Goal: Information Seeking & Learning: Learn about a topic

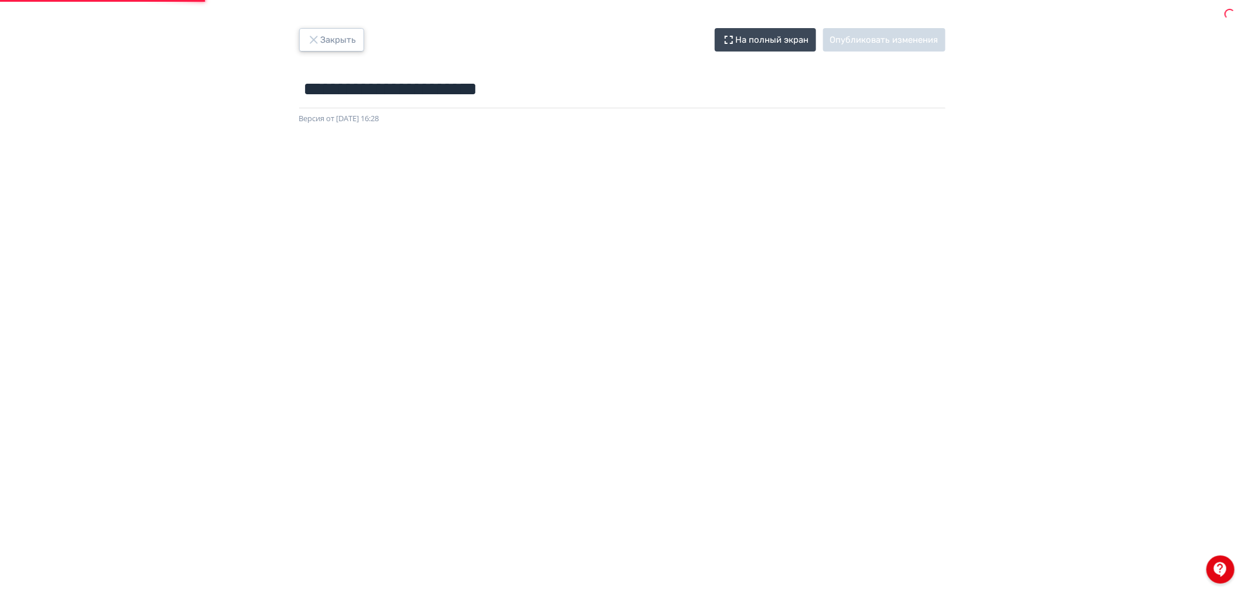
click at [336, 45] on button "Закрыть" at bounding box center [331, 39] width 65 height 23
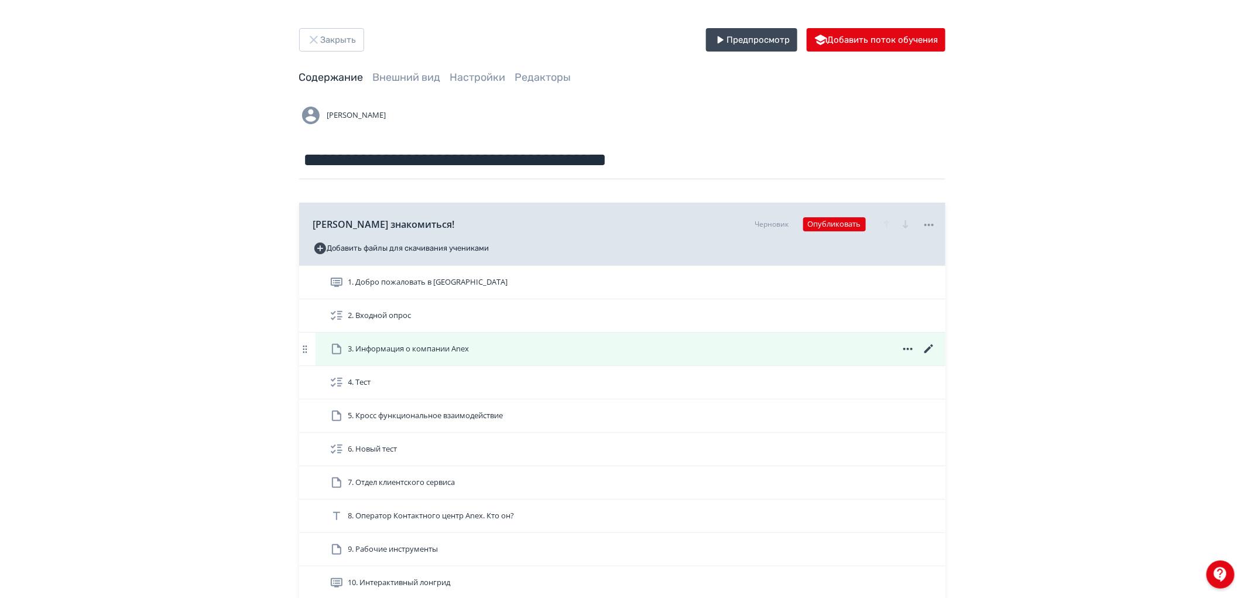
click at [905, 348] on icon at bounding box center [908, 349] width 14 height 14
click at [793, 354] on div "Скачать Удалить" at bounding box center [624, 299] width 1249 height 598
click at [927, 350] on icon at bounding box center [928, 348] width 9 height 9
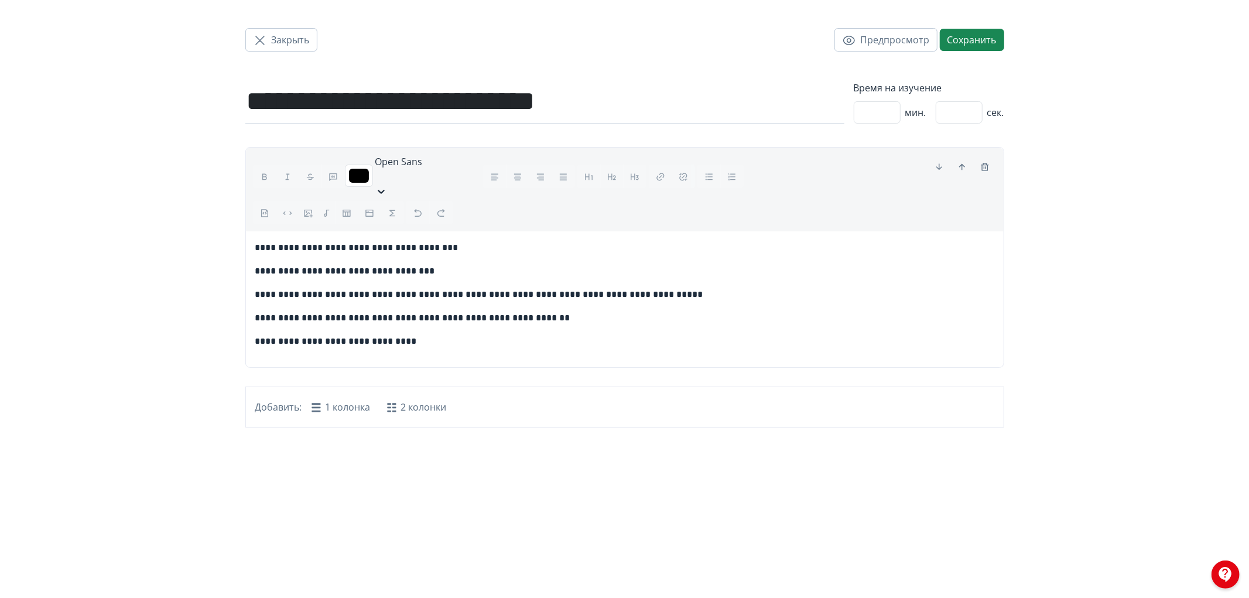
click at [475, 443] on div "**********" at bounding box center [624, 299] width 1249 height 598
click at [273, 37] on span "Закрыть" at bounding box center [291, 40] width 38 height 14
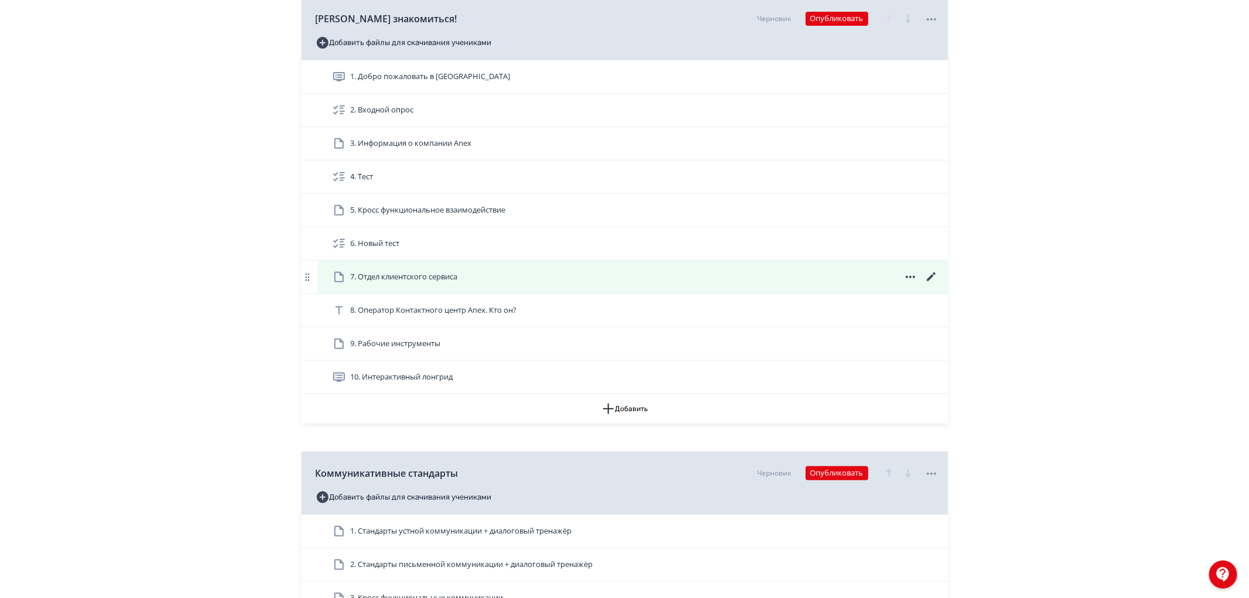
scroll to position [65, 0]
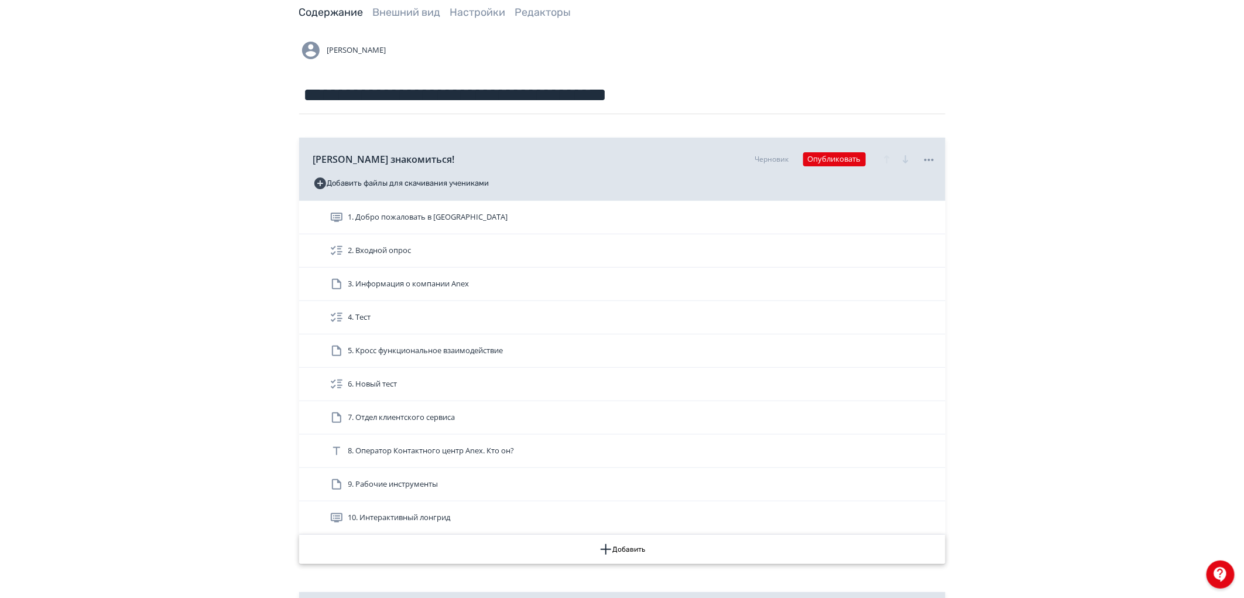
click at [631, 549] on button "Добавить" at bounding box center [622, 549] width 646 height 29
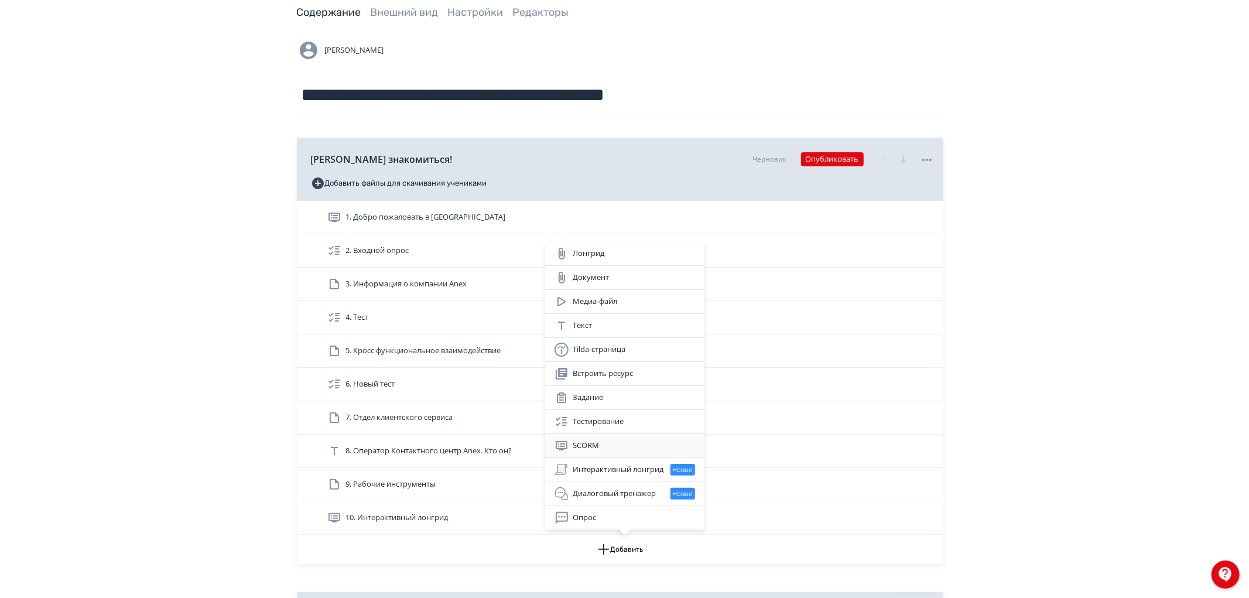
click at [603, 444] on div "SCORM" at bounding box center [625, 446] width 141 height 14
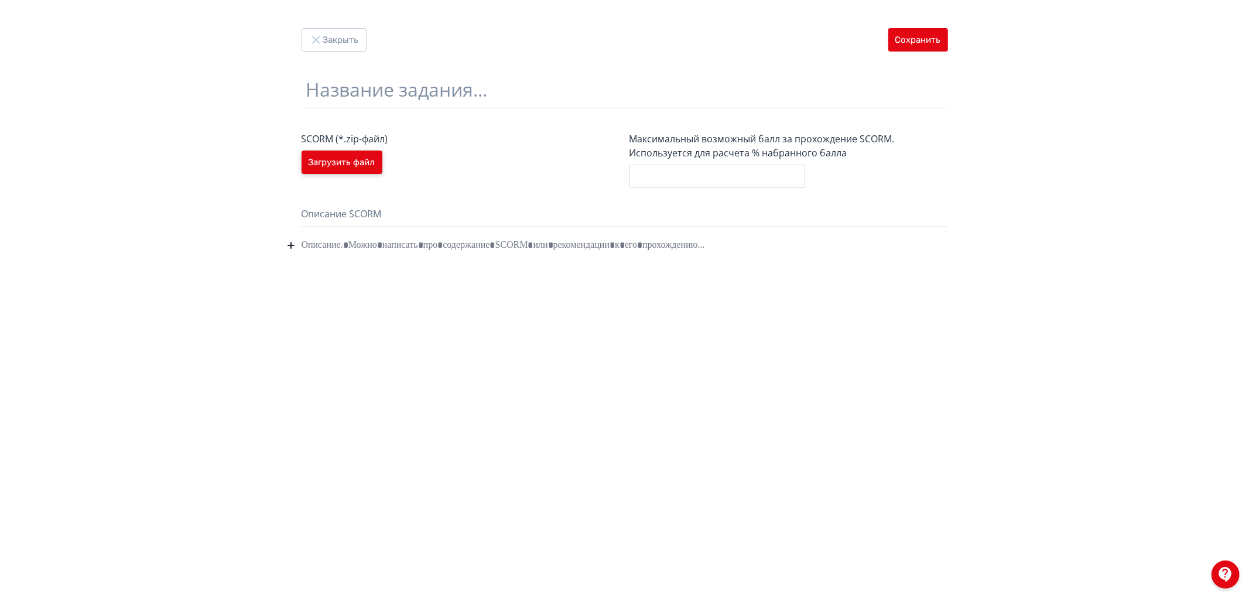
click at [369, 162] on button "Загрузить файл" at bounding box center [342, 161] width 81 height 23
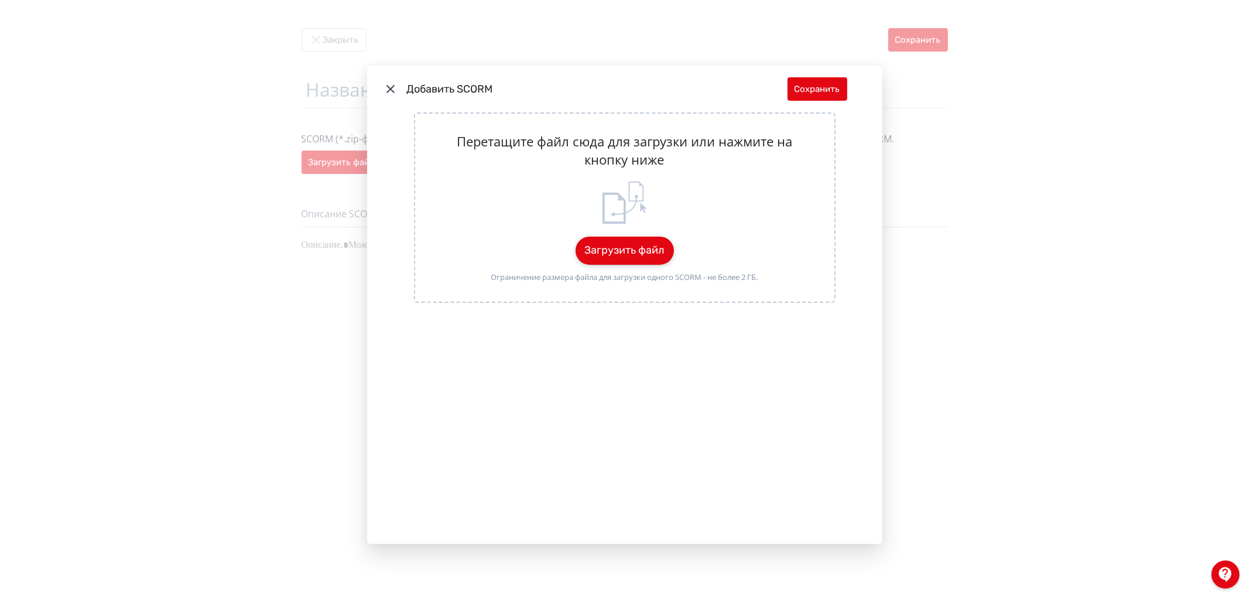
click at [635, 251] on button "Загрузить файл" at bounding box center [625, 251] width 98 height 28
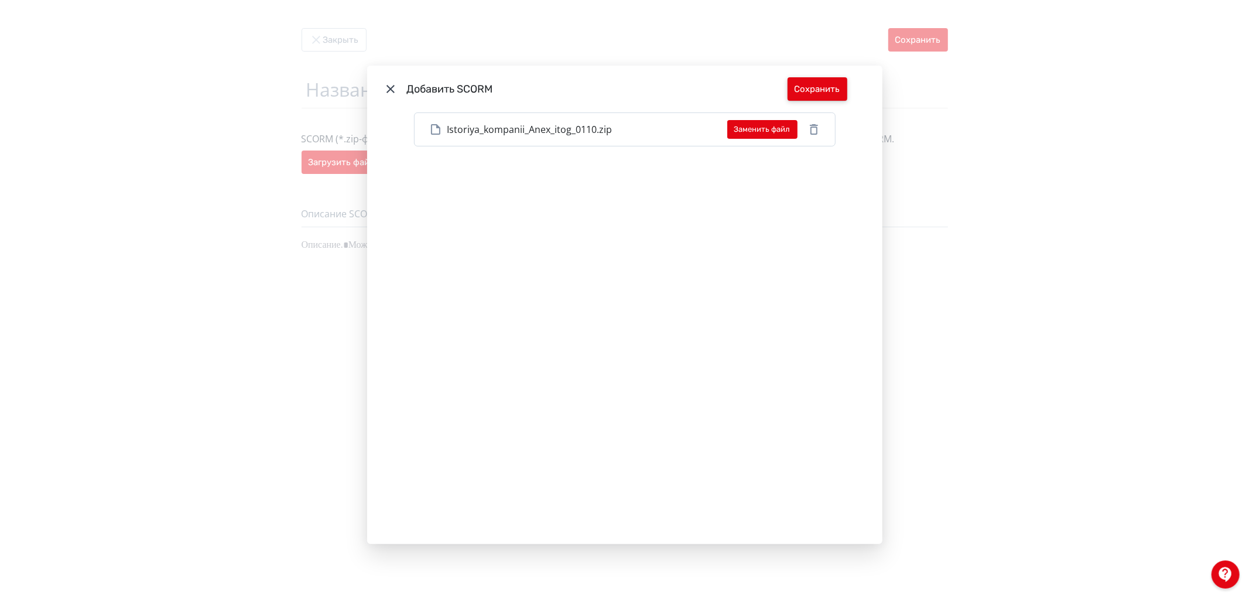
click at [813, 82] on button "Сохранить" at bounding box center [818, 88] width 60 height 23
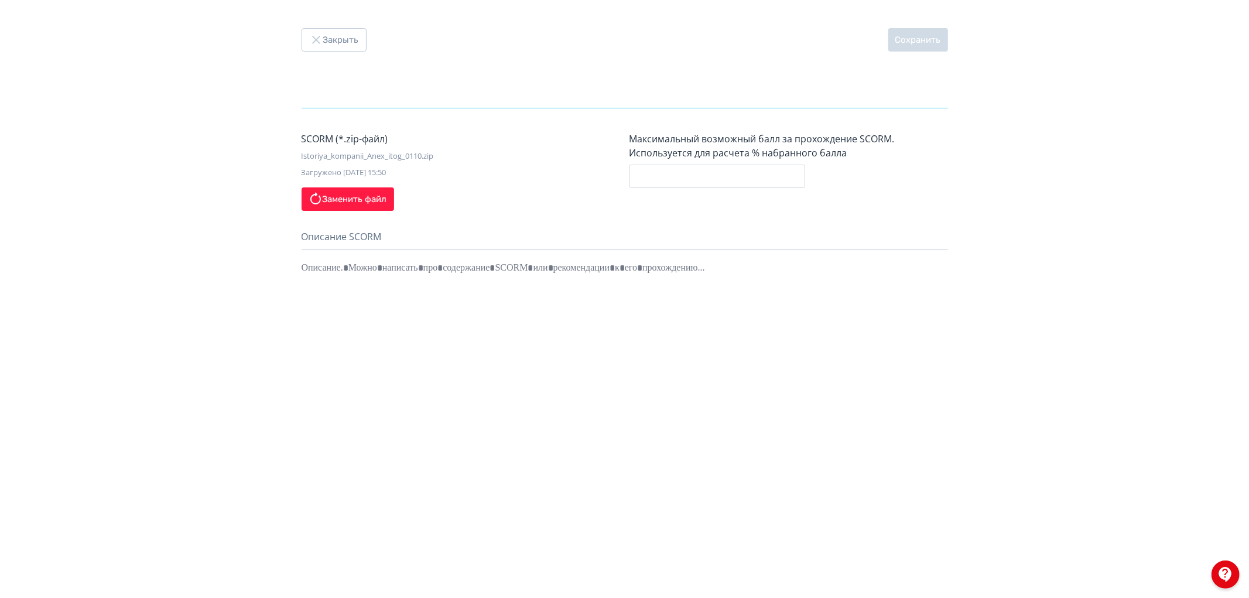
click at [358, 92] on input "text" at bounding box center [625, 89] width 646 height 38
type input "**********"
click at [915, 45] on button "Сохранить" at bounding box center [918, 39] width 60 height 23
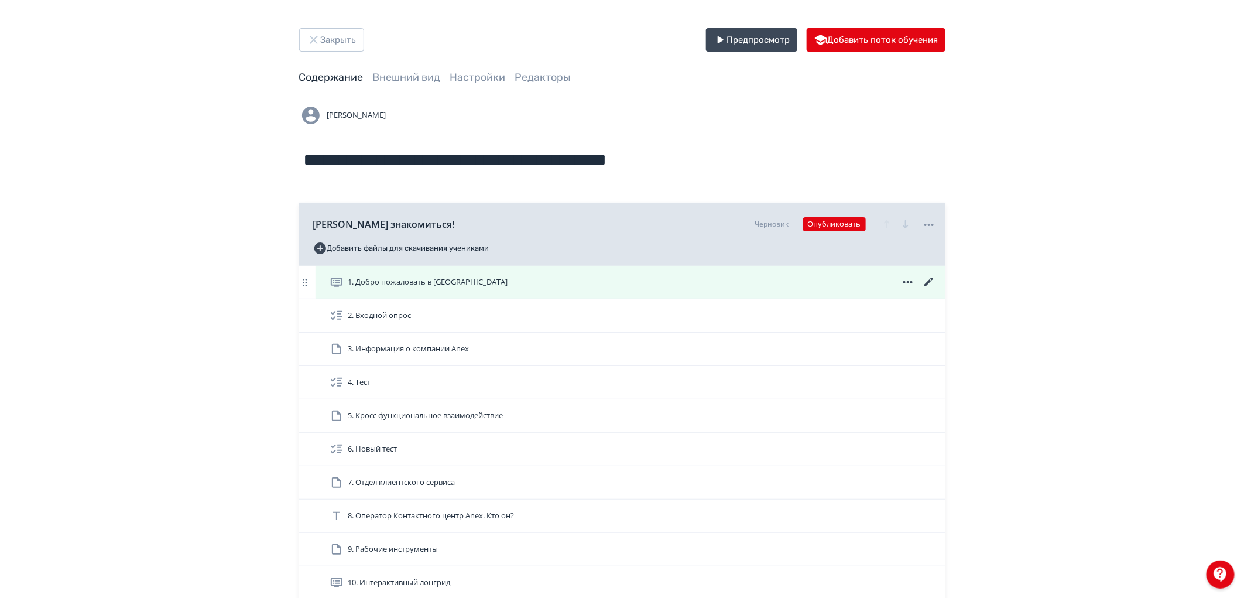
click at [927, 281] on icon at bounding box center [929, 282] width 14 height 14
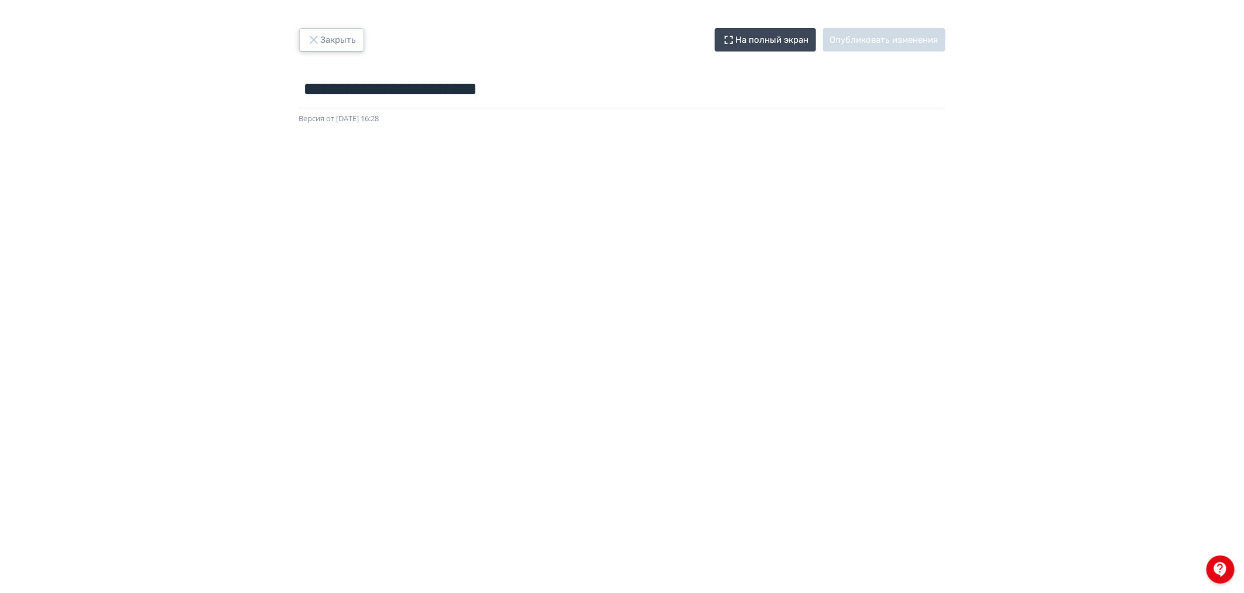
click at [337, 28] on button "Закрыть" at bounding box center [331, 39] width 65 height 23
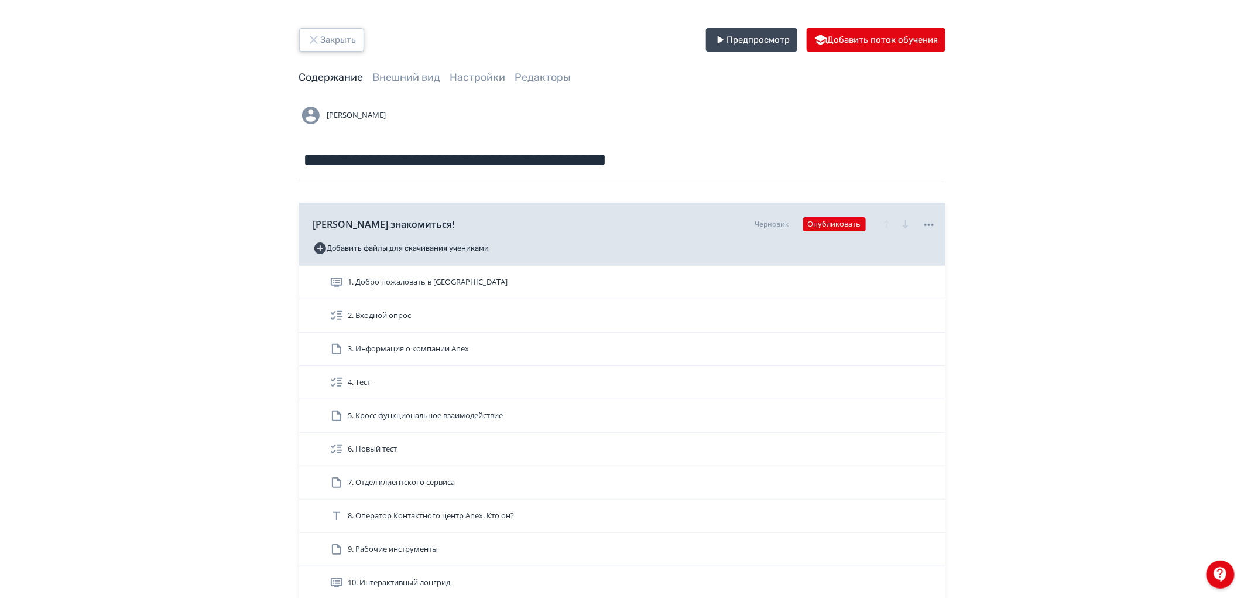
click at [347, 37] on button "Закрыть" at bounding box center [331, 39] width 65 height 23
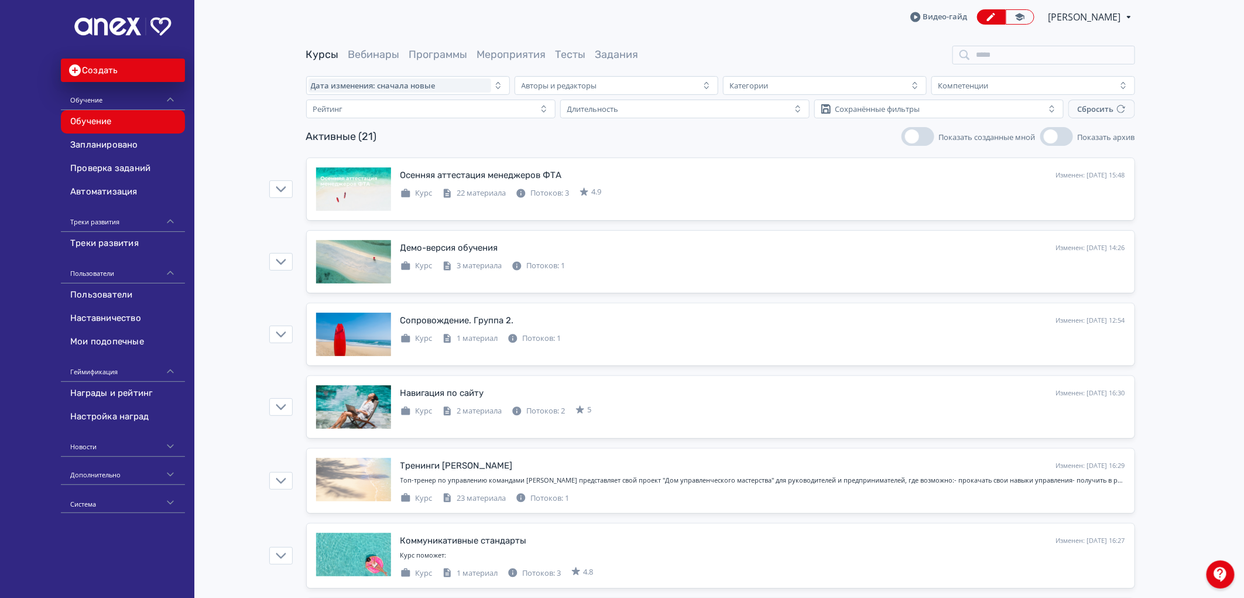
click at [1060, 141] on button "Показать архив" at bounding box center [1057, 136] width 33 height 19
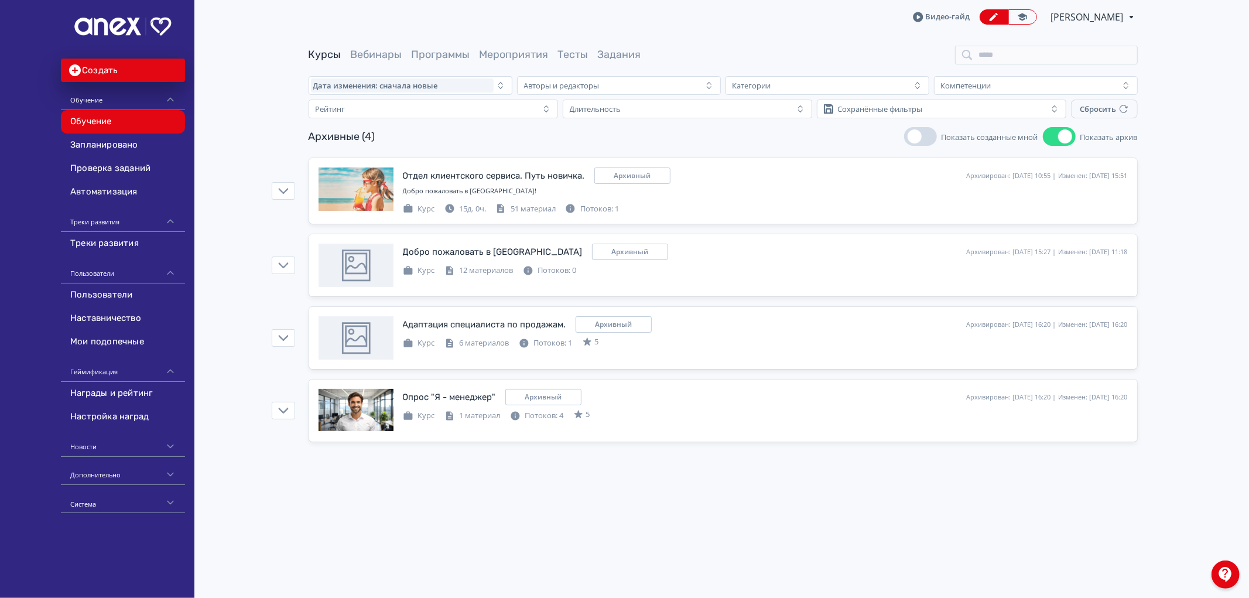
click at [921, 131] on button "Показать созданные мной" at bounding box center [920, 136] width 33 height 19
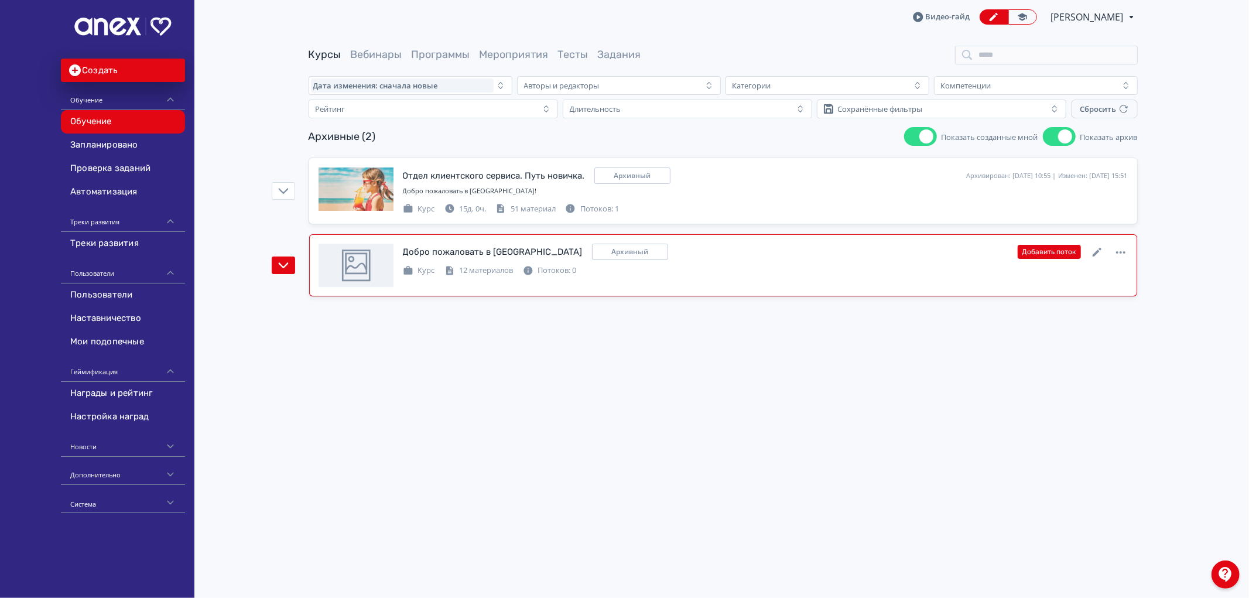
click at [486, 251] on div "Добро пожаловать в [GEOGRAPHIC_DATA]" at bounding box center [493, 251] width 180 height 13
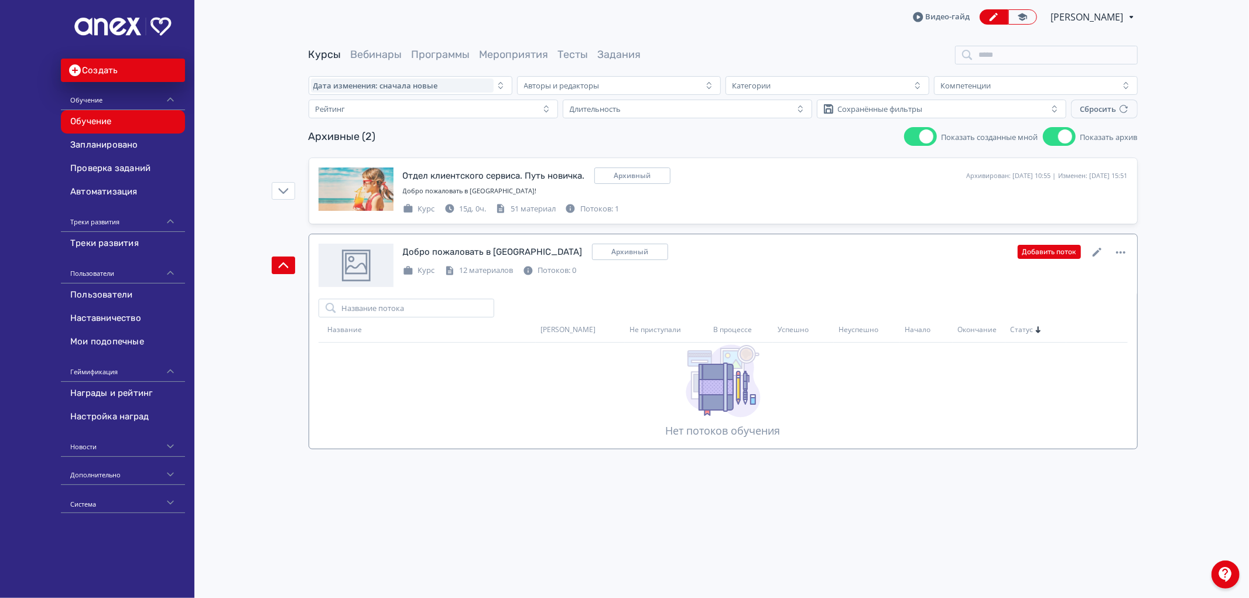
click at [485, 252] on div "Добро пожаловать в [GEOGRAPHIC_DATA]" at bounding box center [493, 251] width 180 height 13
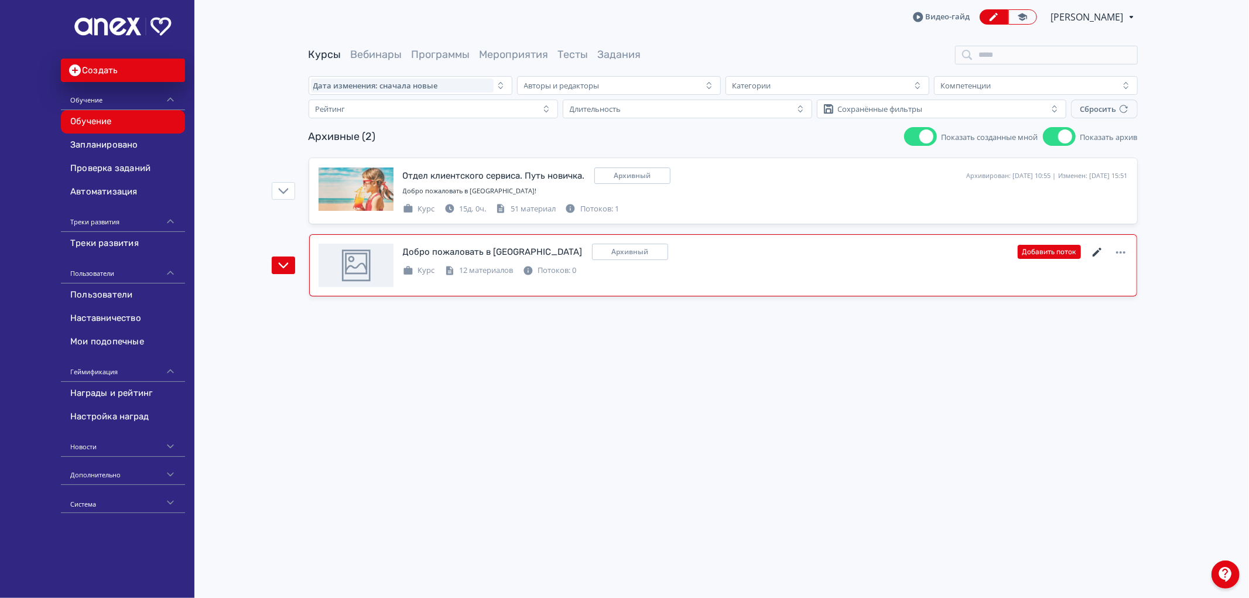
click at [1096, 250] on icon at bounding box center [1097, 252] width 14 height 14
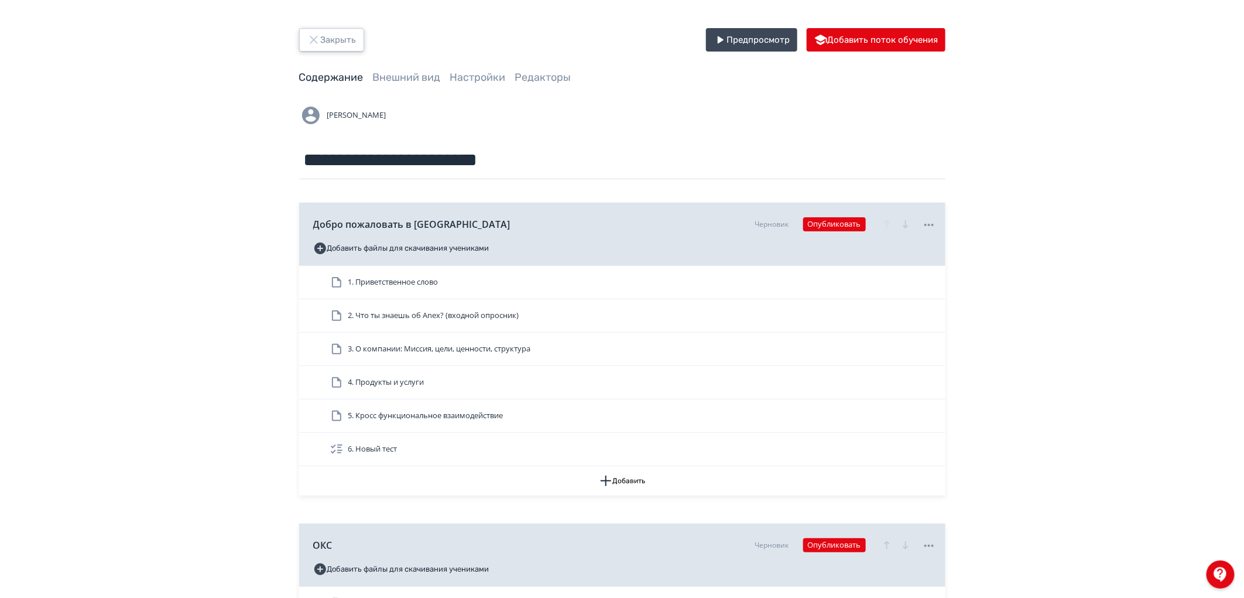
click at [335, 39] on button "Закрыть" at bounding box center [331, 39] width 65 height 23
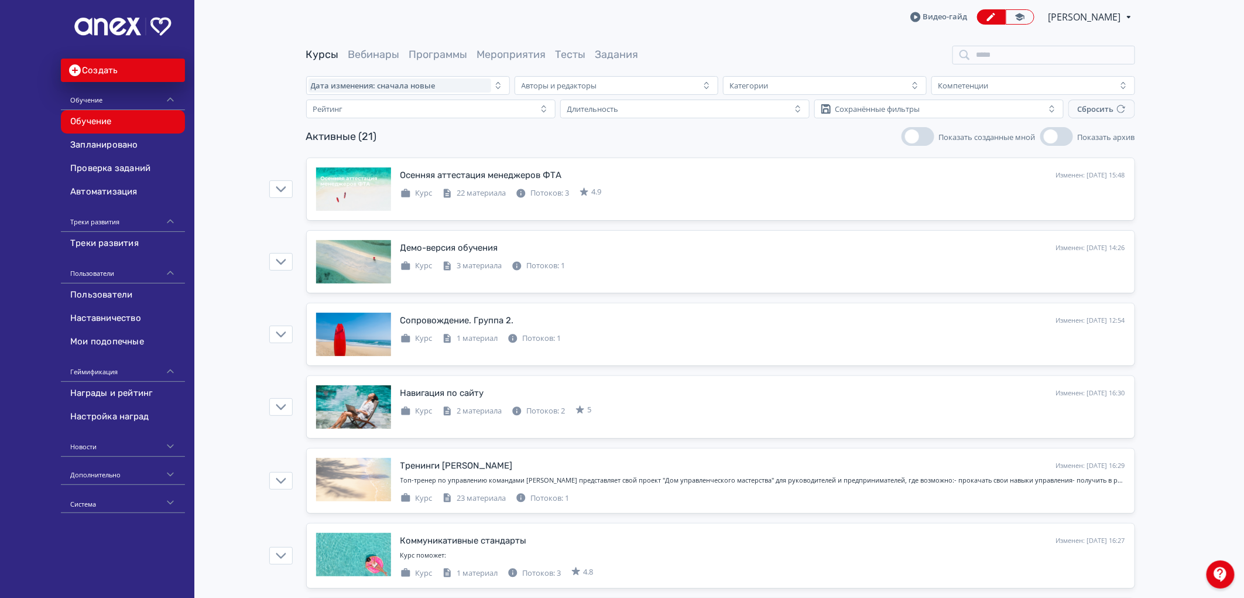
click at [1058, 131] on button "Показать архив" at bounding box center [1057, 136] width 33 height 19
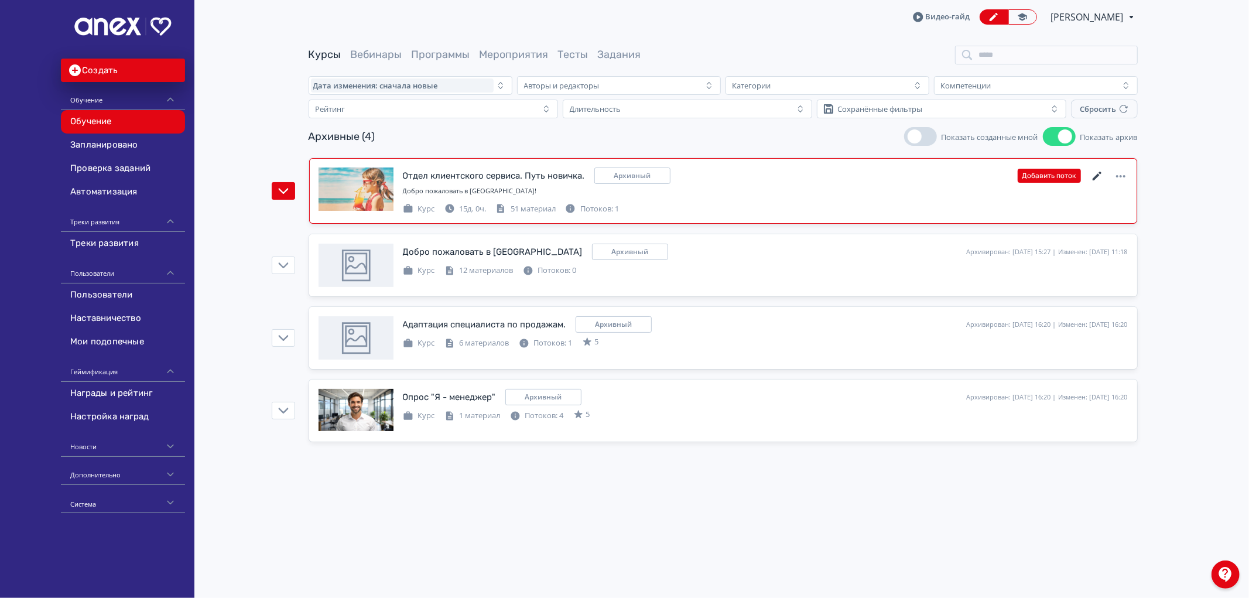
click at [1094, 177] on icon at bounding box center [1096, 176] width 9 height 9
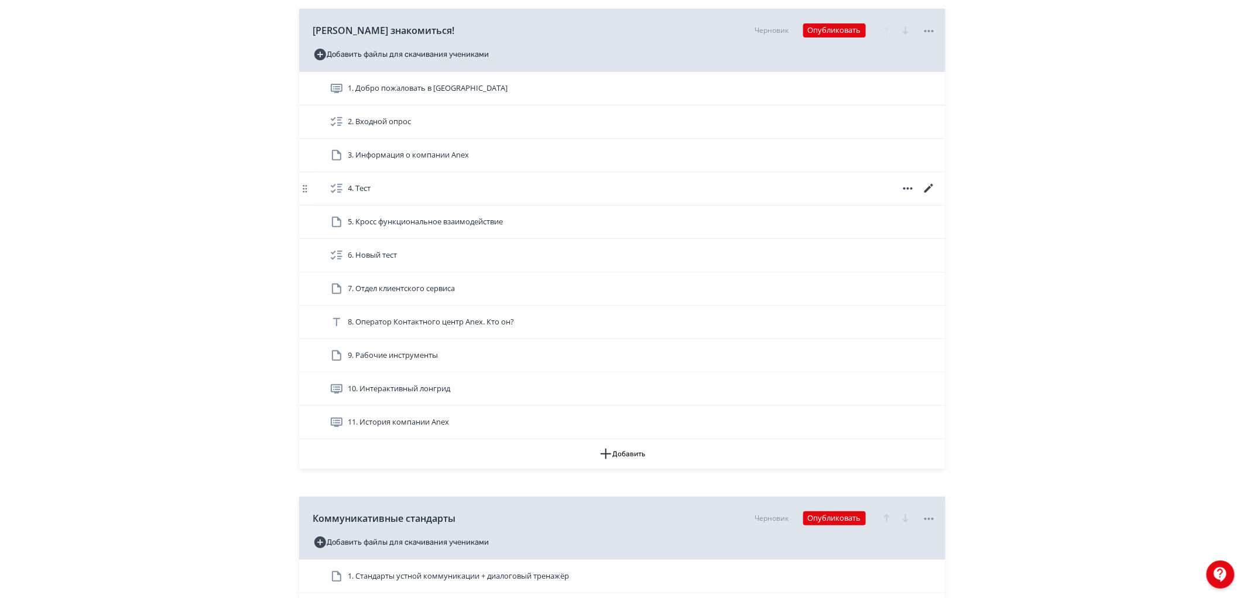
scroll to position [195, 0]
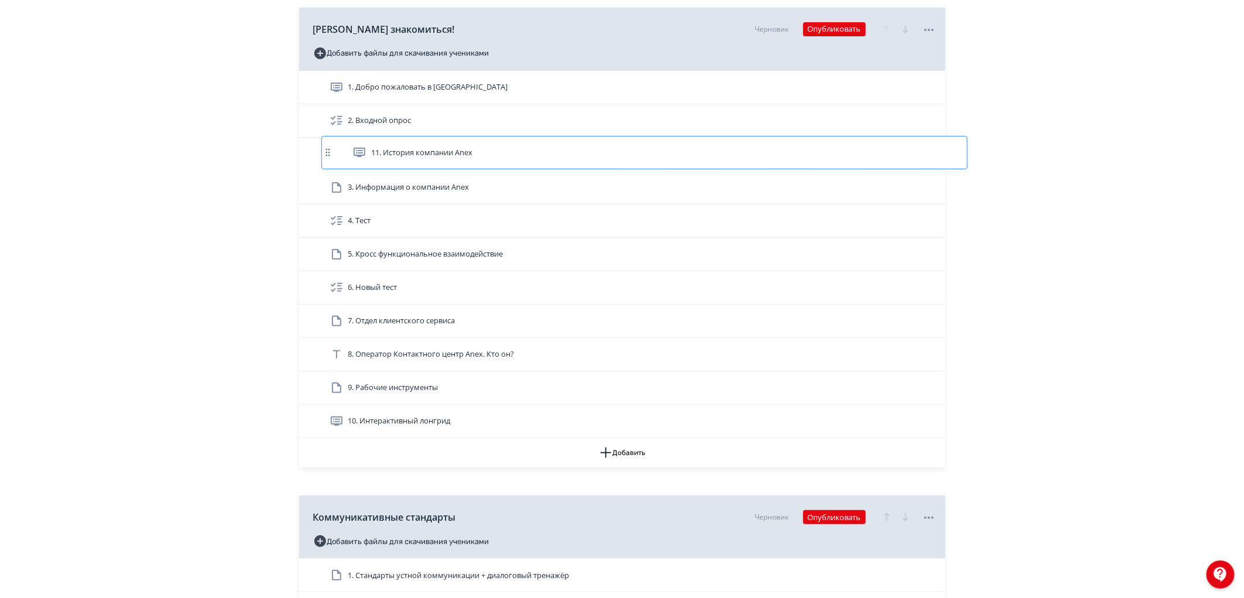
drag, startPoint x: 432, startPoint y: 423, endPoint x: 453, endPoint y: 150, distance: 273.7
click at [453, 150] on div "1. Добро пожаловать в Anex 2. Входной опрос 3. Информация о компании Anex 4. Те…" at bounding box center [622, 254] width 646 height 367
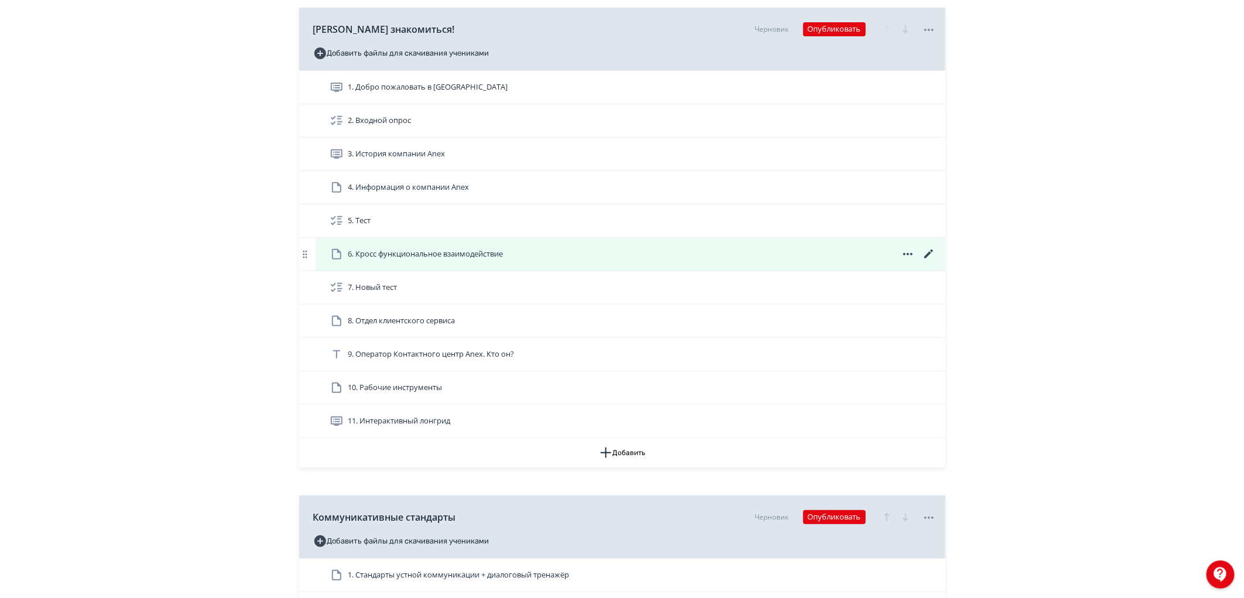
click at [927, 253] on icon at bounding box center [929, 254] width 14 height 14
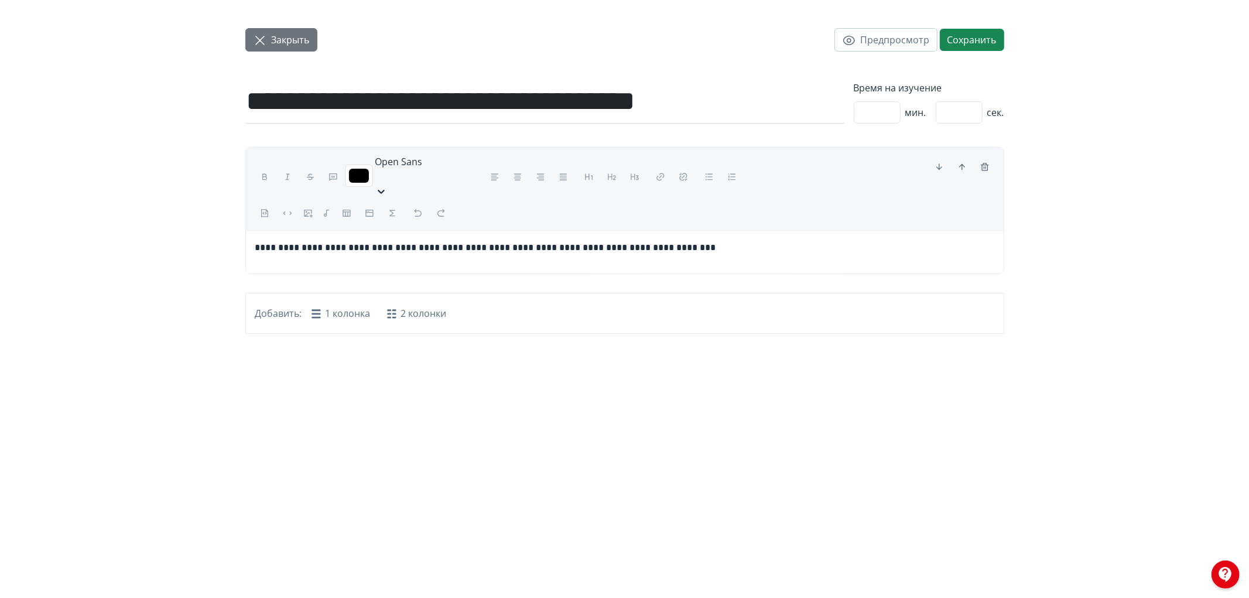
click at [261, 39] on icon "button" at bounding box center [260, 40] width 8 height 8
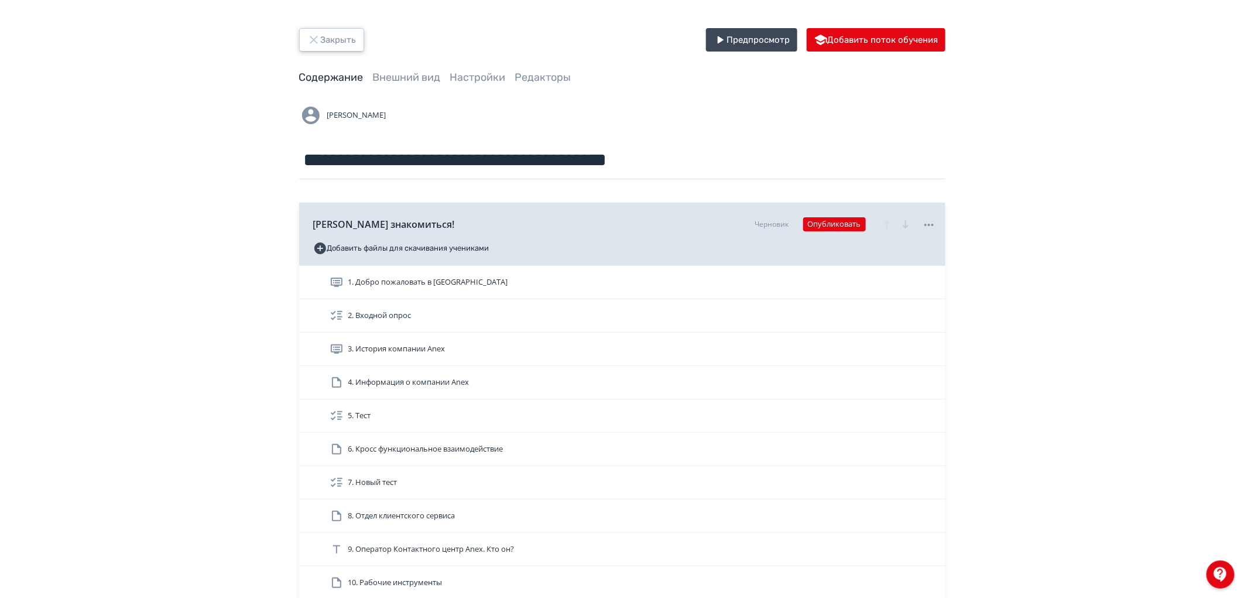
click at [333, 39] on button "Закрыть" at bounding box center [331, 39] width 65 height 23
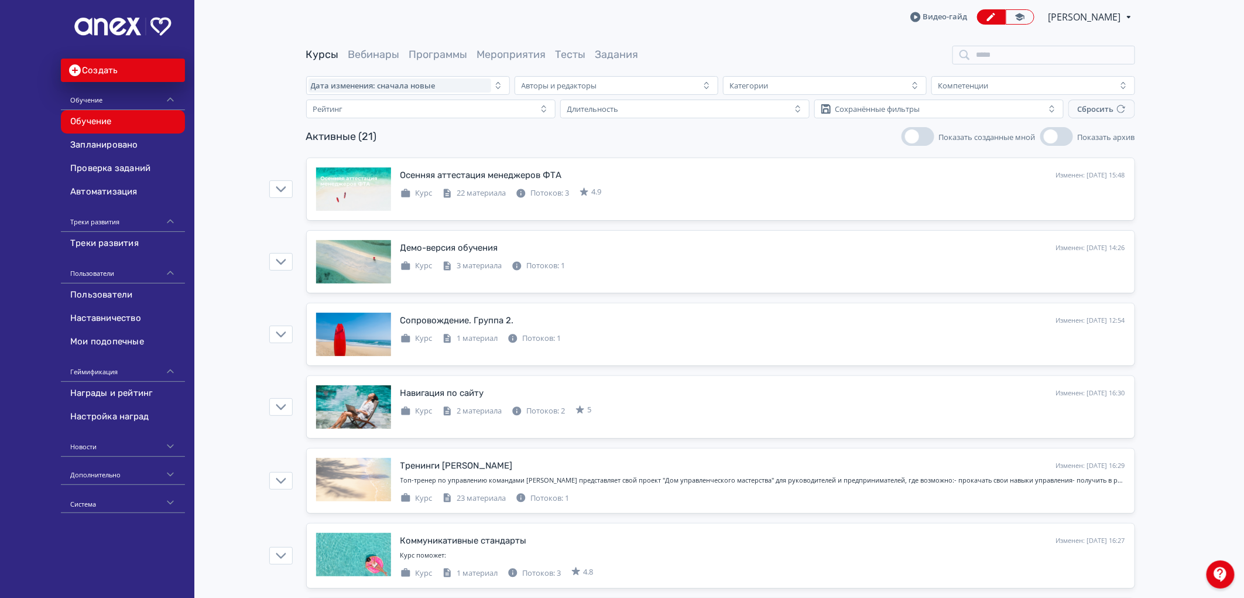
click at [1063, 130] on button "Показать архив" at bounding box center [1057, 136] width 33 height 19
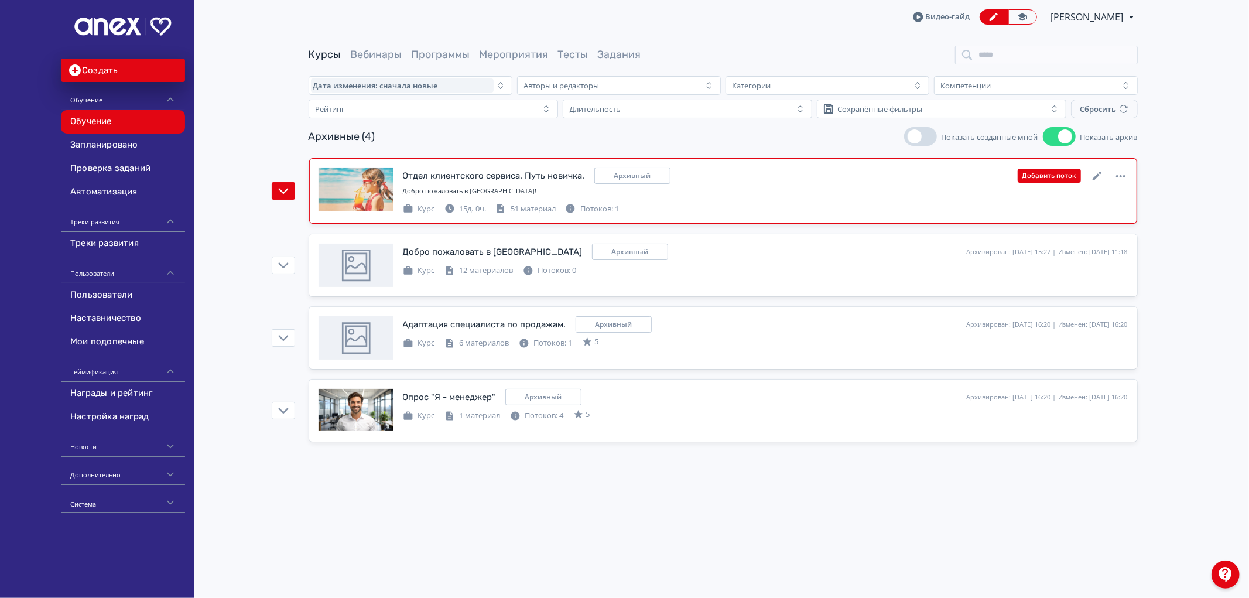
click at [463, 171] on div "Отдел клиентского сервиса. Путь новичка." at bounding box center [494, 175] width 182 height 13
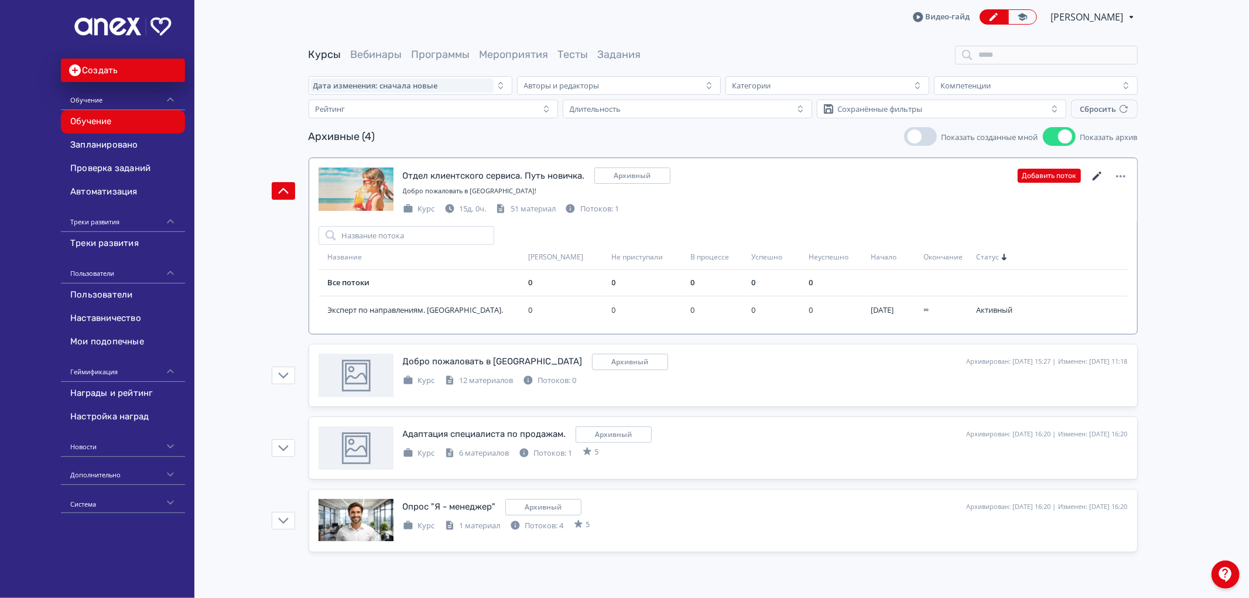
click at [1095, 174] on icon at bounding box center [1097, 176] width 14 height 14
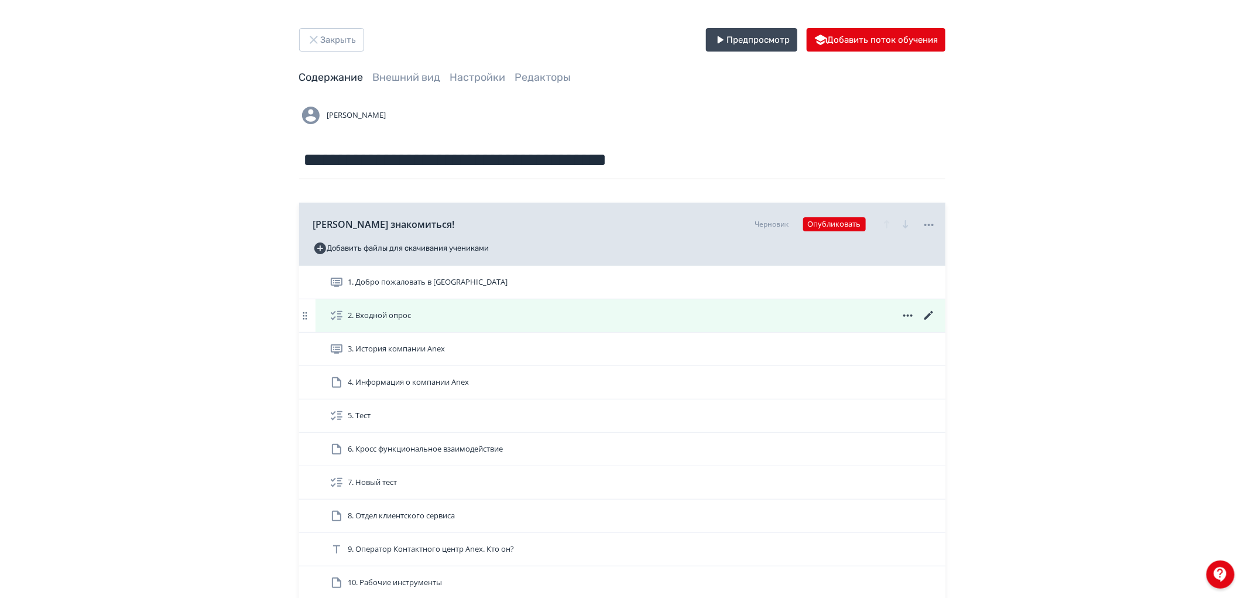
scroll to position [130, 0]
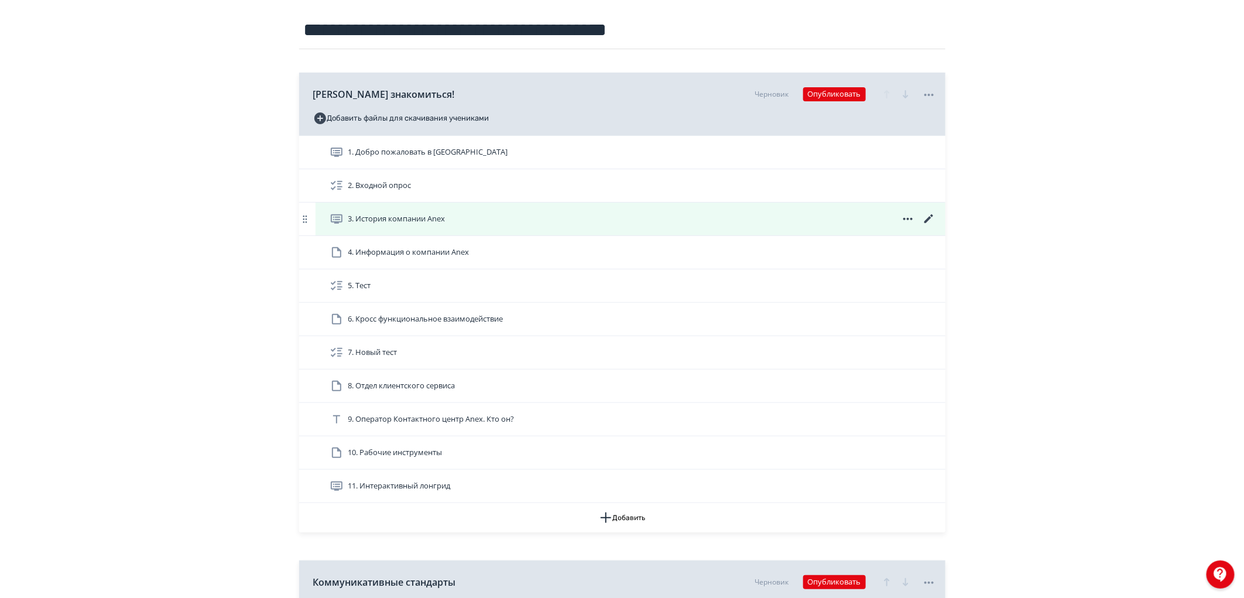
click at [912, 215] on icon at bounding box center [908, 219] width 14 height 14
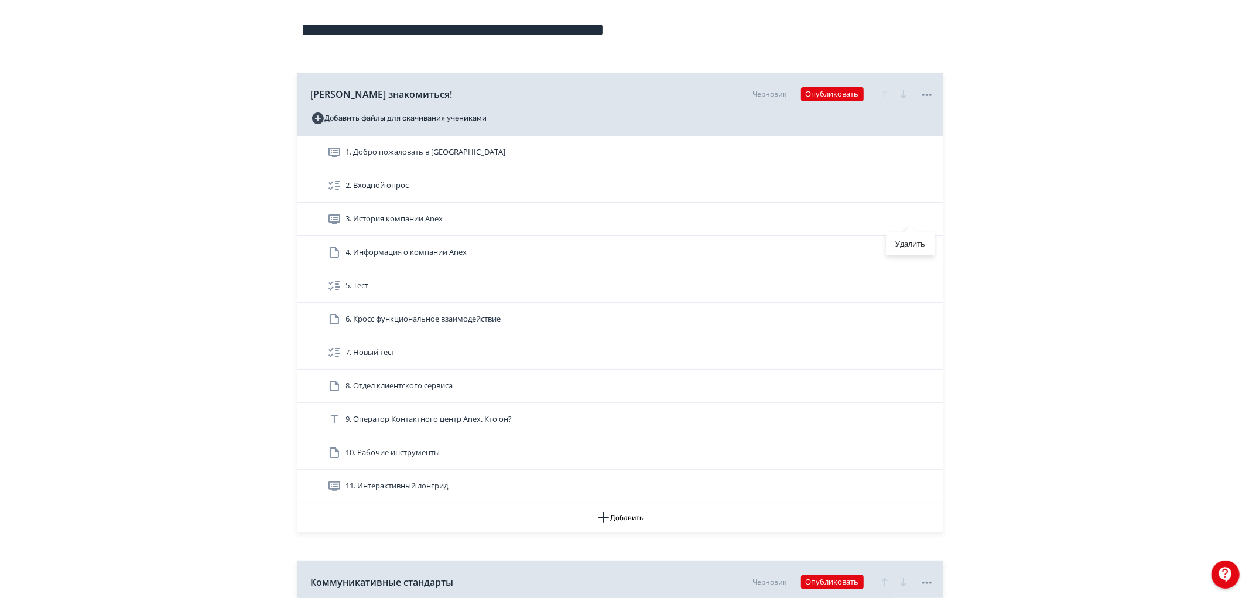
click at [996, 211] on div "Удалить" at bounding box center [624, 299] width 1249 height 598
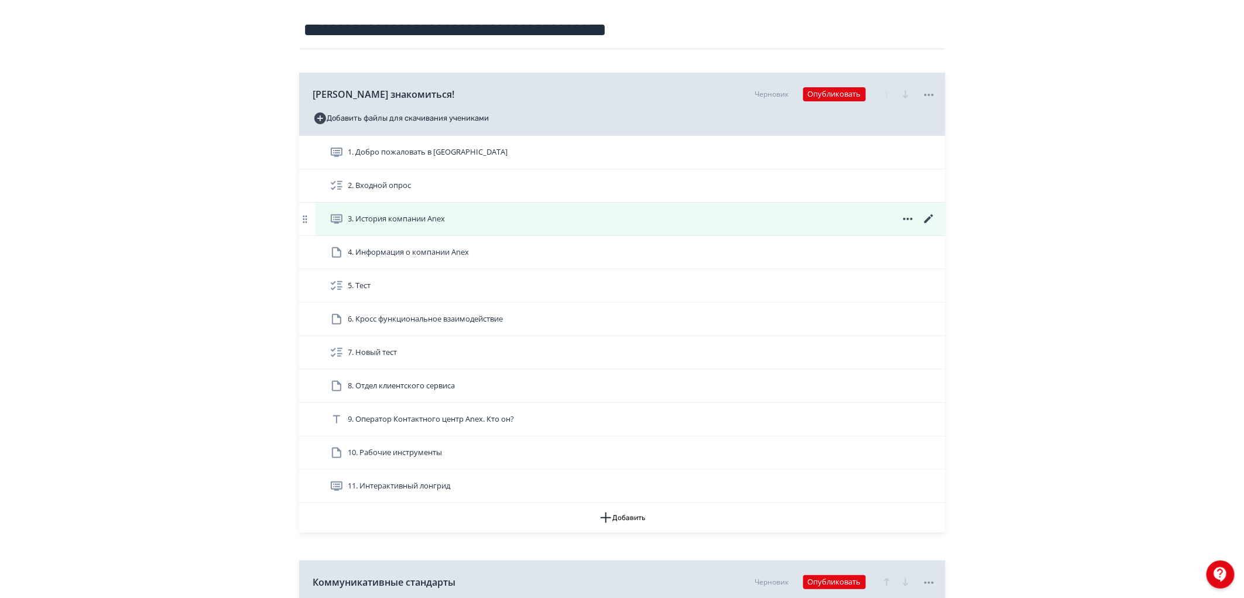
click at [383, 220] on span "3. История компании Anex" at bounding box center [396, 219] width 97 height 12
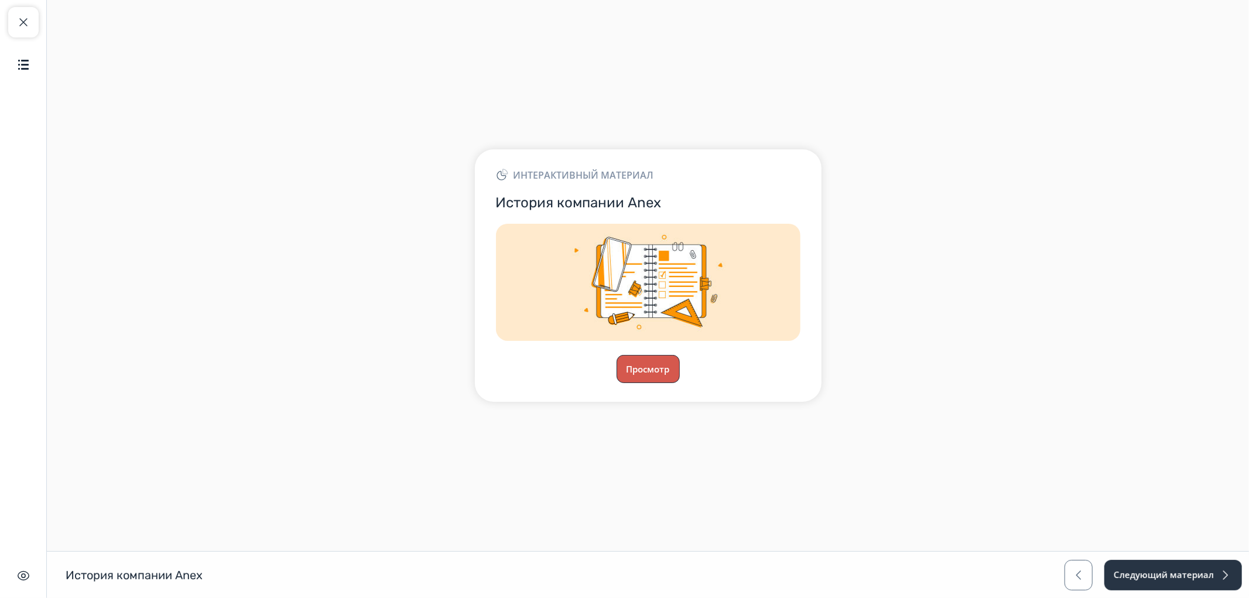
click at [651, 367] on button "Просмотр" at bounding box center [648, 369] width 63 height 28
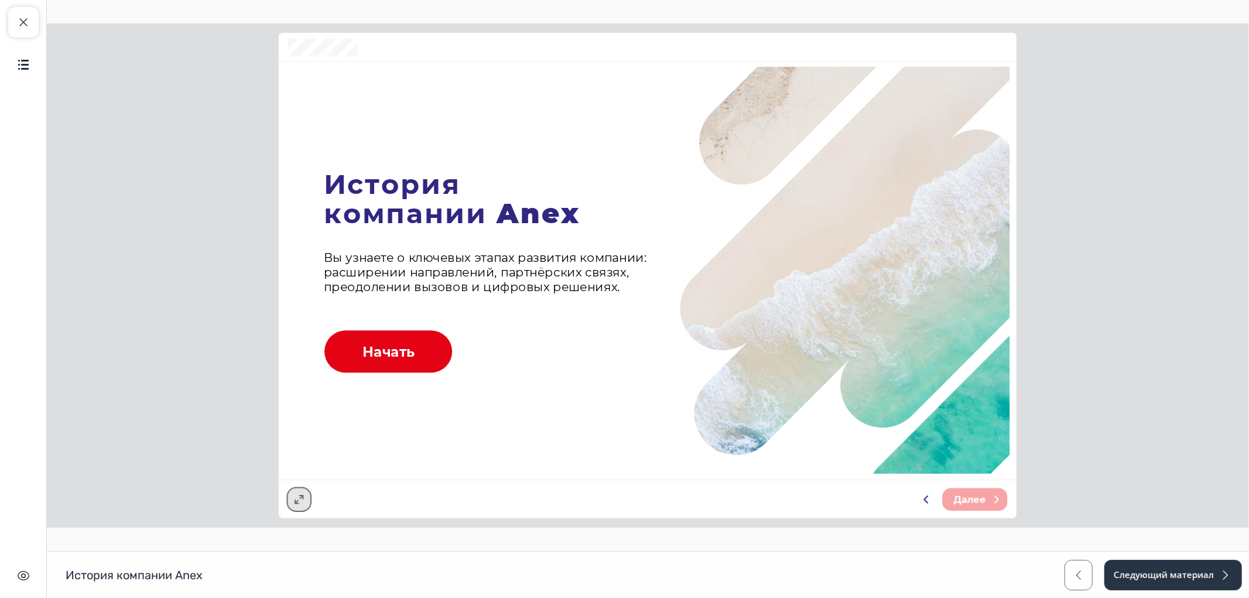
click at [297, 498] on icon at bounding box center [298, 499] width 11 height 11
click at [298, 499] on icon at bounding box center [298, 499] width 11 height 11
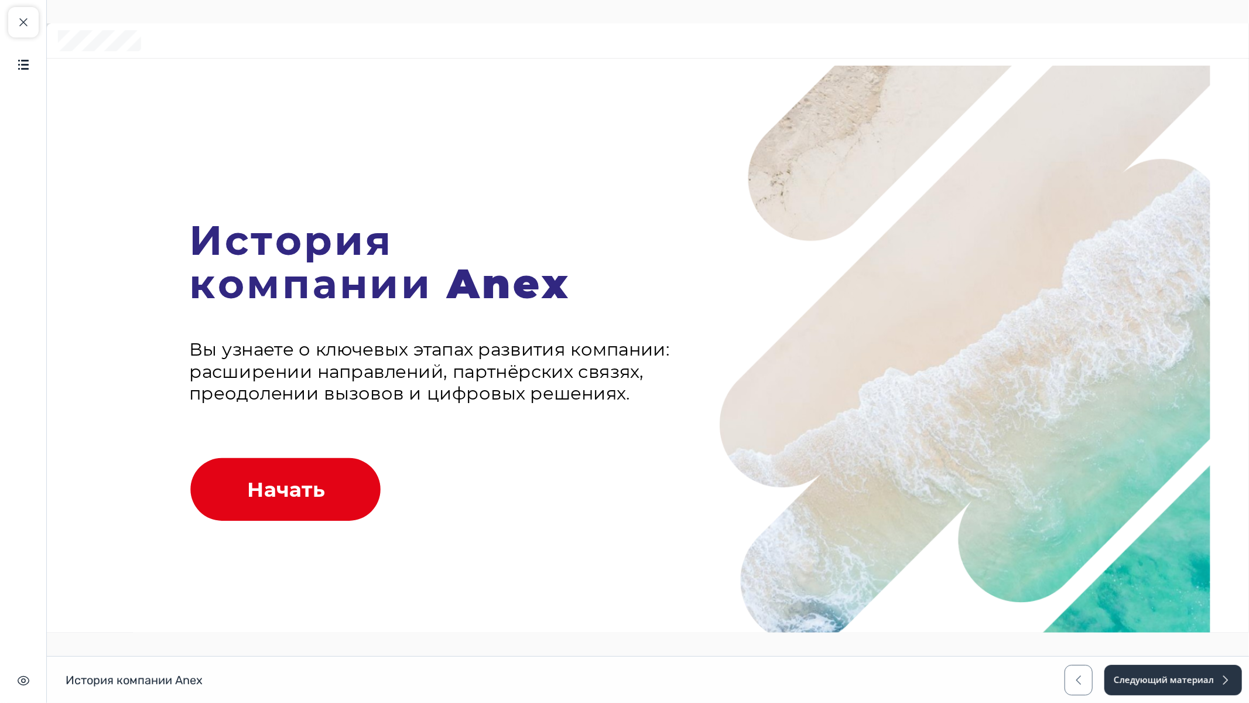
click at [287, 504] on icon at bounding box center [287, 489] width 214 height 85
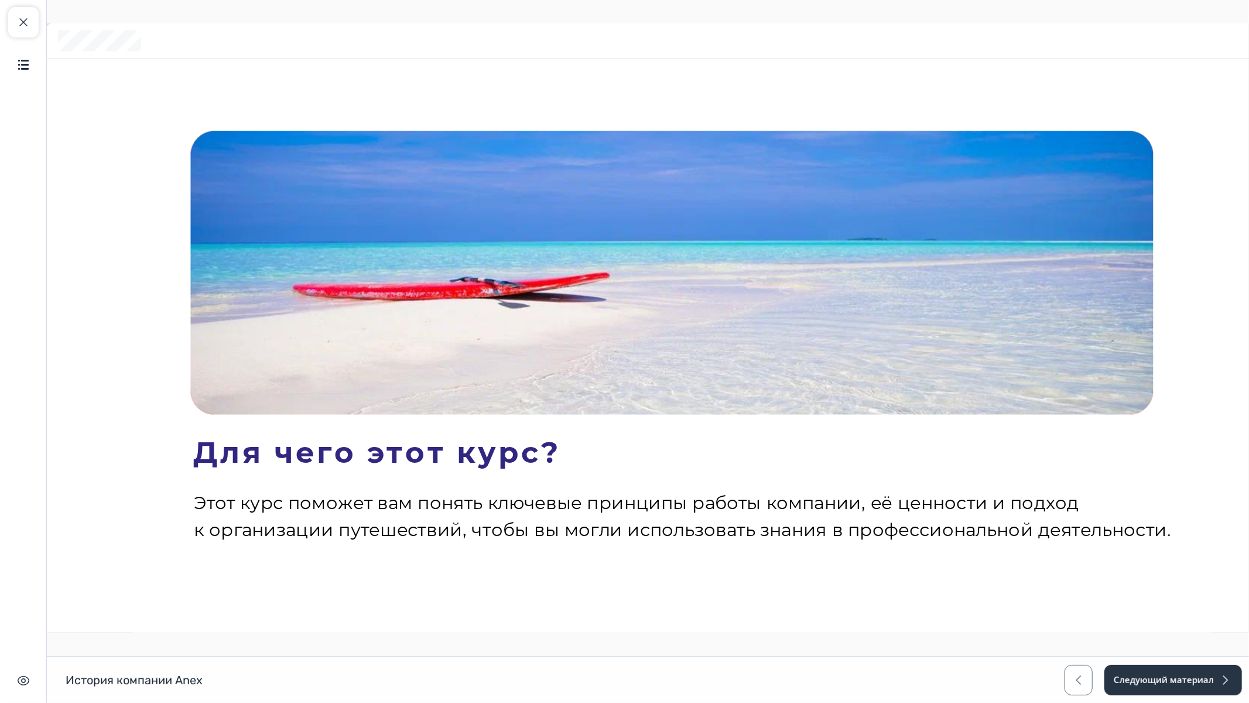
click at [1244, 593] on span "Далее" at bounding box center [1239, 702] width 39 height 13
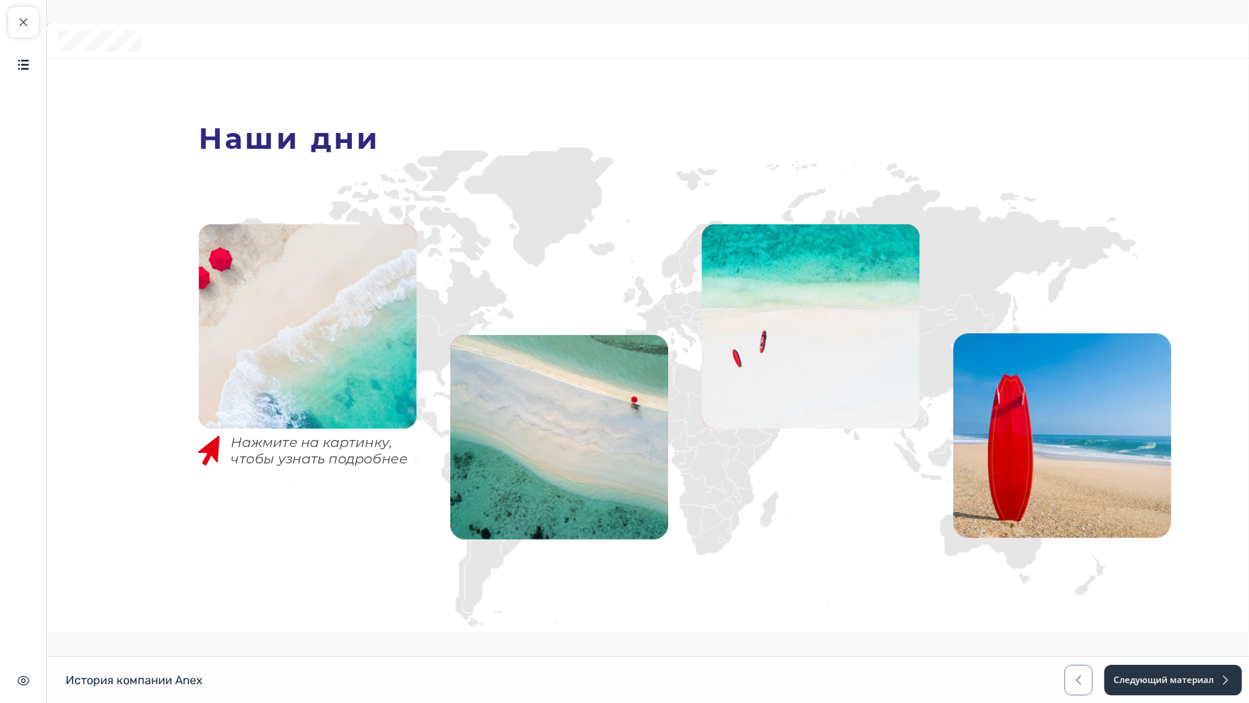
click at [1244, 593] on span "Далее" at bounding box center [1239, 702] width 39 height 13
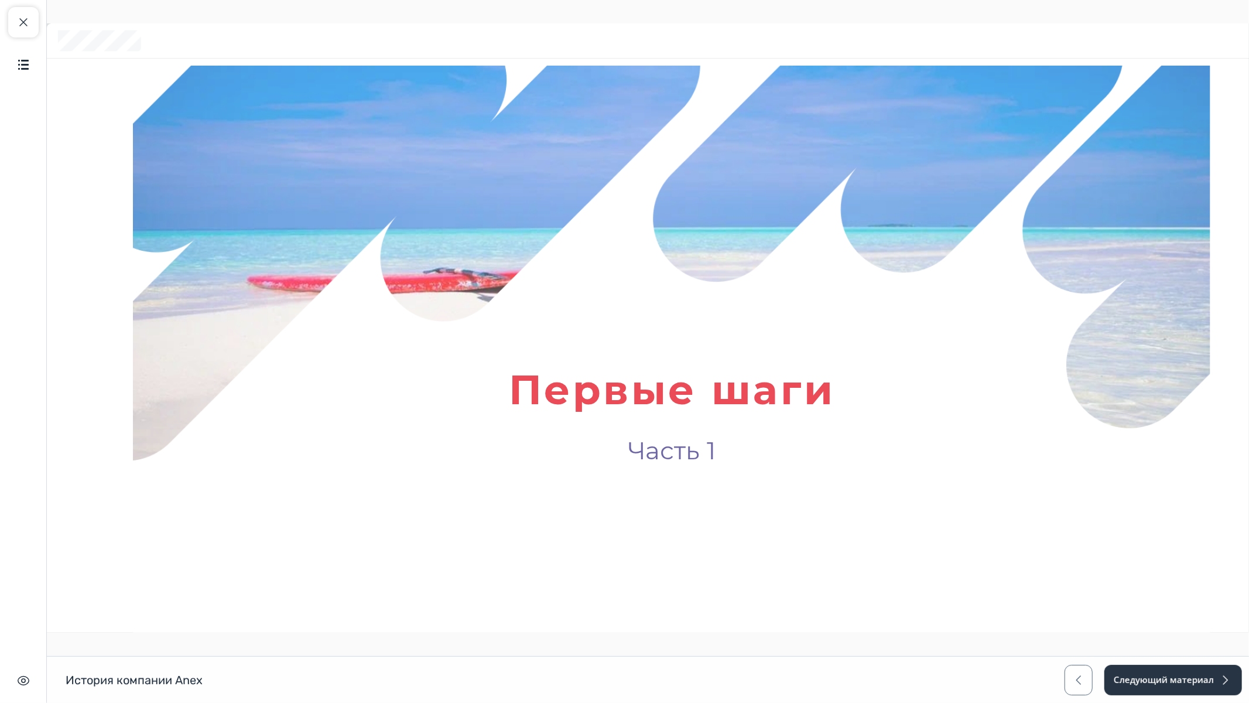
click at [1187, 593] on icon at bounding box center [1187, 702] width 13 height 13
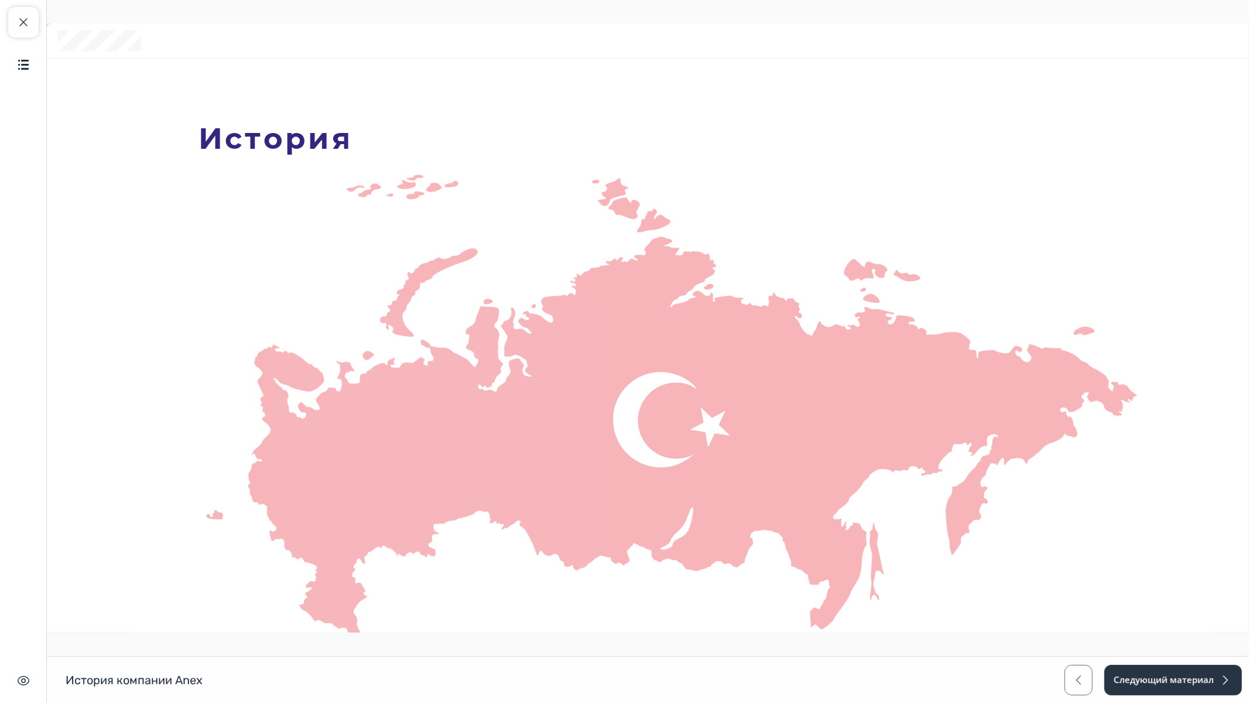
click at [1185, 593] on icon at bounding box center [1187, 703] width 4 height 8
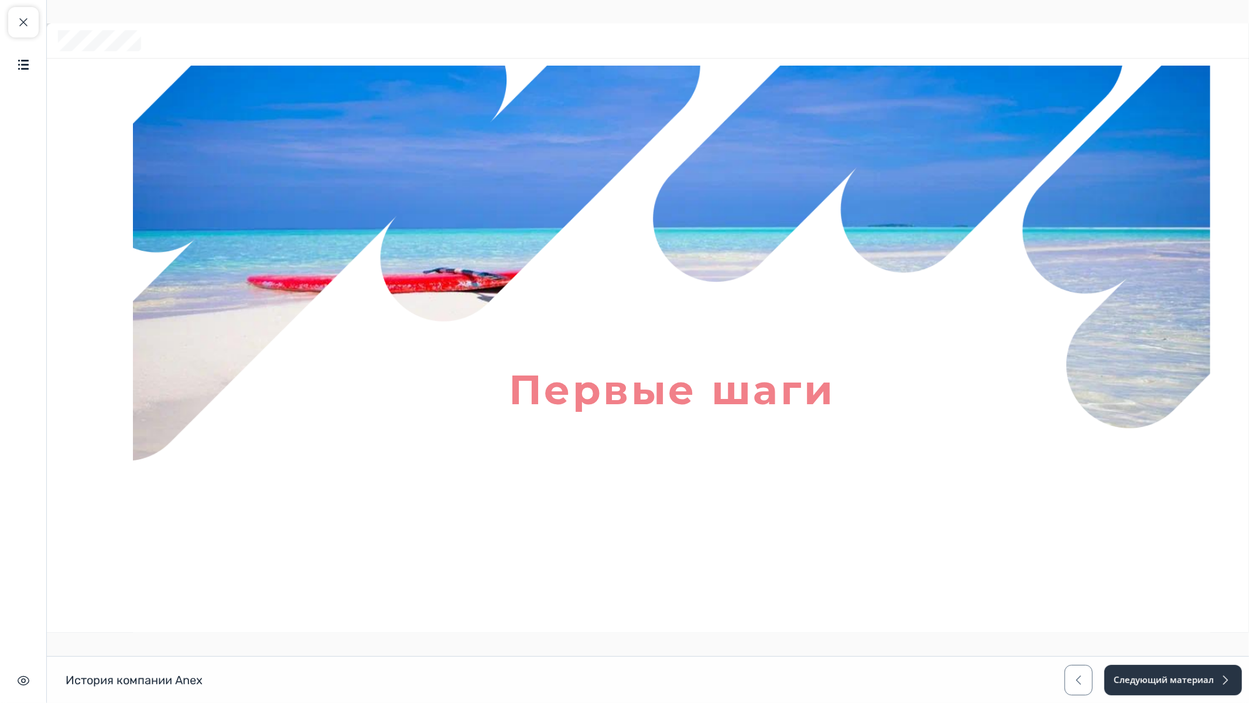
click at [1185, 593] on icon at bounding box center [1187, 703] width 4 height 8
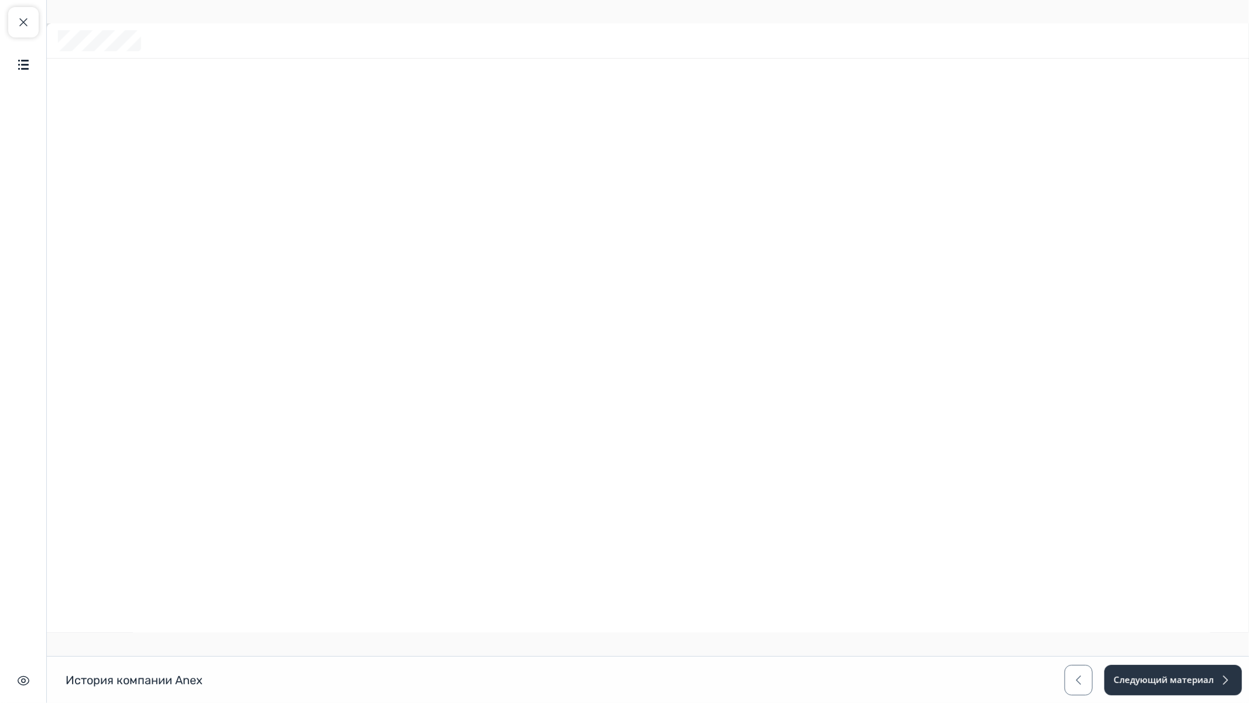
click at [1185, 593] on icon at bounding box center [1187, 703] width 4 height 8
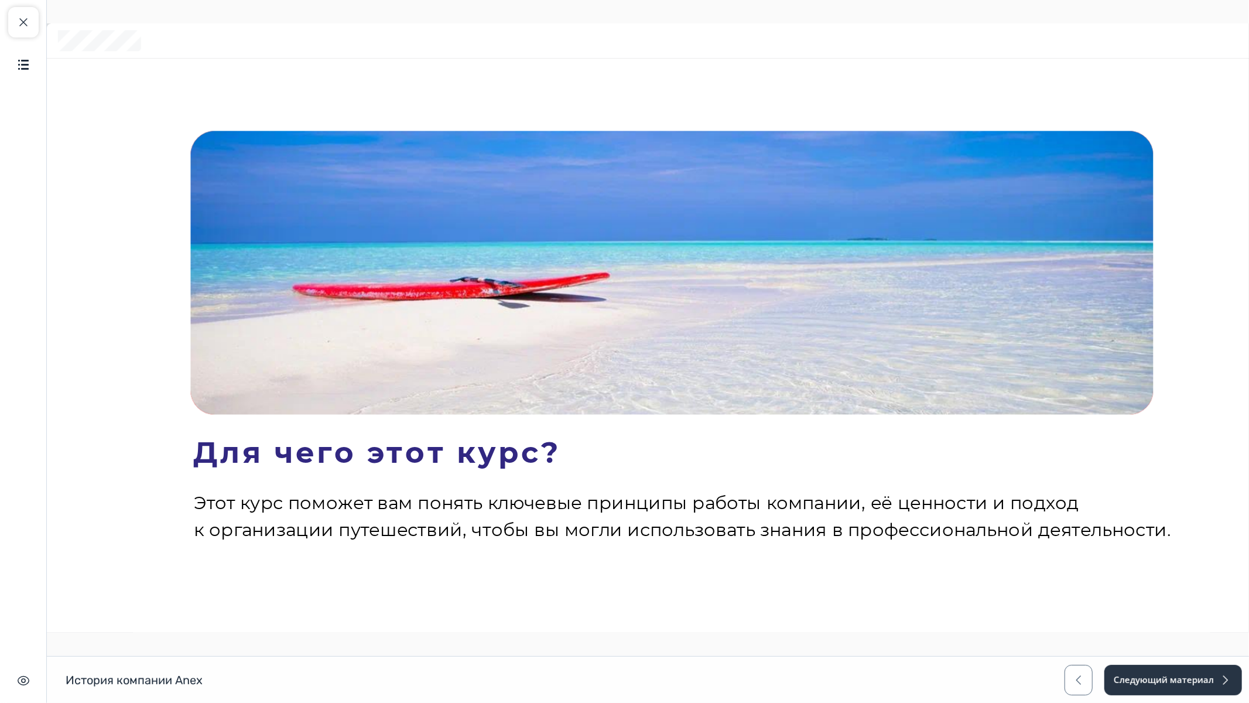
click at [1244, 593] on span "Далее" at bounding box center [1239, 702] width 39 height 13
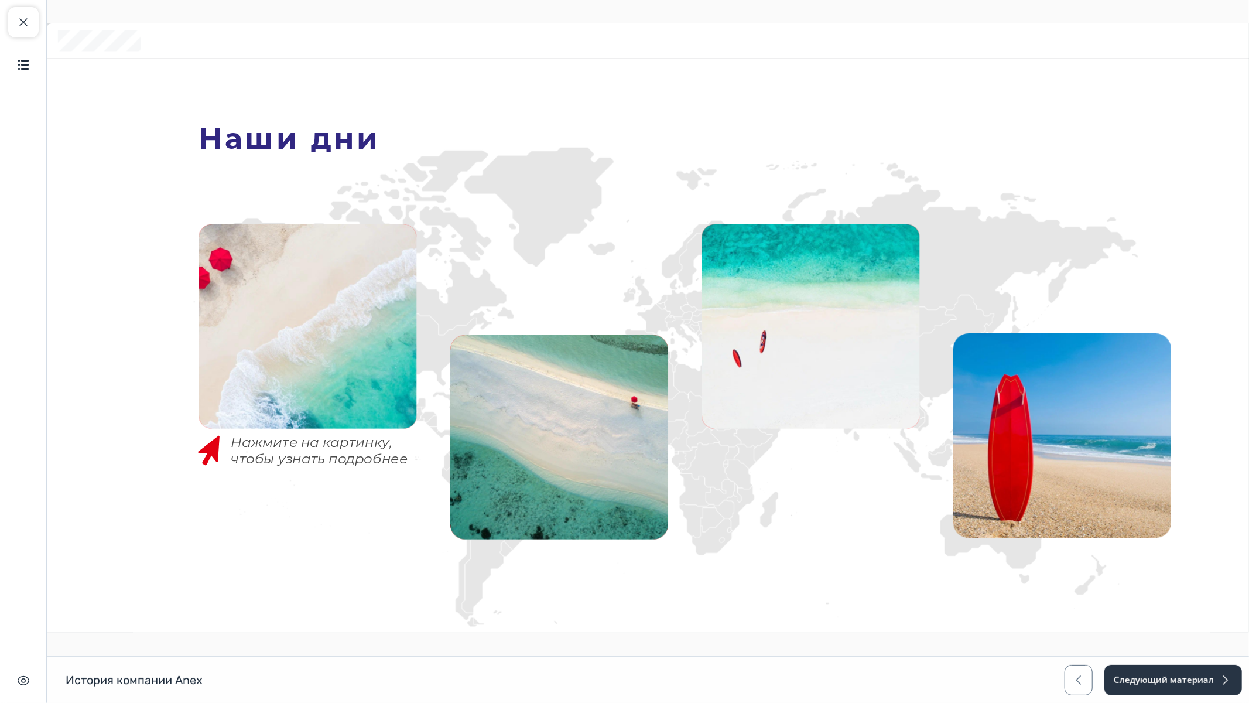
click at [295, 377] on img at bounding box center [307, 326] width 218 height 204
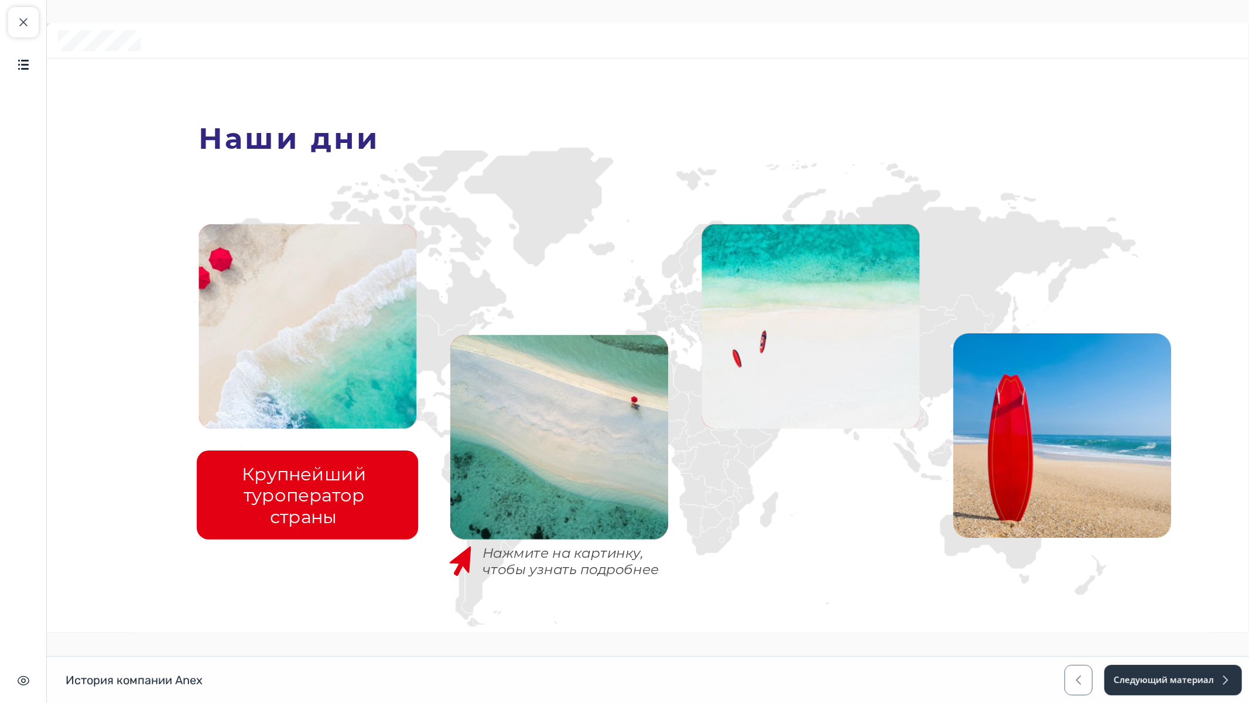
click at [522, 485] on img at bounding box center [559, 437] width 218 height 204
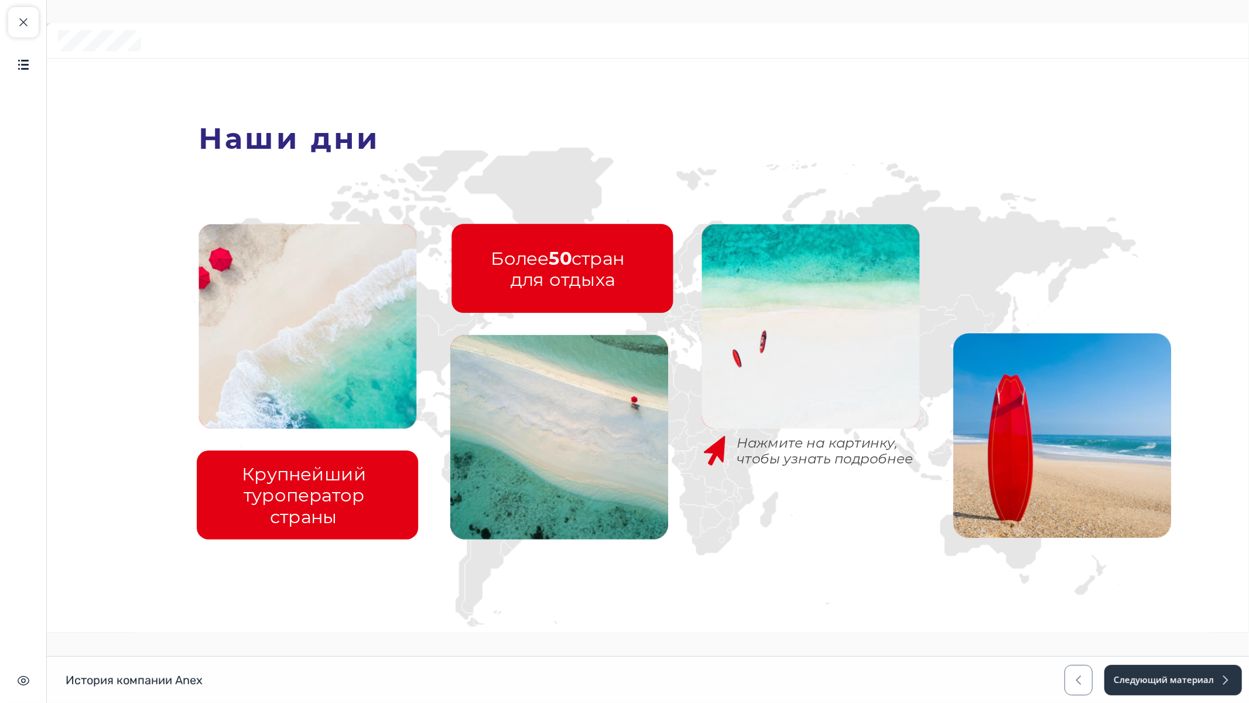
click at [802, 340] on img at bounding box center [810, 326] width 218 height 204
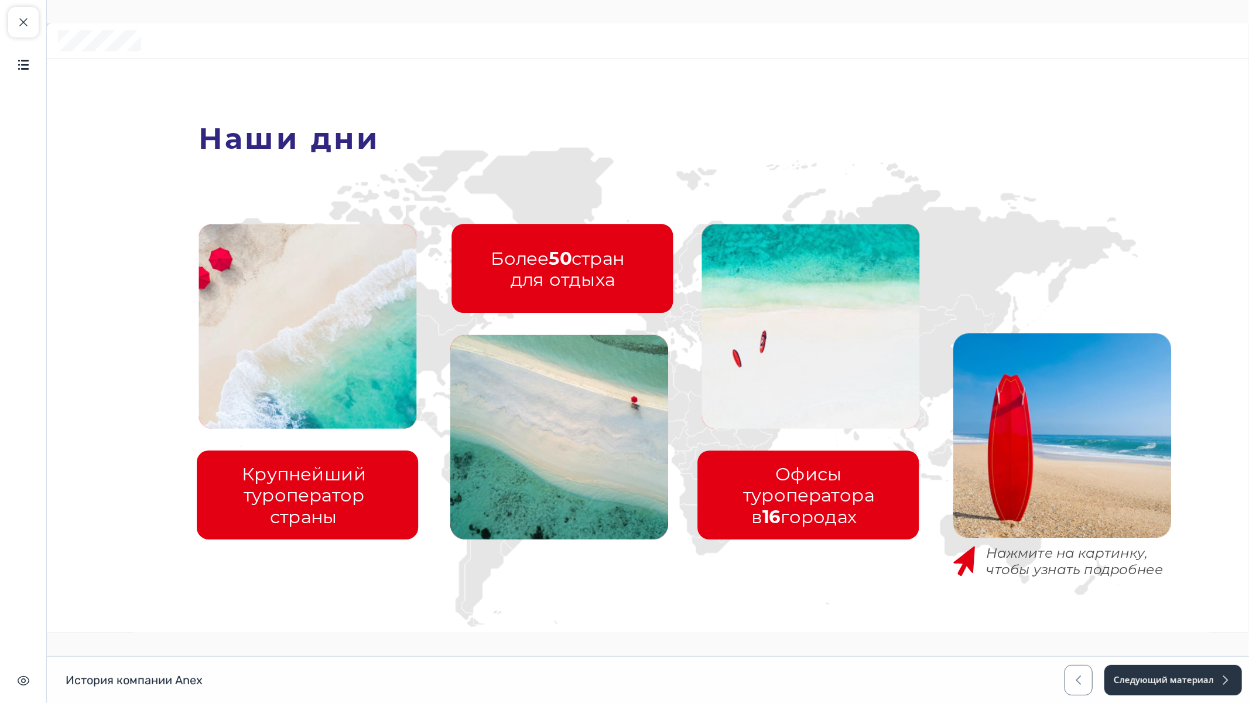
click at [1120, 407] on img at bounding box center [1062, 435] width 218 height 204
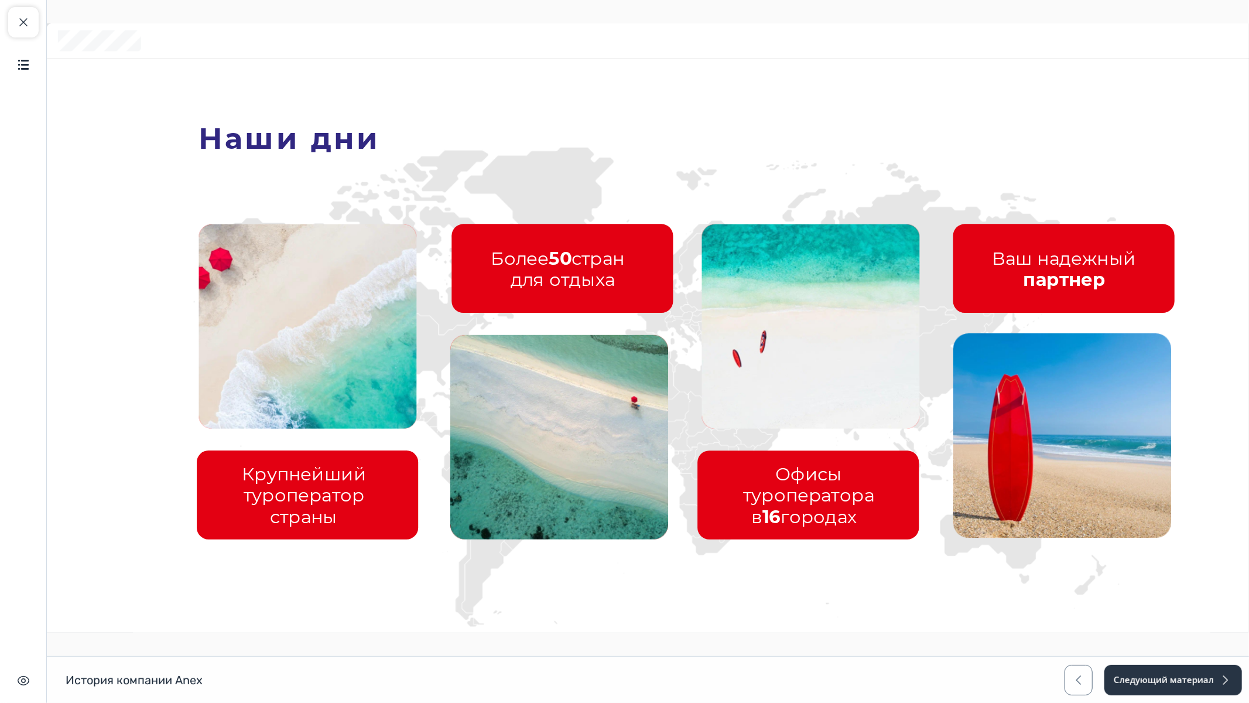
click at [1242, 593] on span "Далее" at bounding box center [1239, 702] width 39 height 13
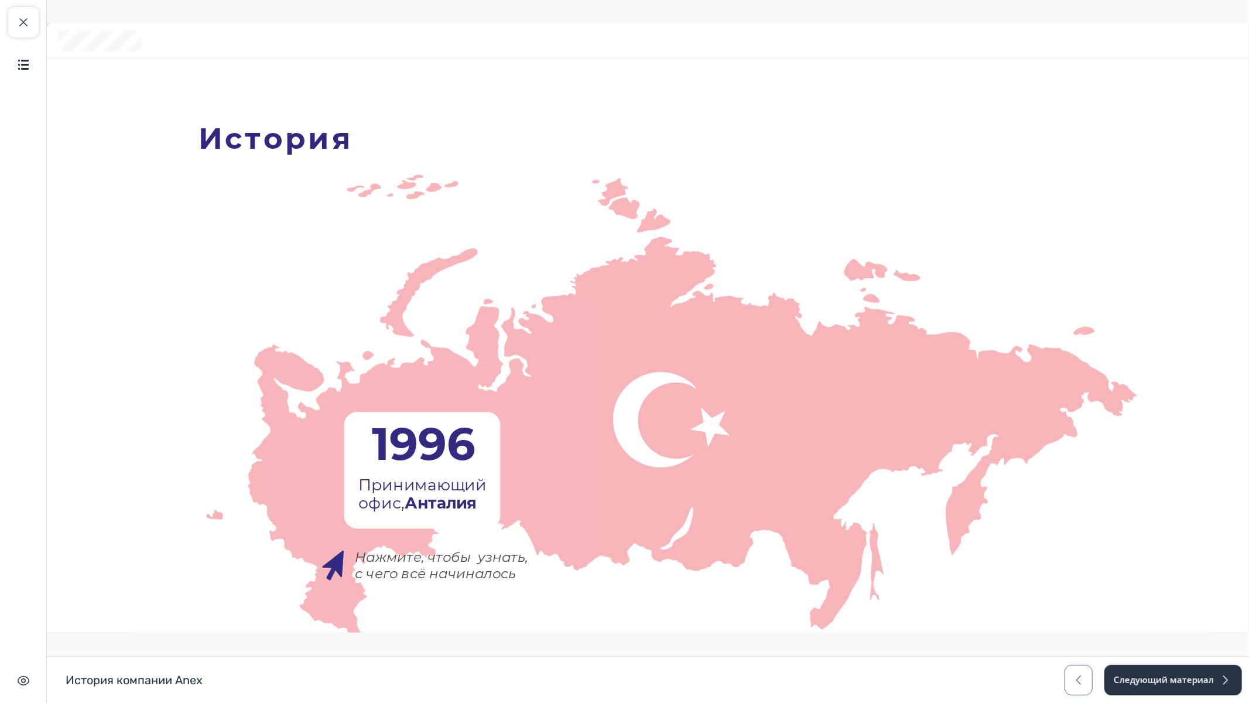
click at [399, 470] on icon at bounding box center [433, 474] width 334 height 345
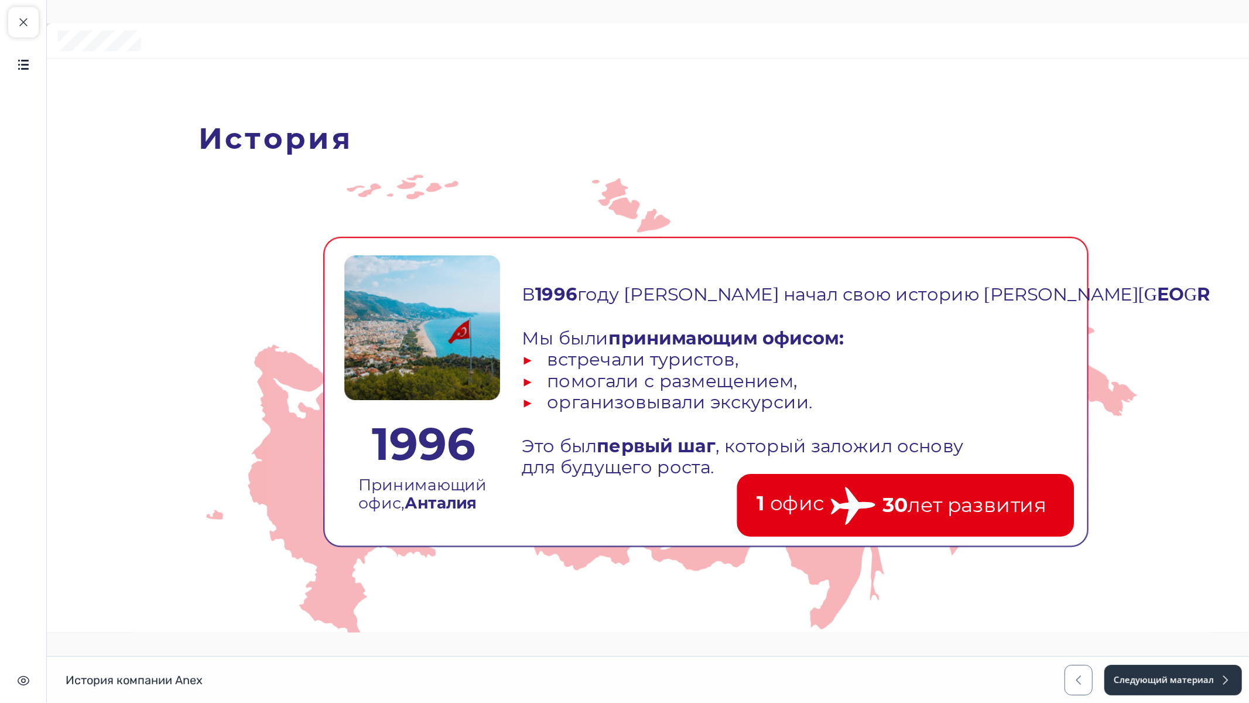
click at [973, 490] on icon at bounding box center [904, 505] width 337 height 63
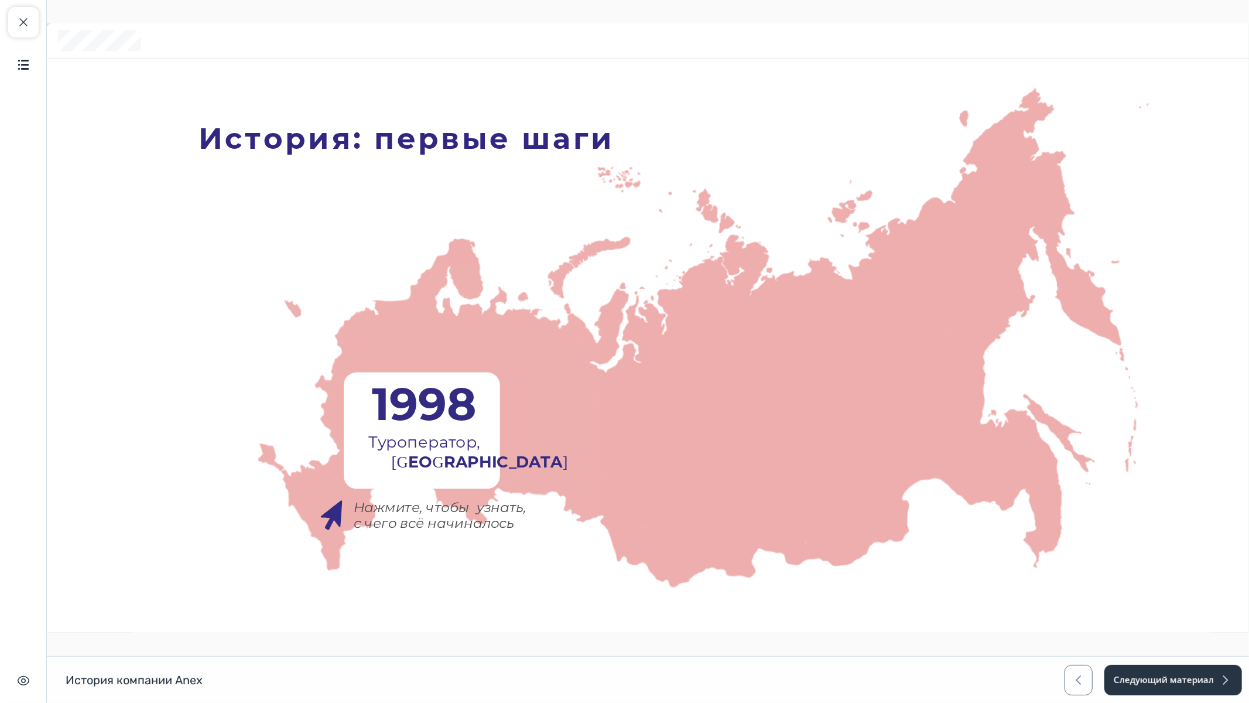
click at [439, 418] on icon at bounding box center [433, 434] width 334 height 345
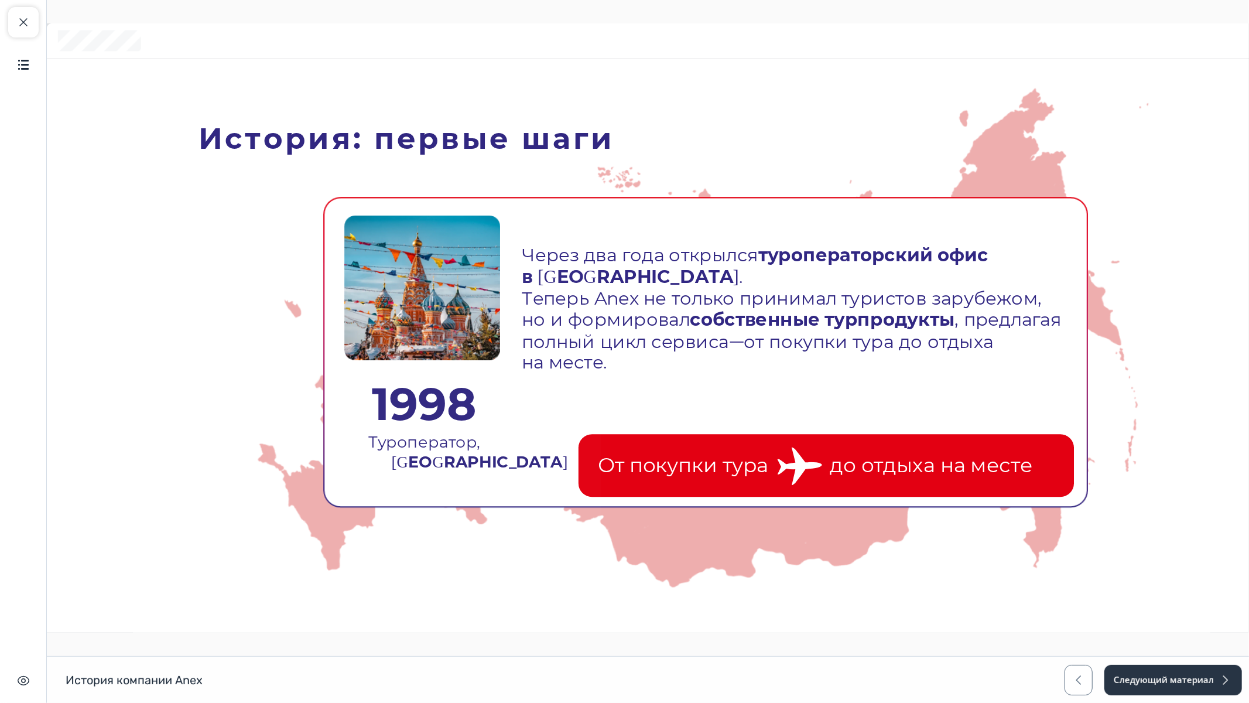
drag, startPoint x: 394, startPoint y: 392, endPoint x: 204, endPoint y: 340, distance: 196.2
click at [318, 376] on icon at bounding box center [433, 434] width 334 height 345
click at [763, 446] on icon at bounding box center [824, 465] width 495 height 63
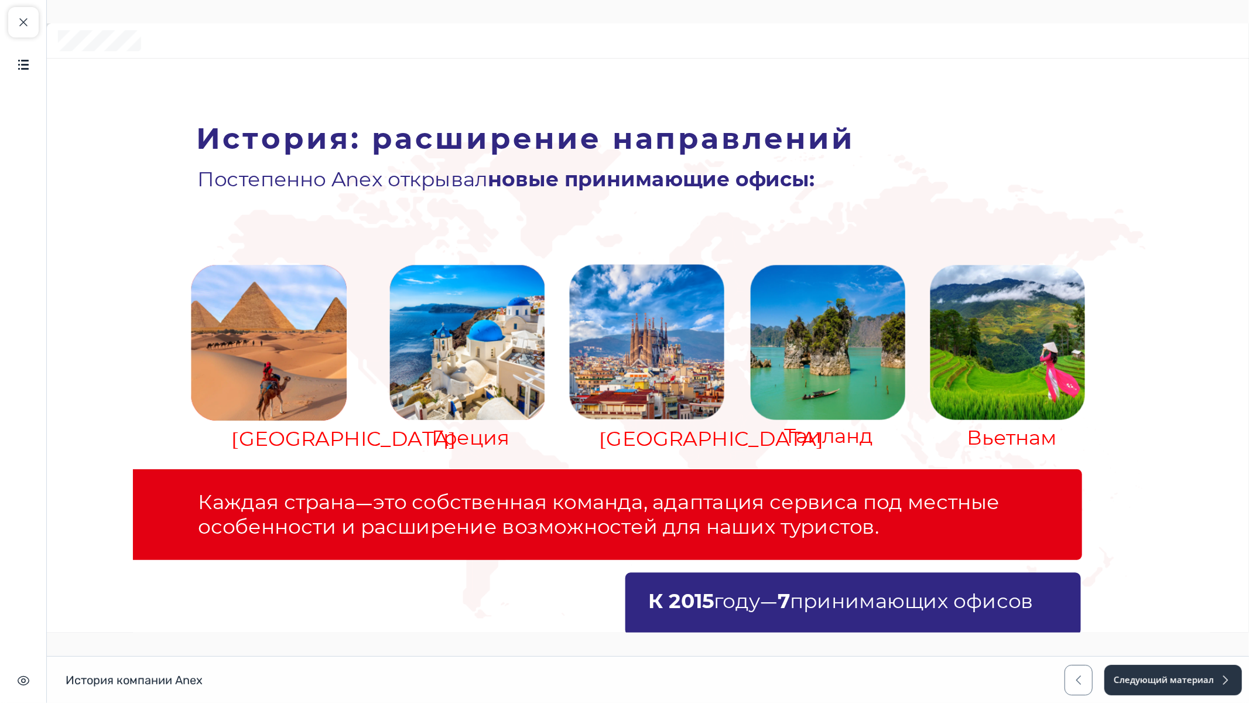
click at [763, 448] on img "Карта со странами.png" at bounding box center [670, 385] width 995 height 581
click at [893, 593] on span "принимающих офисов" at bounding box center [910, 600] width 243 height 25
click at [1200, 593] on img at bounding box center [670, 369] width 1077 height 606
click at [1238, 593] on span "Далее" at bounding box center [1239, 702] width 39 height 13
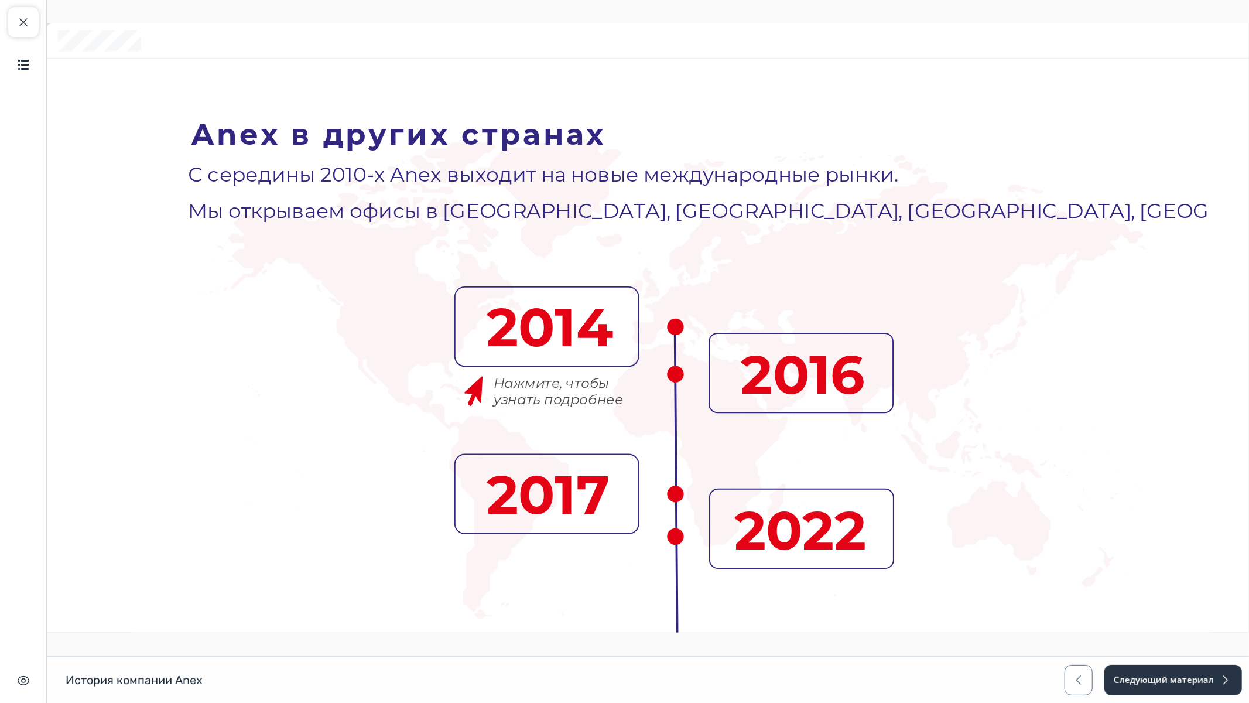
click at [1041, 581] on img "Карта со странами.png" at bounding box center [670, 385] width 995 height 581
click at [1236, 593] on span "Далее" at bounding box center [1239, 702] width 39 height 13
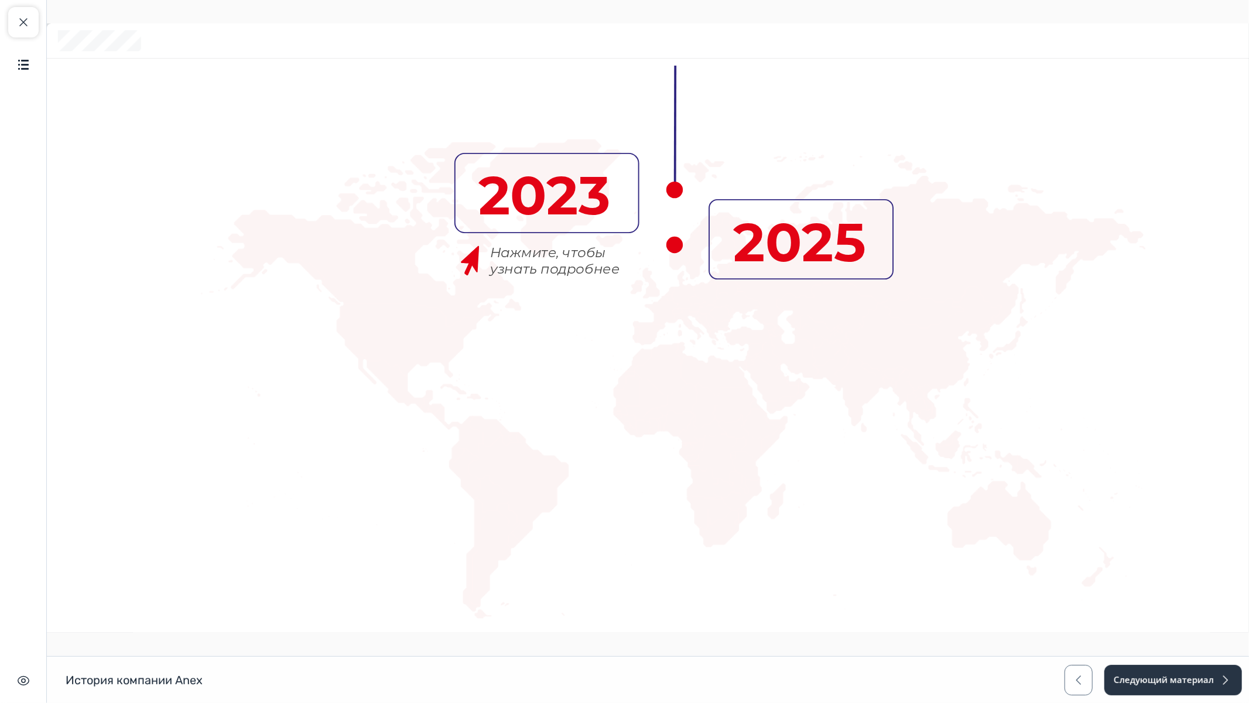
click at [540, 215] on icon at bounding box center [547, 193] width 192 height 80
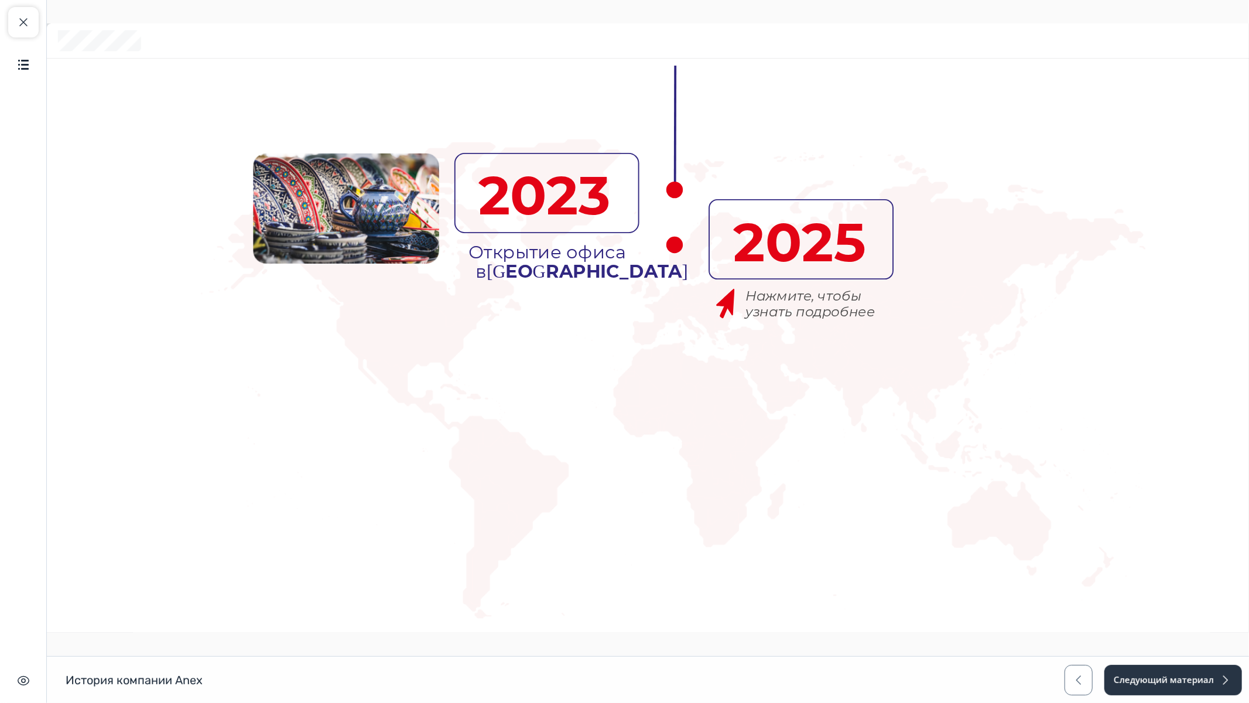
click at [765, 249] on icon at bounding box center [796, 239] width 192 height 80
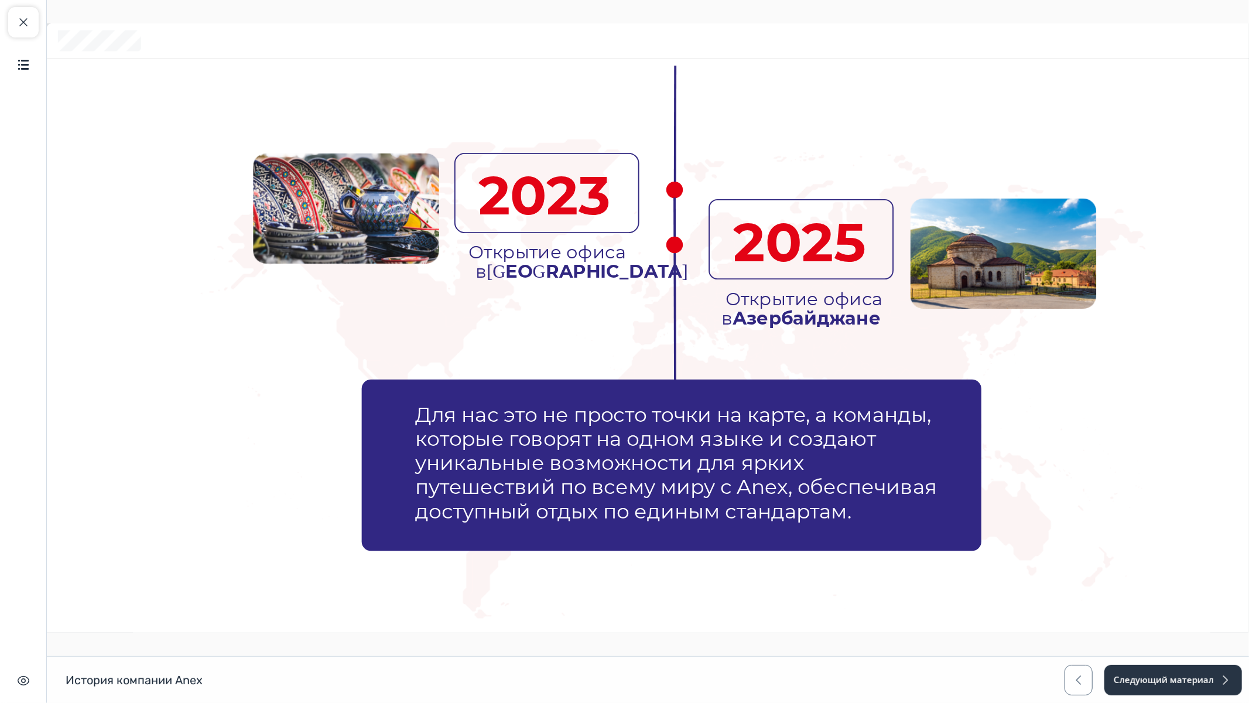
click at [927, 534] on icon at bounding box center [671, 465] width 620 height 172
click at [726, 487] on span "путешествий по всему миру с Anex, обеспечивая" at bounding box center [676, 486] width 522 height 25
click at [1223, 593] on span "Далее" at bounding box center [1239, 702] width 39 height 13
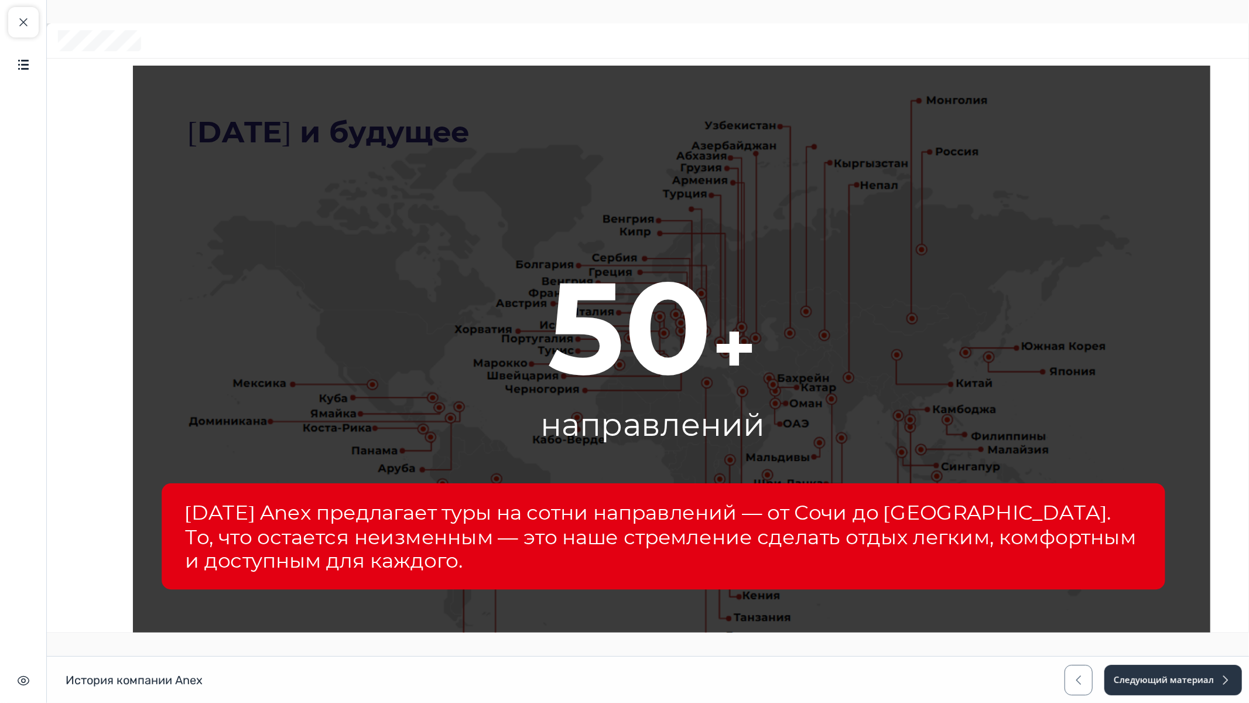
click at [587, 507] on span "[DATE] Anex предлагает туры на сотни направлений — от Сочи до [GEOGRAPHIC_DATA]." at bounding box center [647, 512] width 926 height 25
click at [1241, 593] on span "Далее" at bounding box center [1239, 702] width 39 height 13
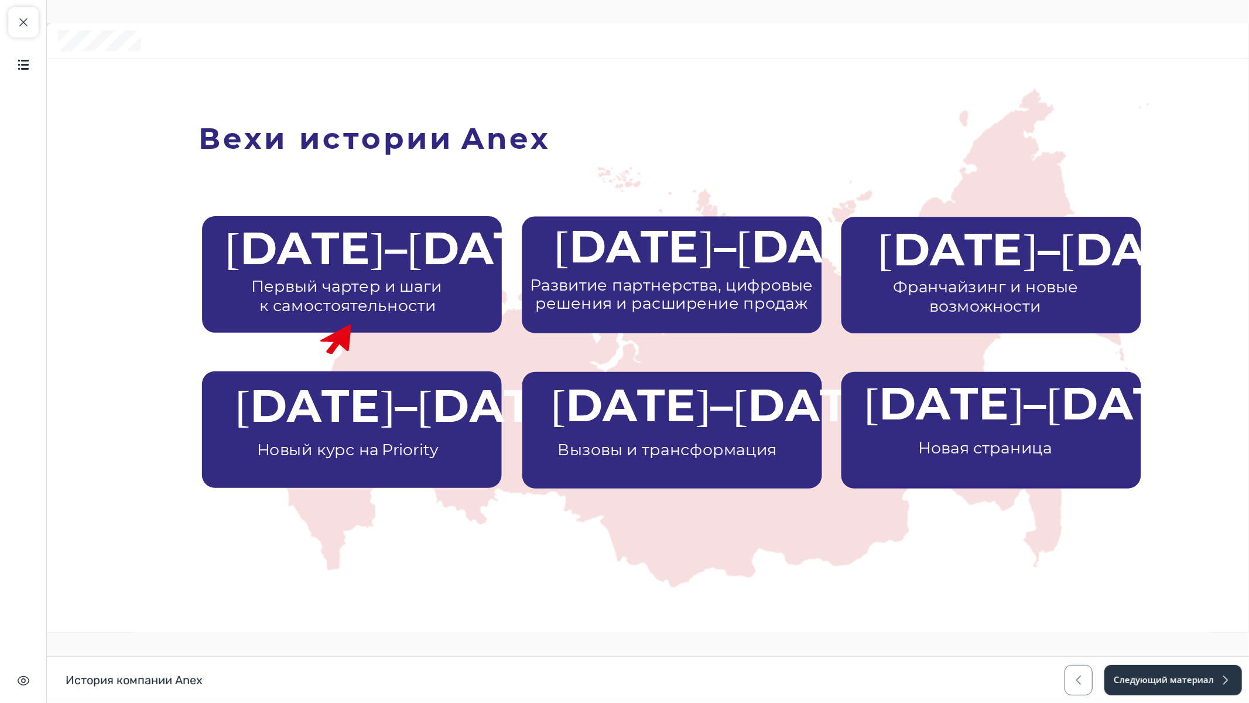
click at [413, 269] on icon at bounding box center [348, 275] width 307 height 126
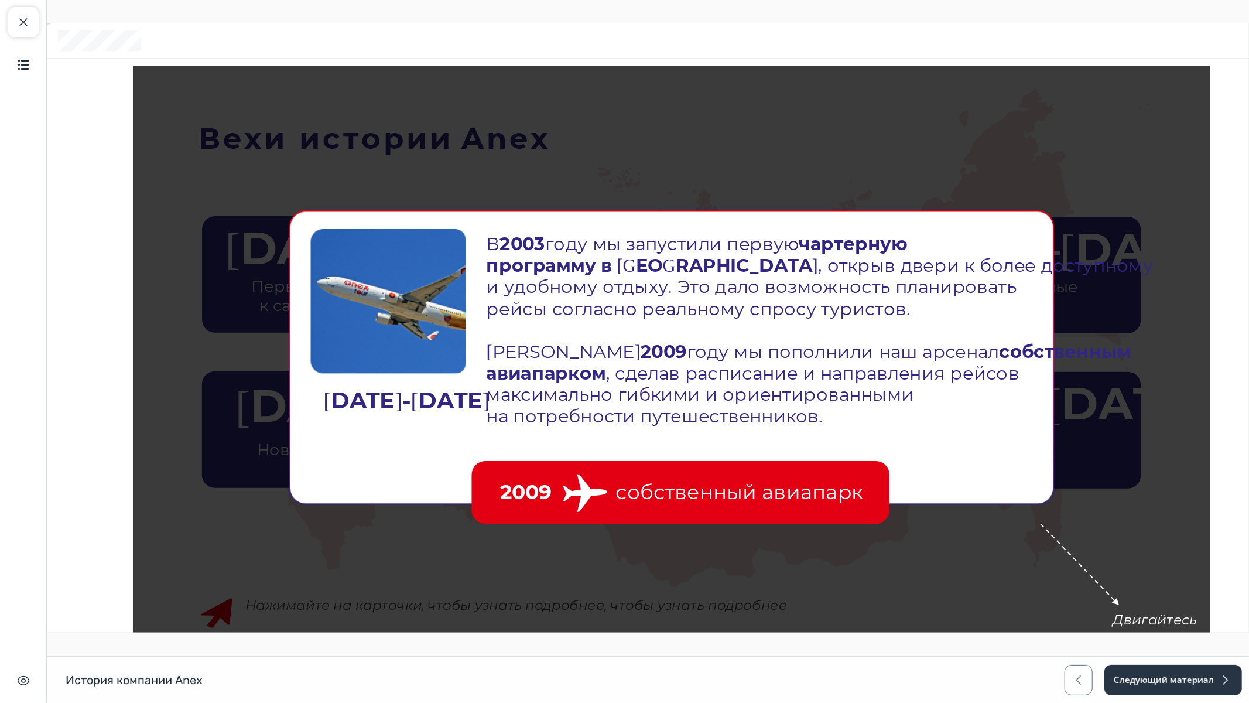
click at [836, 473] on icon at bounding box center [680, 492] width 418 height 63
click at [621, 481] on span "собственный авиапарк" at bounding box center [739, 491] width 248 height 25
drag, startPoint x: 680, startPoint y: 344, endPoint x: 724, endPoint y: 378, distance: 54.7
click at [686, 345] on span "году мы пополнили наш арсенал" at bounding box center [842, 351] width 312 height 22
click at [1158, 593] on icon at bounding box center [687, 375] width 1124 height 630
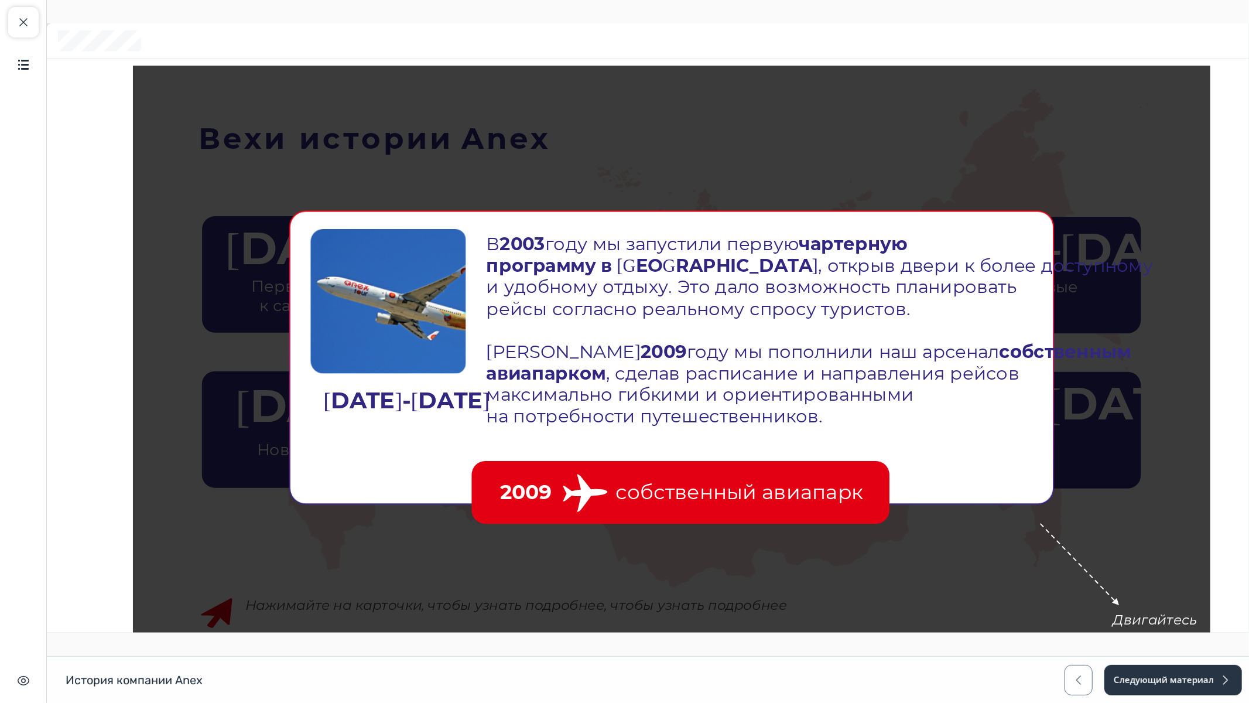
click at [1114, 593] on icon at bounding box center [687, 375] width 1124 height 630
drag, startPoint x: 1108, startPoint y: 597, endPoint x: 1180, endPoint y: 659, distance: 94.3
click at [1180, 593] on icon at bounding box center [687, 375] width 1124 height 630
click at [1231, 593] on span "Далее" at bounding box center [1239, 702] width 39 height 13
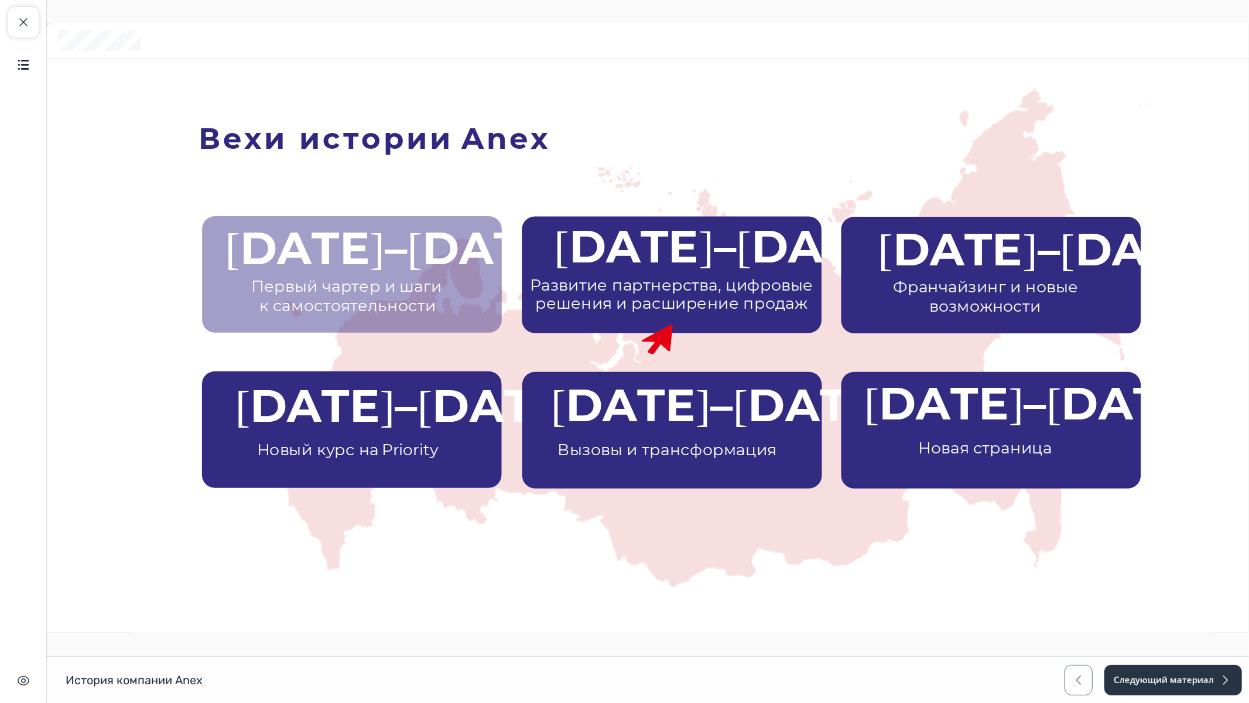
click at [673, 244] on icon at bounding box center [672, 270] width 306 height 126
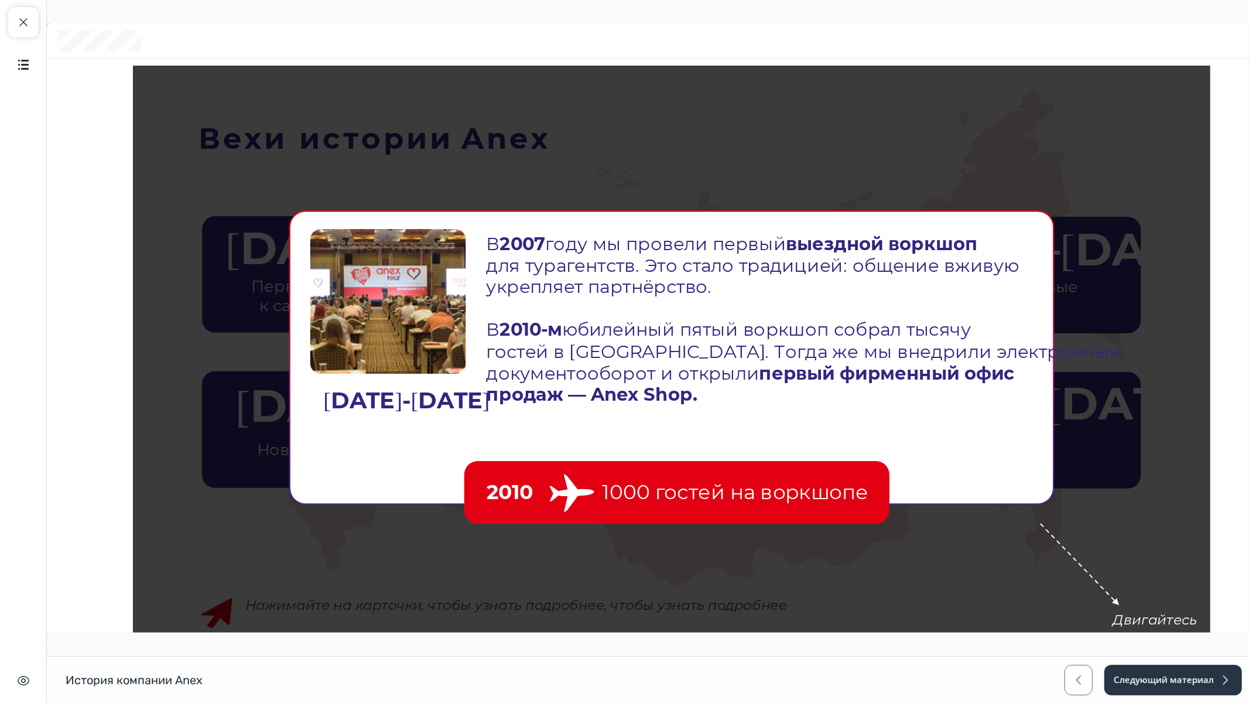
click at [1222, 593] on span "Далее" at bounding box center [1239, 702] width 39 height 13
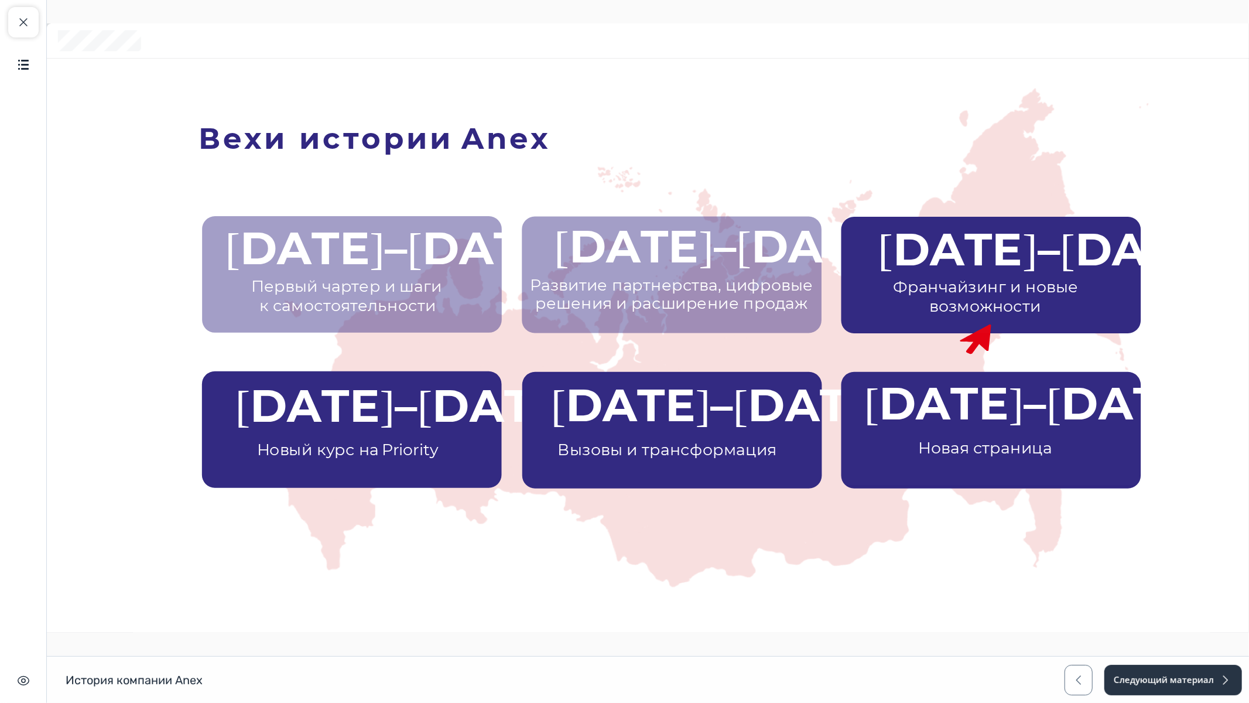
click at [954, 281] on icon at bounding box center [992, 273] width 306 height 119
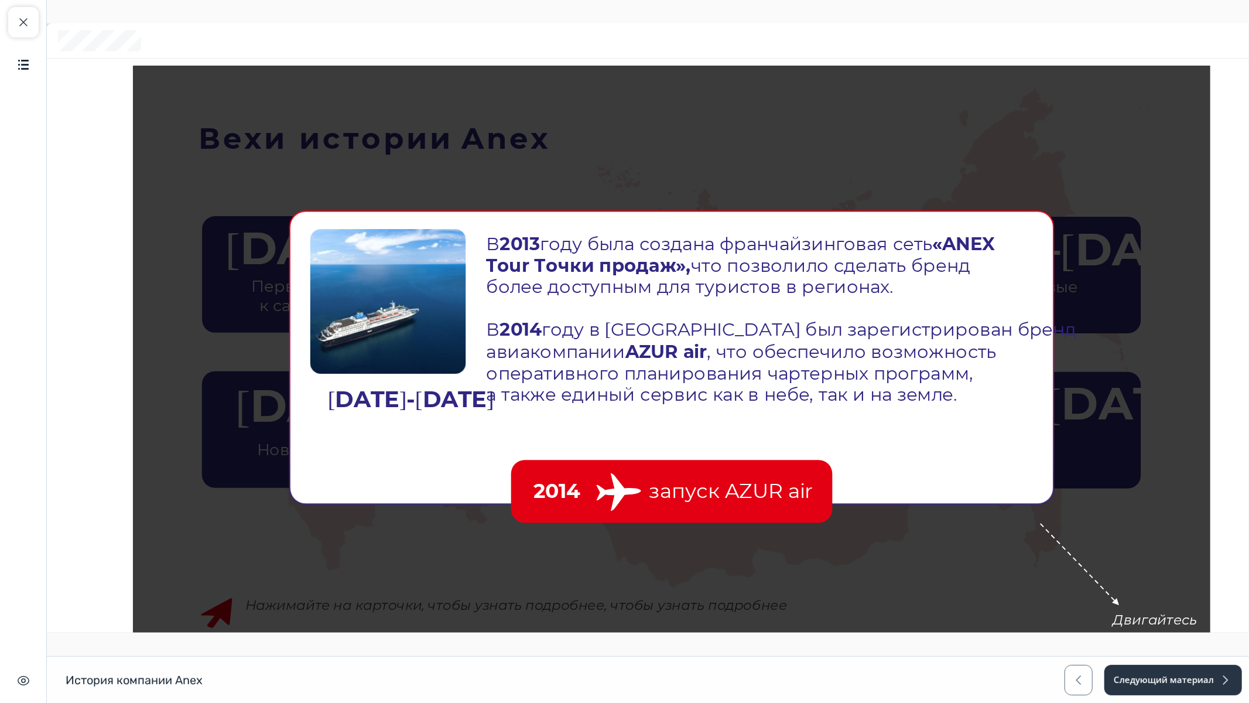
click at [1244, 593] on span "Далее" at bounding box center [1239, 702] width 39 height 13
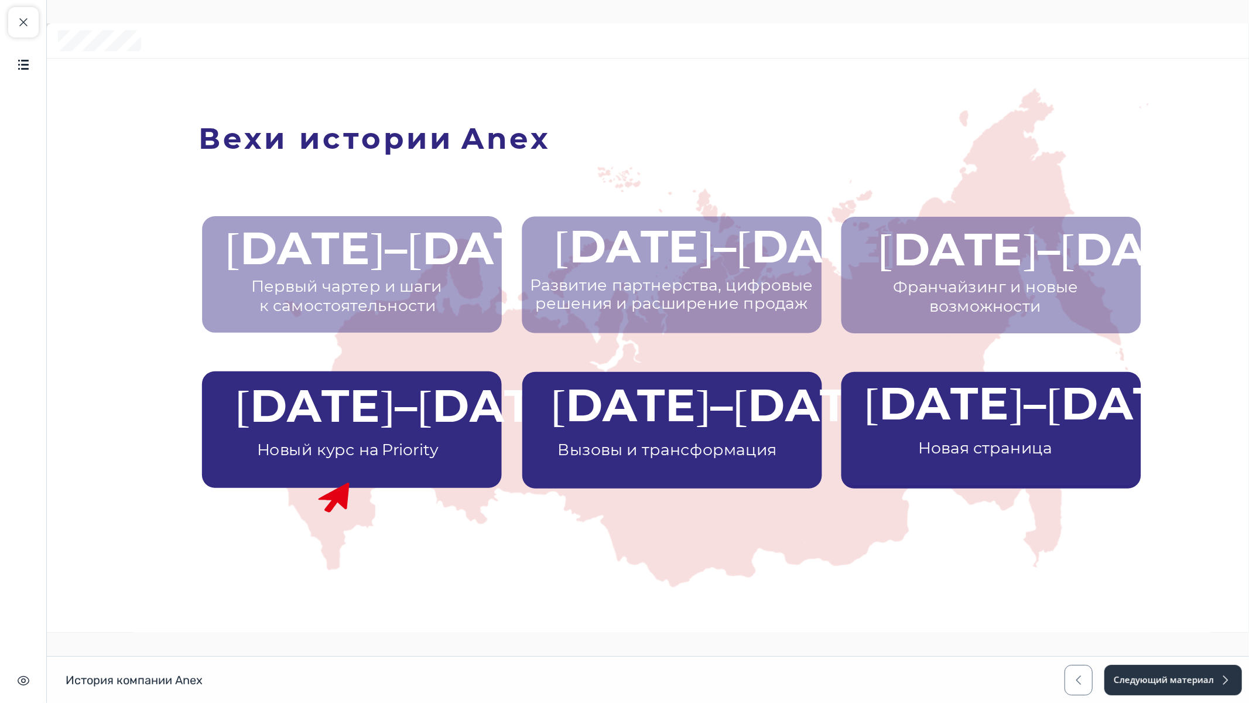
click at [392, 457] on icon at bounding box center [351, 430] width 306 height 119
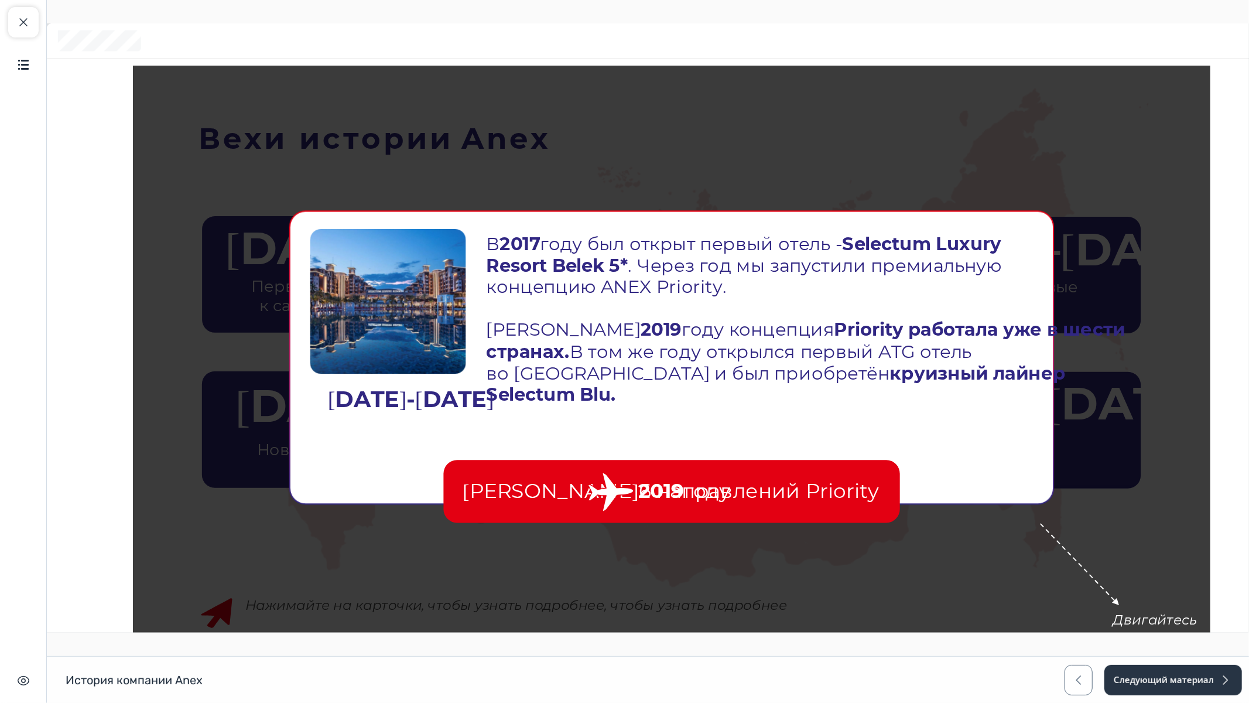
click at [1244, 593] on span "Далее" at bounding box center [1239, 702] width 39 height 13
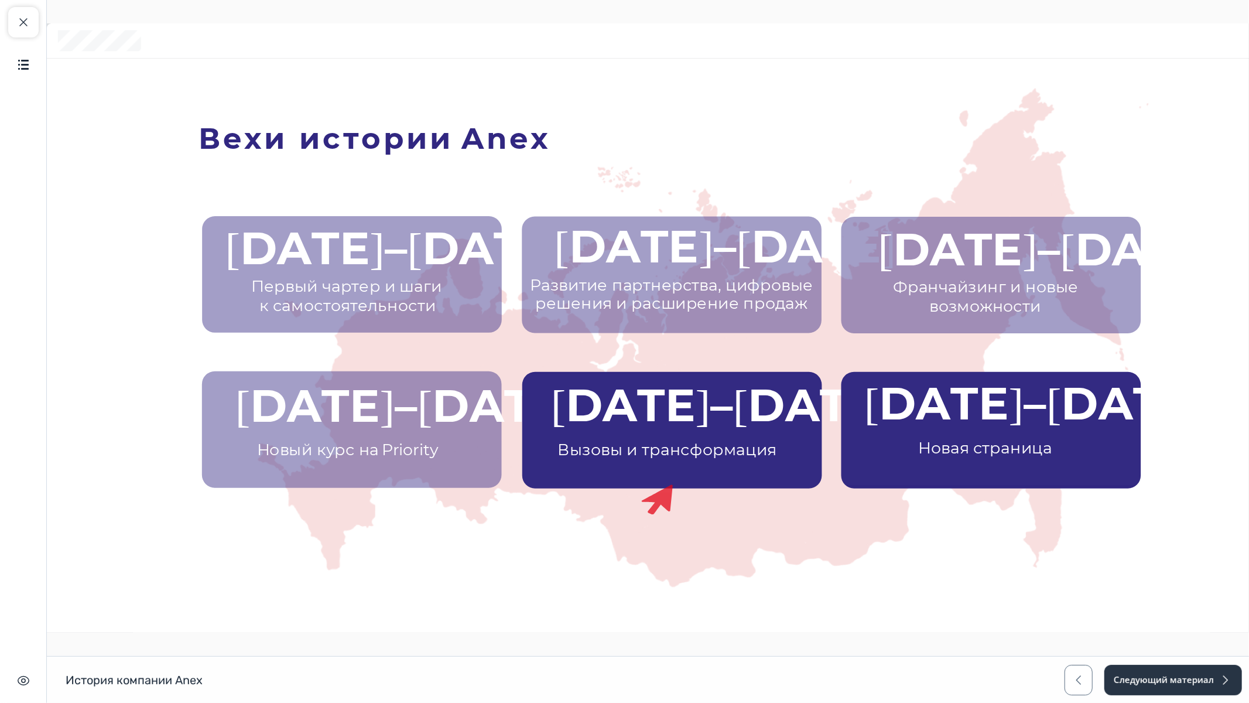
click at [714, 450] on icon at bounding box center [672, 433] width 306 height 119
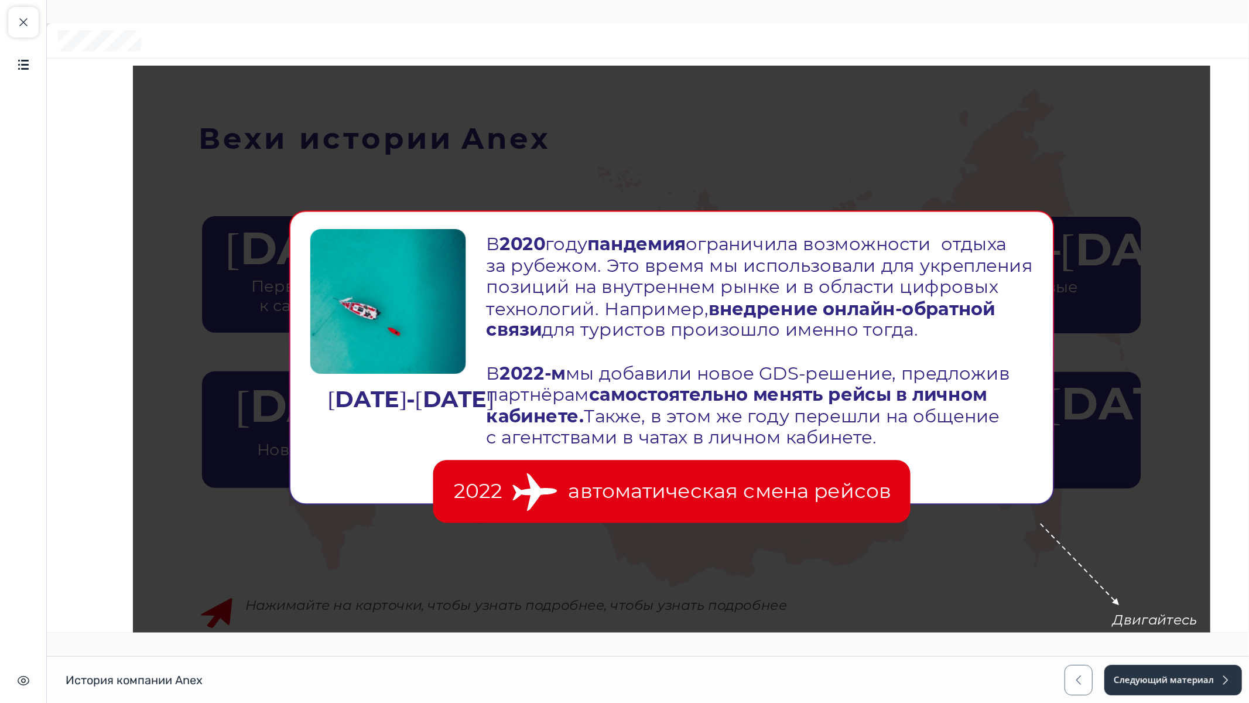
click at [1231, 593] on button "Далее" at bounding box center [1245, 702] width 78 height 27
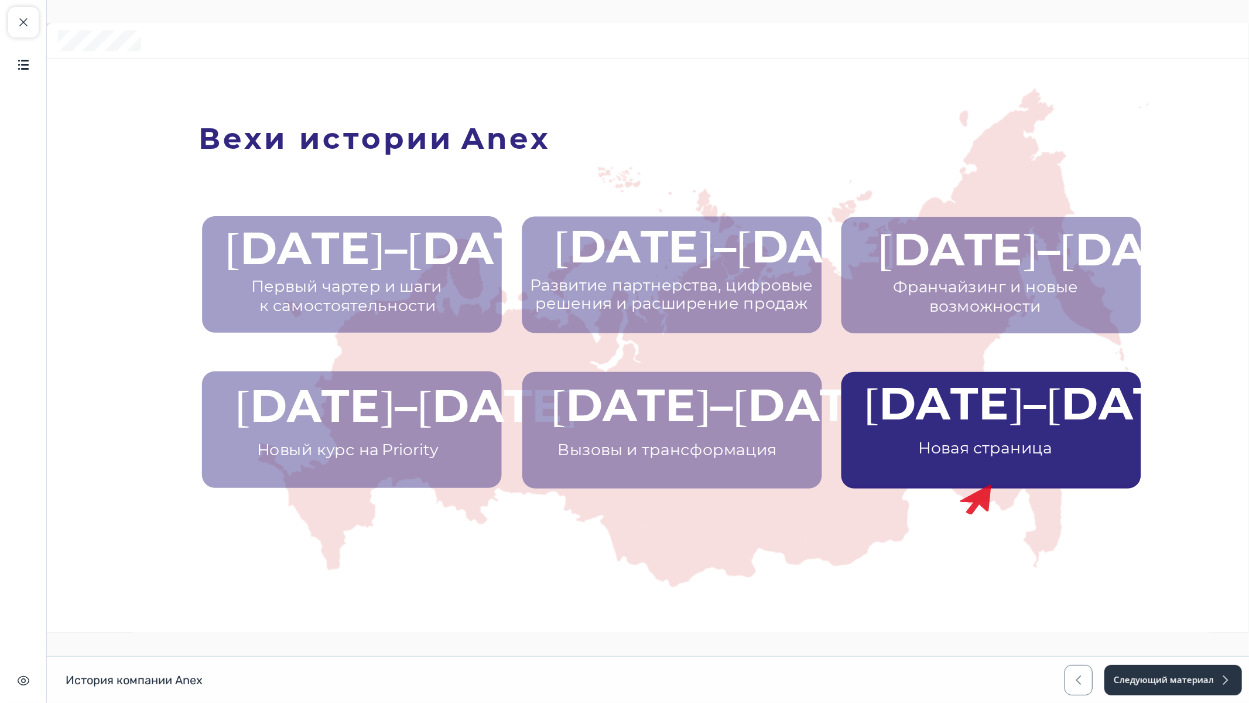
click at [983, 436] on icon at bounding box center [990, 425] width 306 height 119
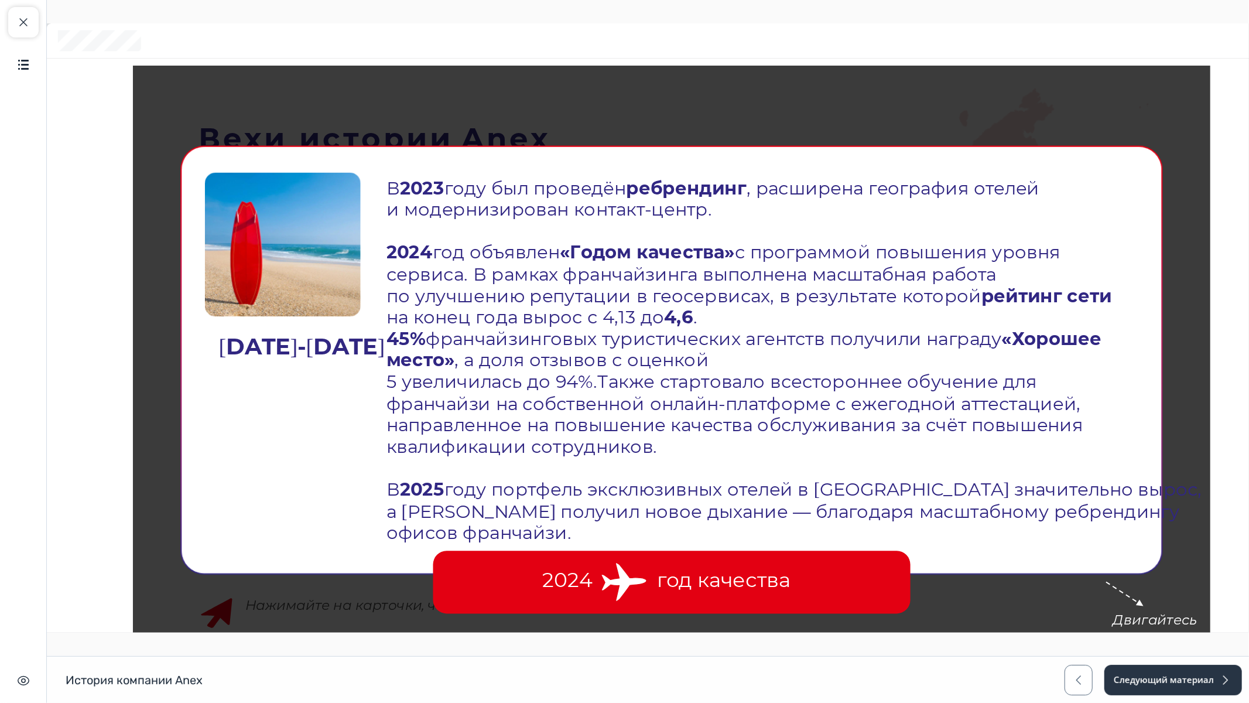
click at [1231, 593] on span "Далее" at bounding box center [1239, 702] width 39 height 13
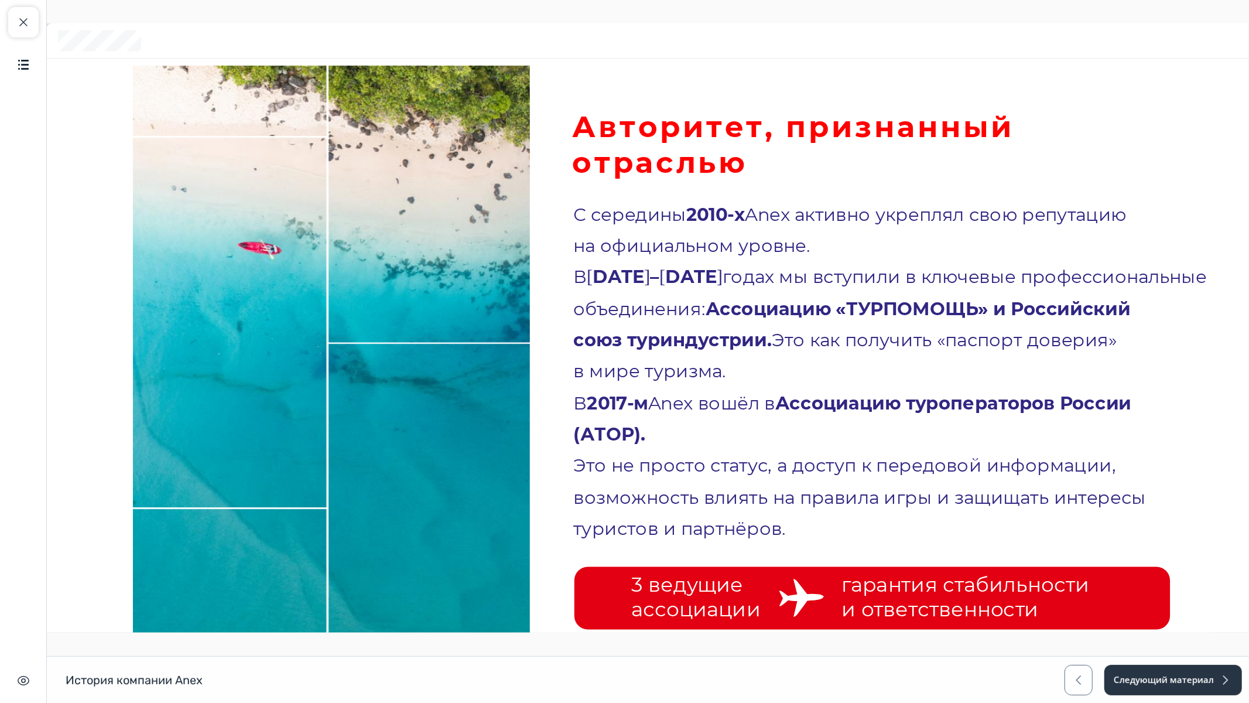
click at [996, 593] on span "и ответственности" at bounding box center [939, 609] width 197 height 25
click at [1244, 593] on span "Далее" at bounding box center [1239, 702] width 39 height 13
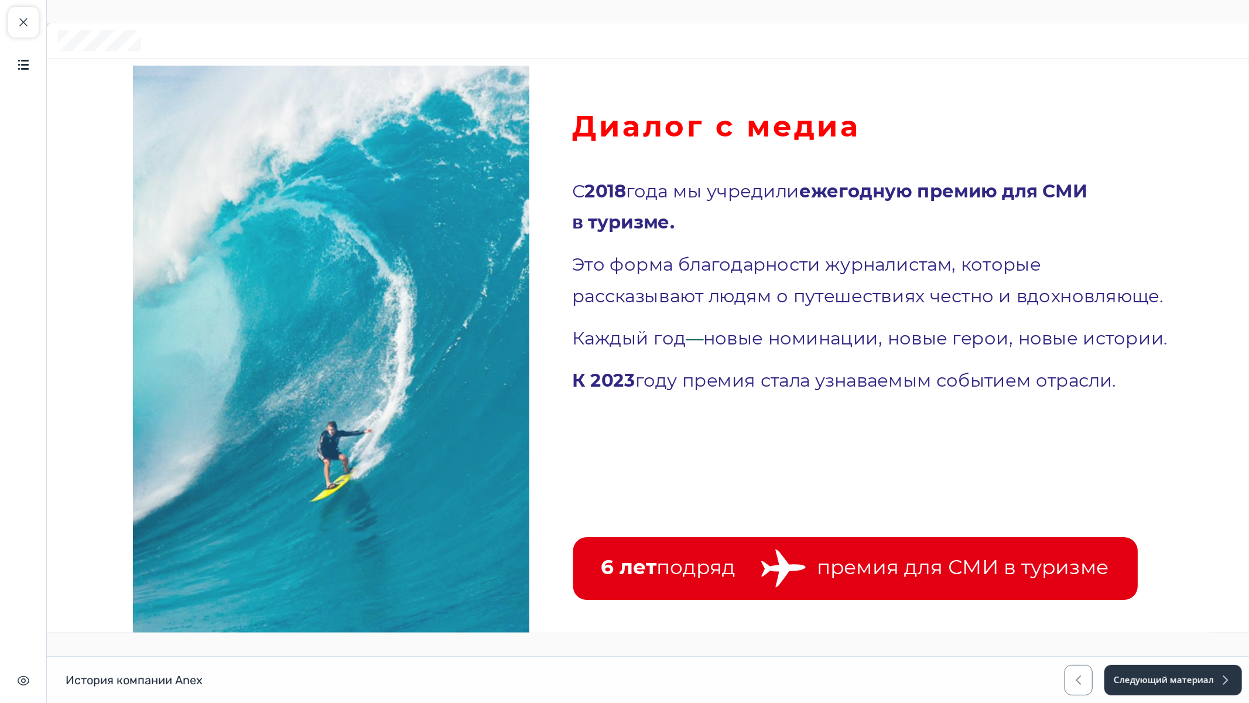
click at [1222, 593] on span "Далее" at bounding box center [1239, 702] width 39 height 13
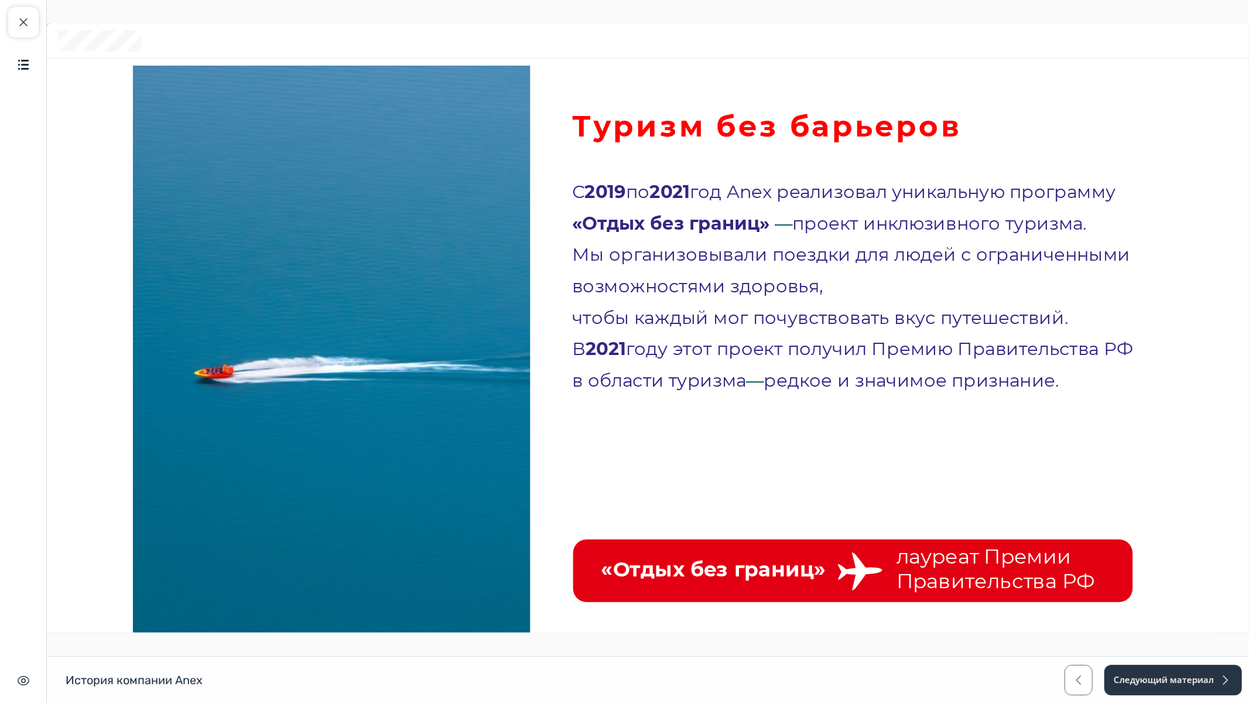
click at [1244, 593] on span "Далее" at bounding box center [1239, 702] width 39 height 13
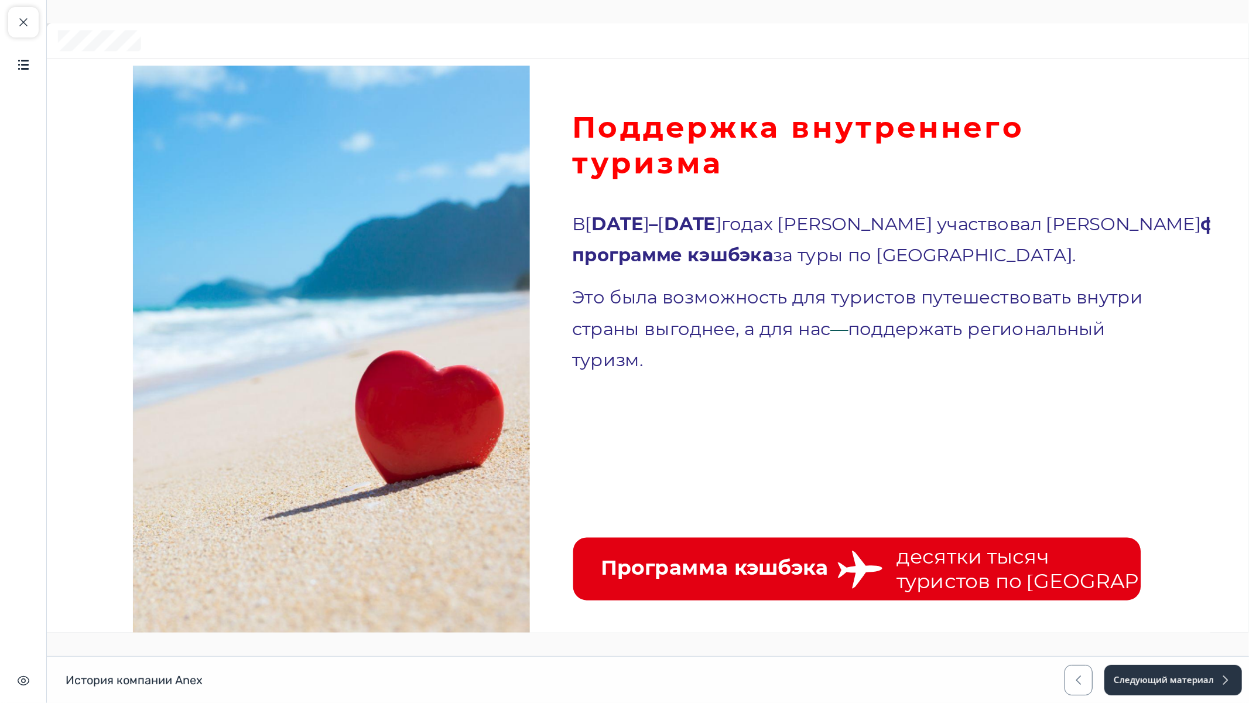
click at [1220, 593] on span "Далее" at bounding box center [1239, 702] width 39 height 13
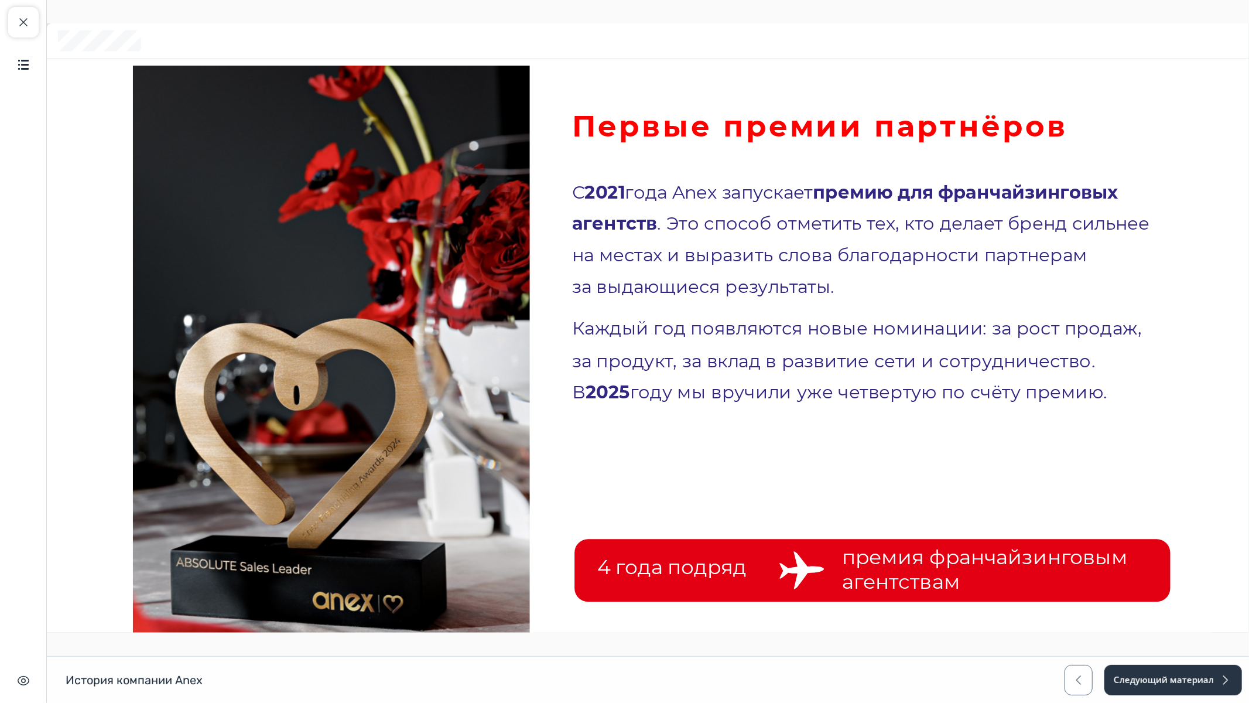
click at [1238, 593] on span "Далее" at bounding box center [1239, 702] width 39 height 13
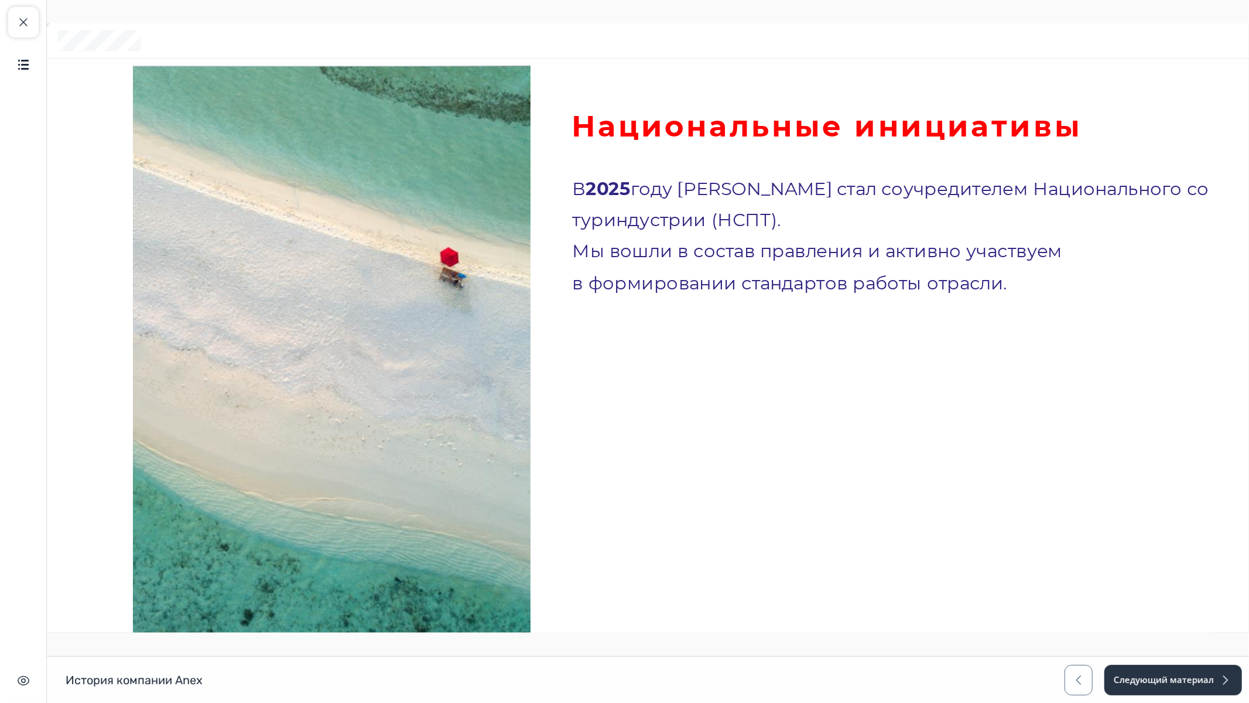
click at [1229, 593] on span "Далее" at bounding box center [1239, 702] width 39 height 13
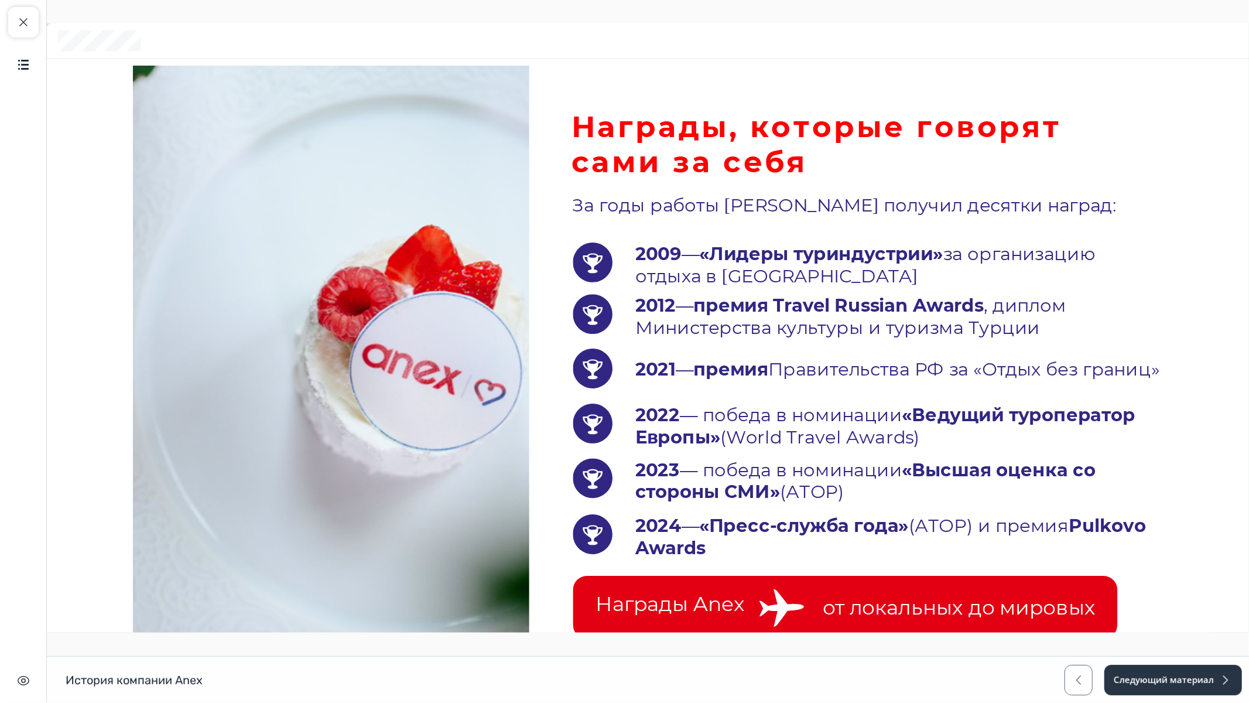
click at [1218, 593] on button "Далее" at bounding box center [1245, 702] width 78 height 27
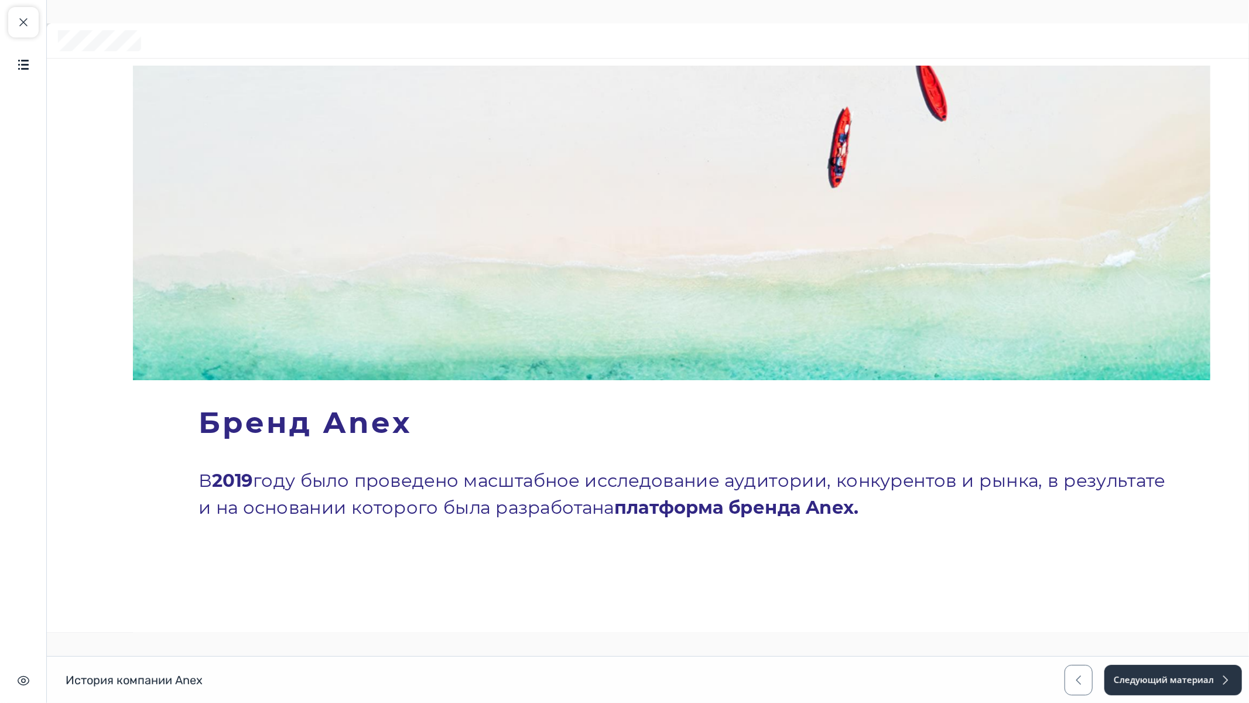
click at [1226, 593] on span "Далее" at bounding box center [1239, 702] width 39 height 13
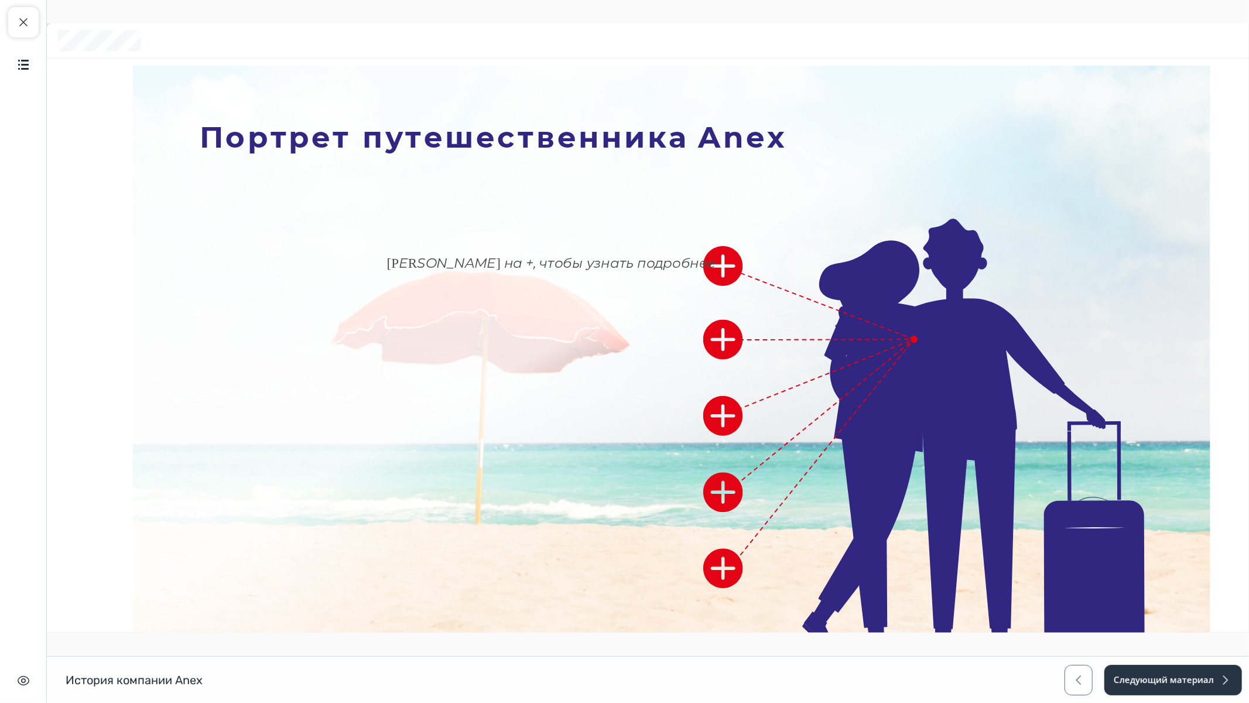
click at [726, 272] on icon at bounding box center [724, 260] width 56 height 56
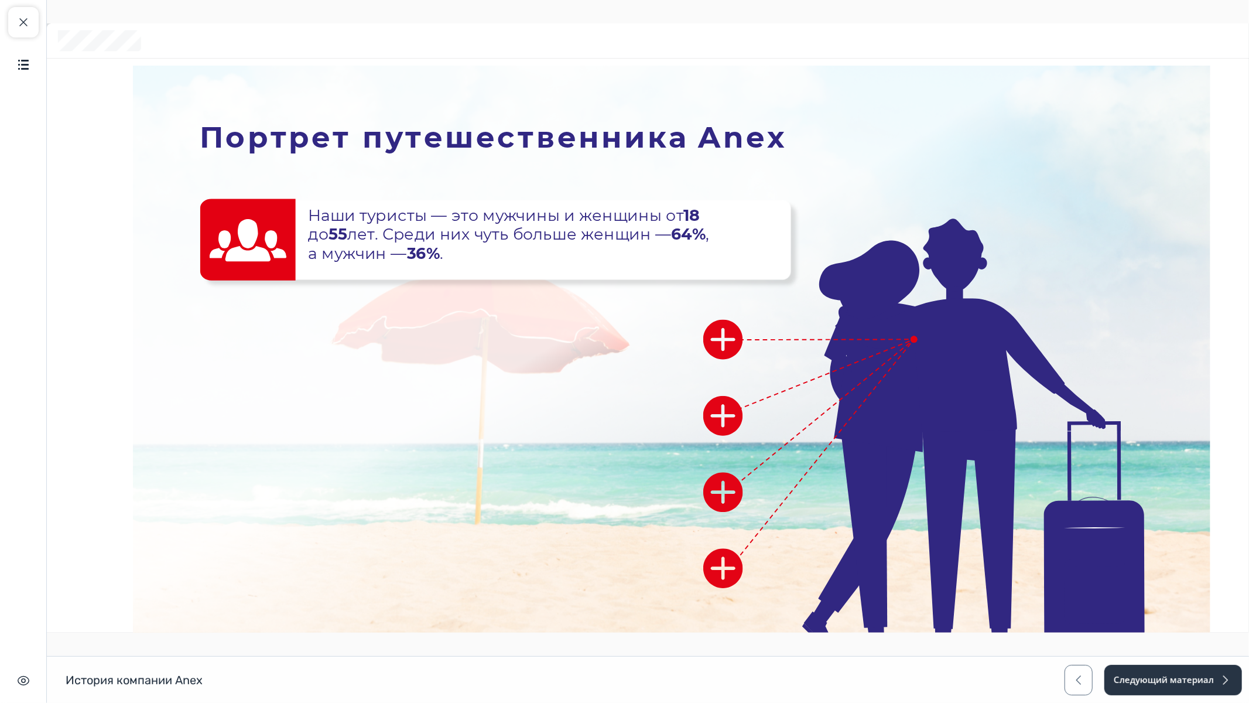
click at [715, 334] on icon at bounding box center [723, 340] width 56 height 56
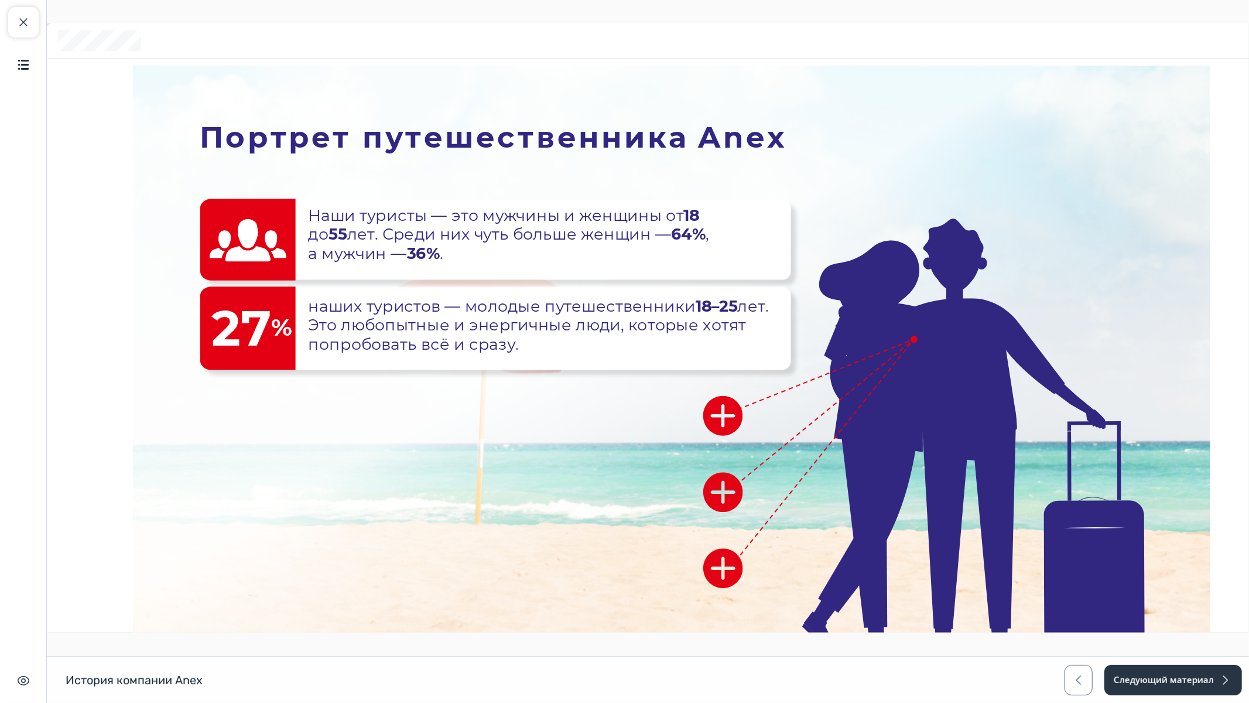
click at [716, 416] on icon at bounding box center [721, 418] width 59 height 52
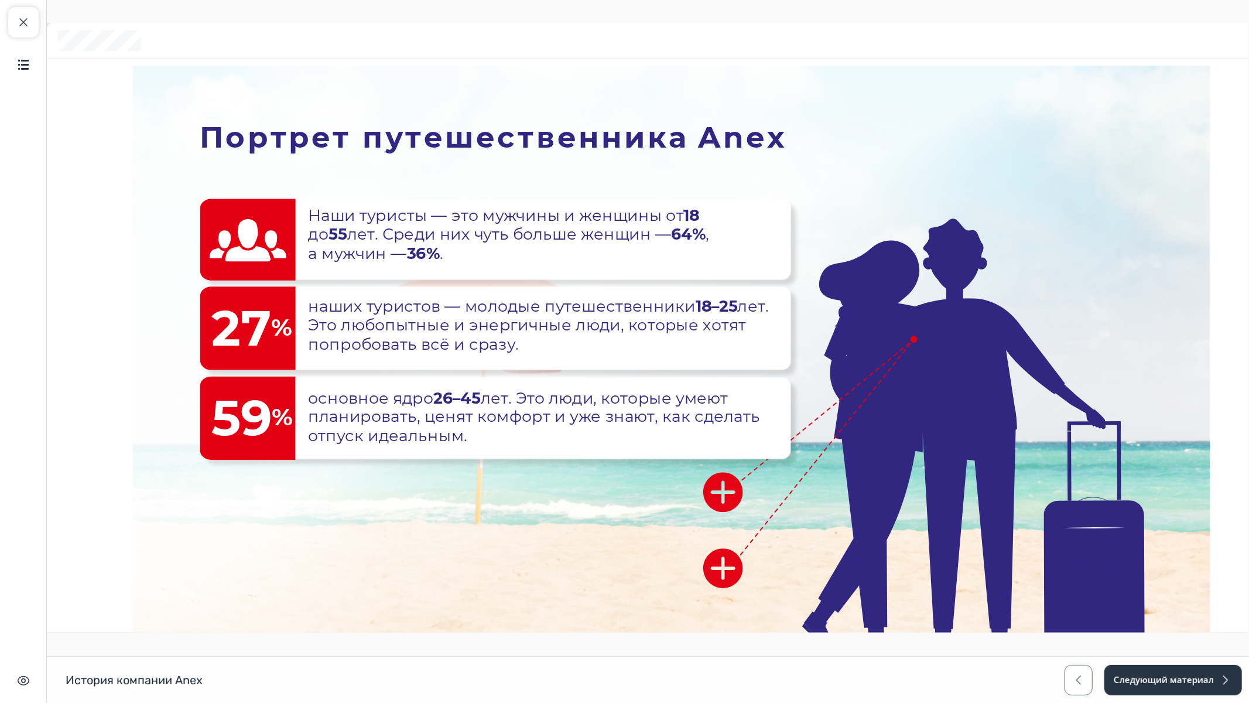
click at [715, 483] on icon at bounding box center [723, 493] width 59 height 52
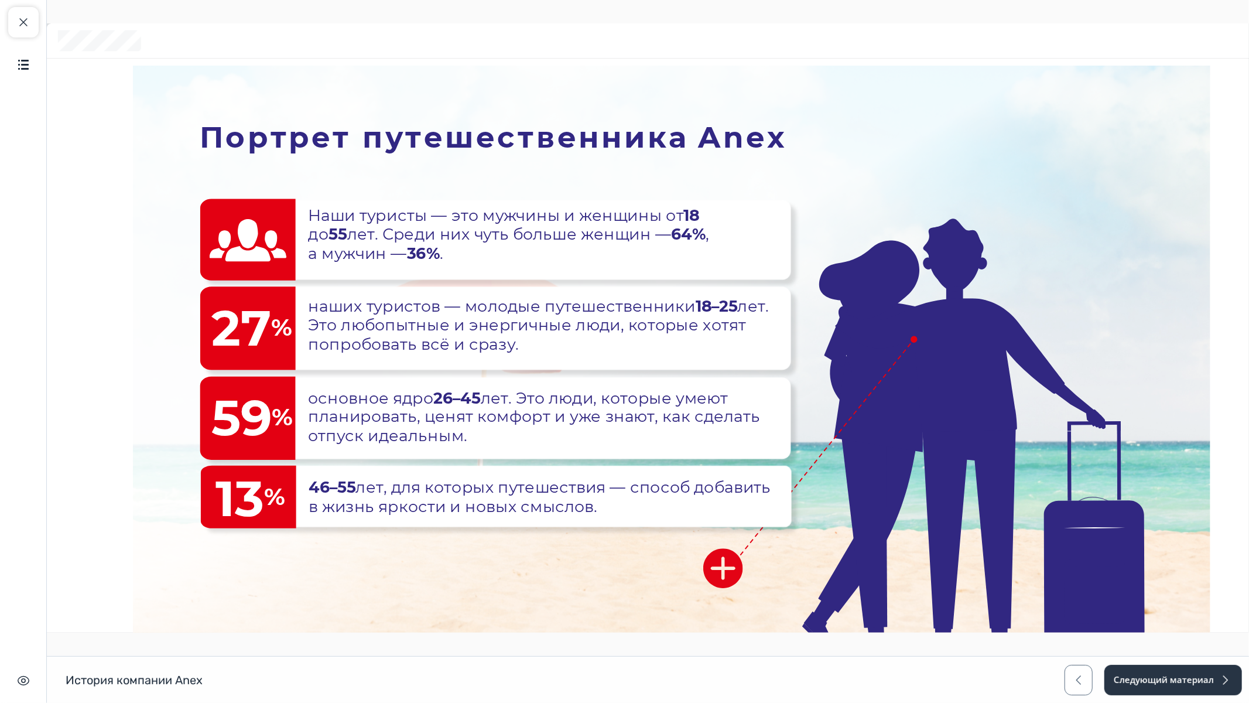
click at [718, 563] on icon at bounding box center [722, 569] width 59 height 52
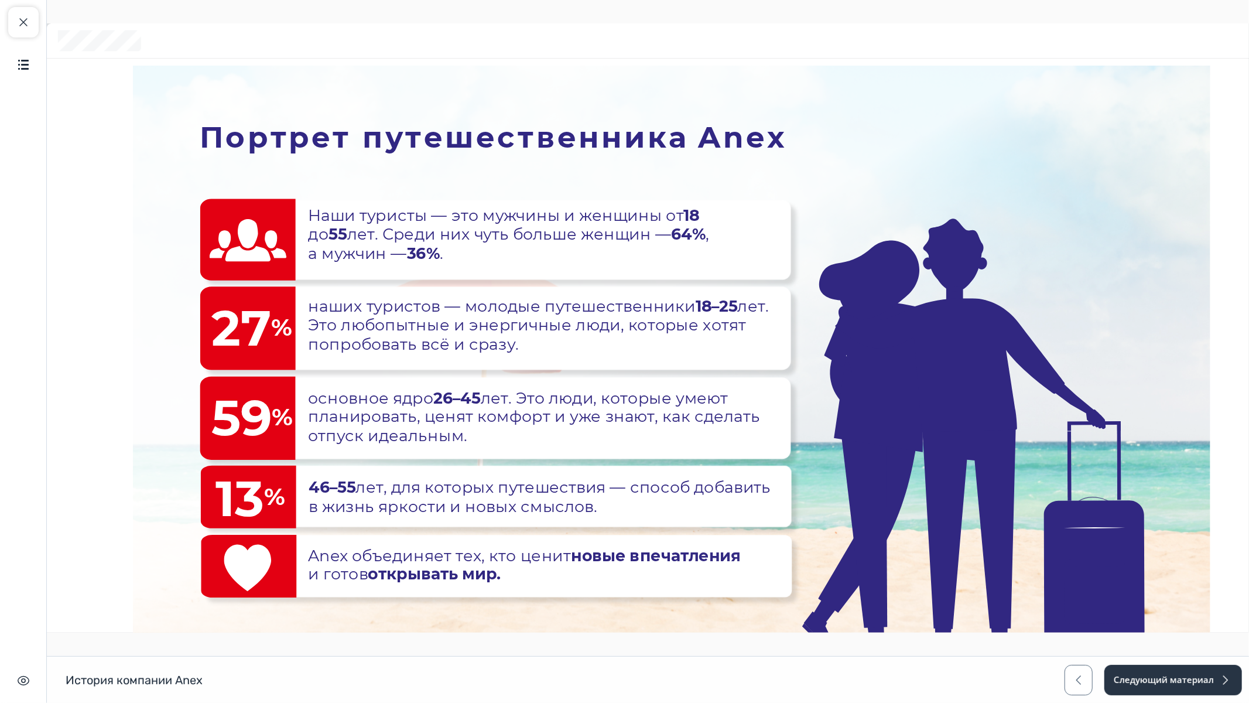
click at [1228, 593] on span "Далее" at bounding box center [1239, 702] width 39 height 13
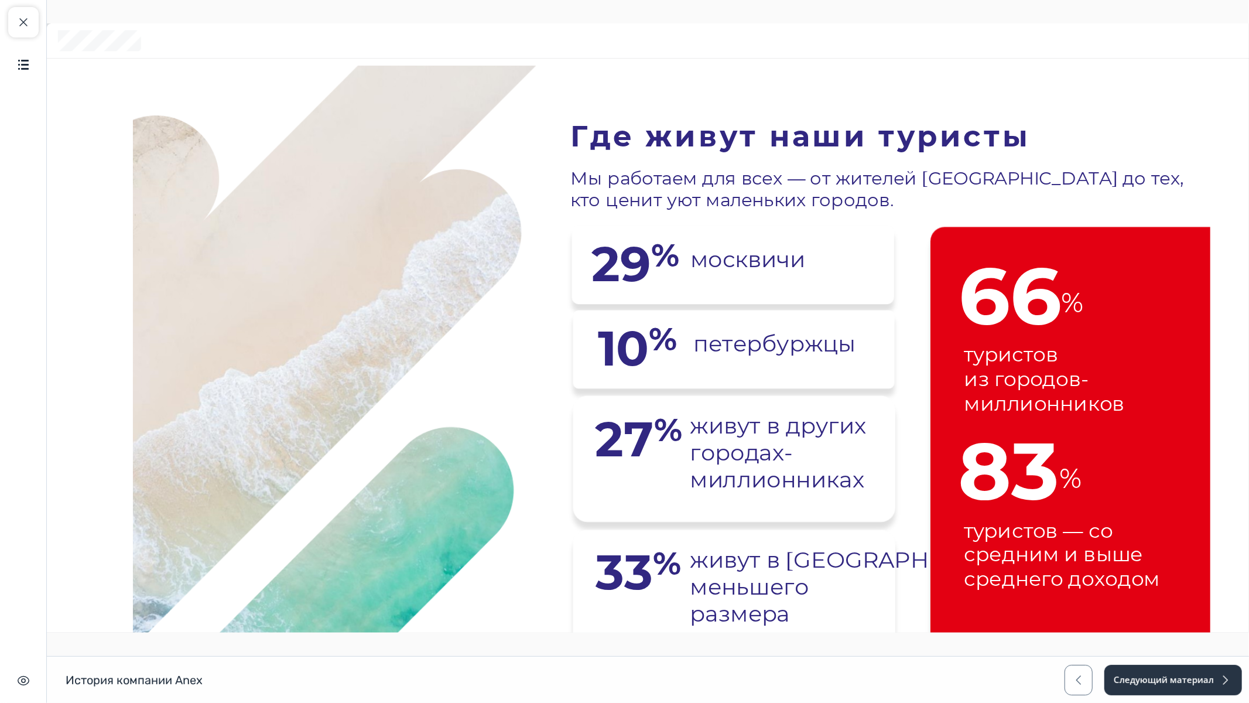
click at [1244, 593] on button "Далее" at bounding box center [1245, 702] width 78 height 27
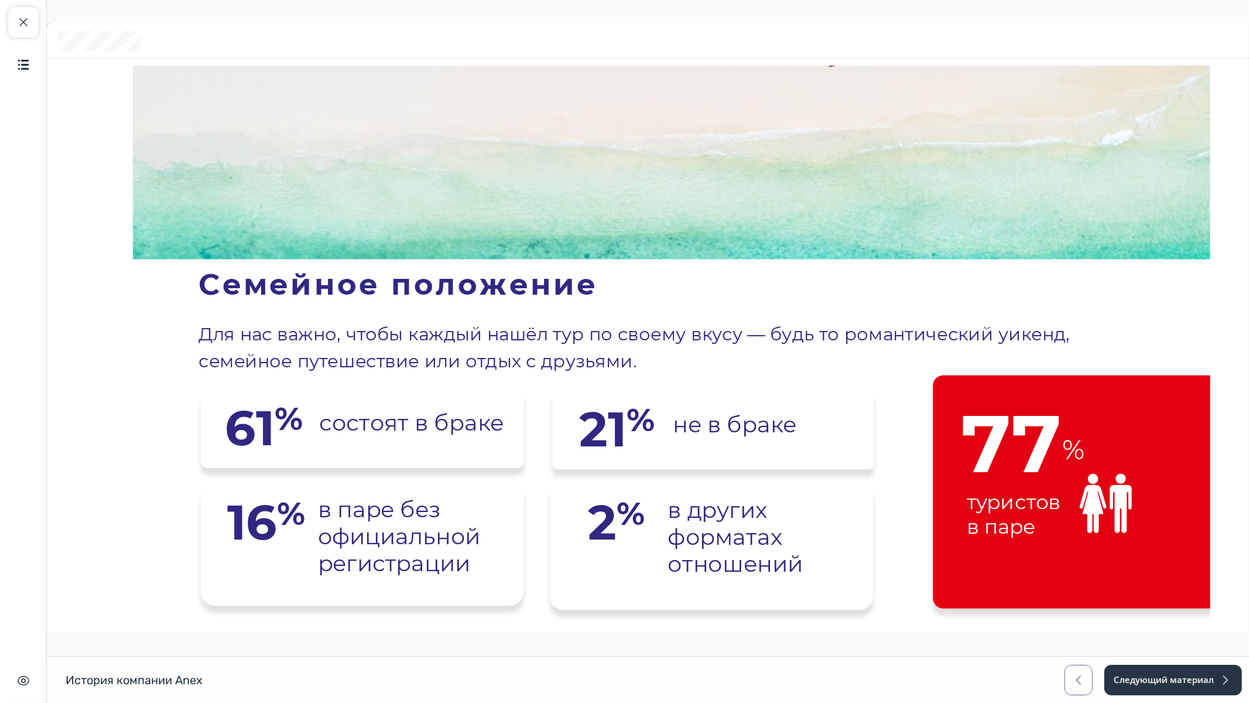
click at [1224, 593] on button "Далее" at bounding box center [1245, 702] width 78 height 27
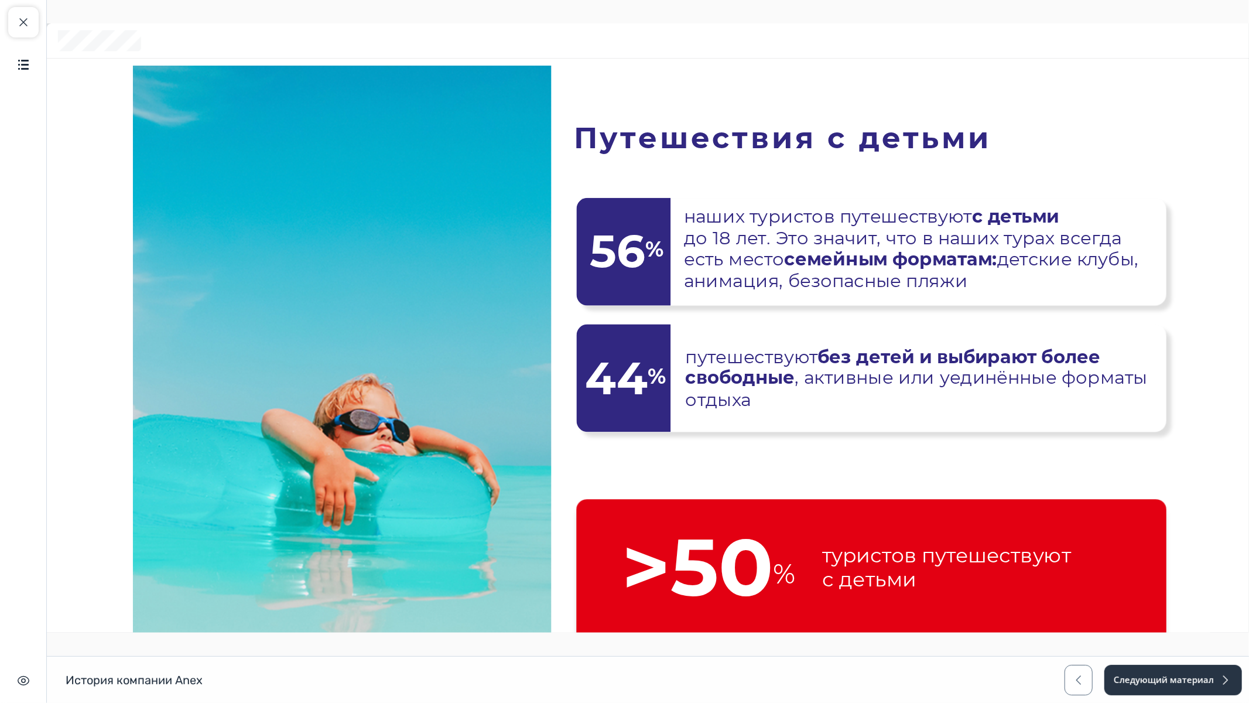
click at [1224, 593] on span "Далее" at bounding box center [1239, 702] width 39 height 13
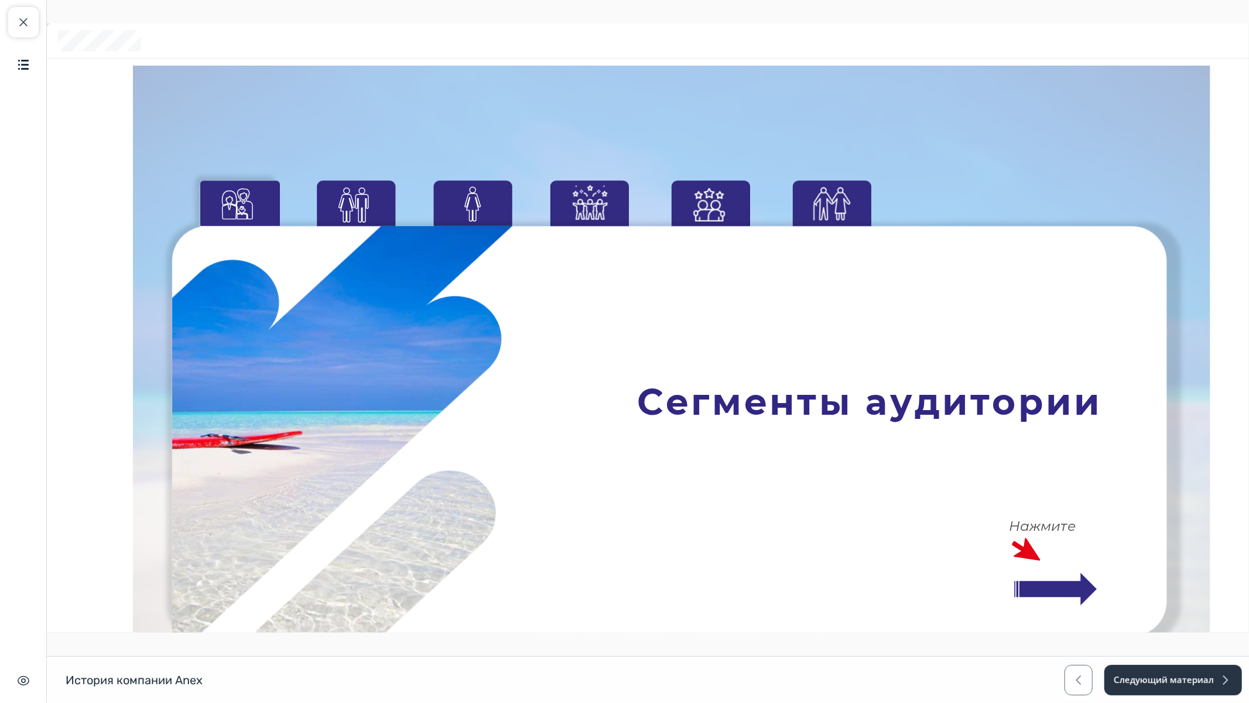
click at [1032, 576] on icon at bounding box center [1049, 578] width 214 height 85
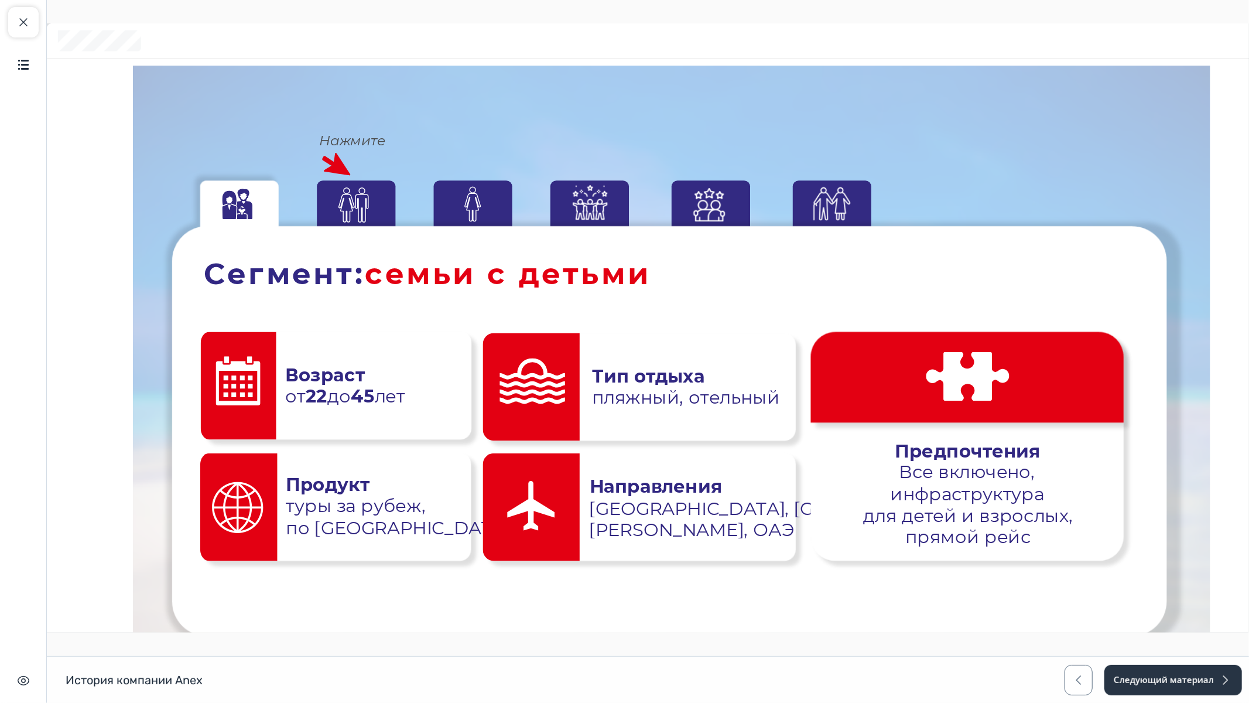
click at [365, 193] on icon at bounding box center [356, 203] width 78 height 47
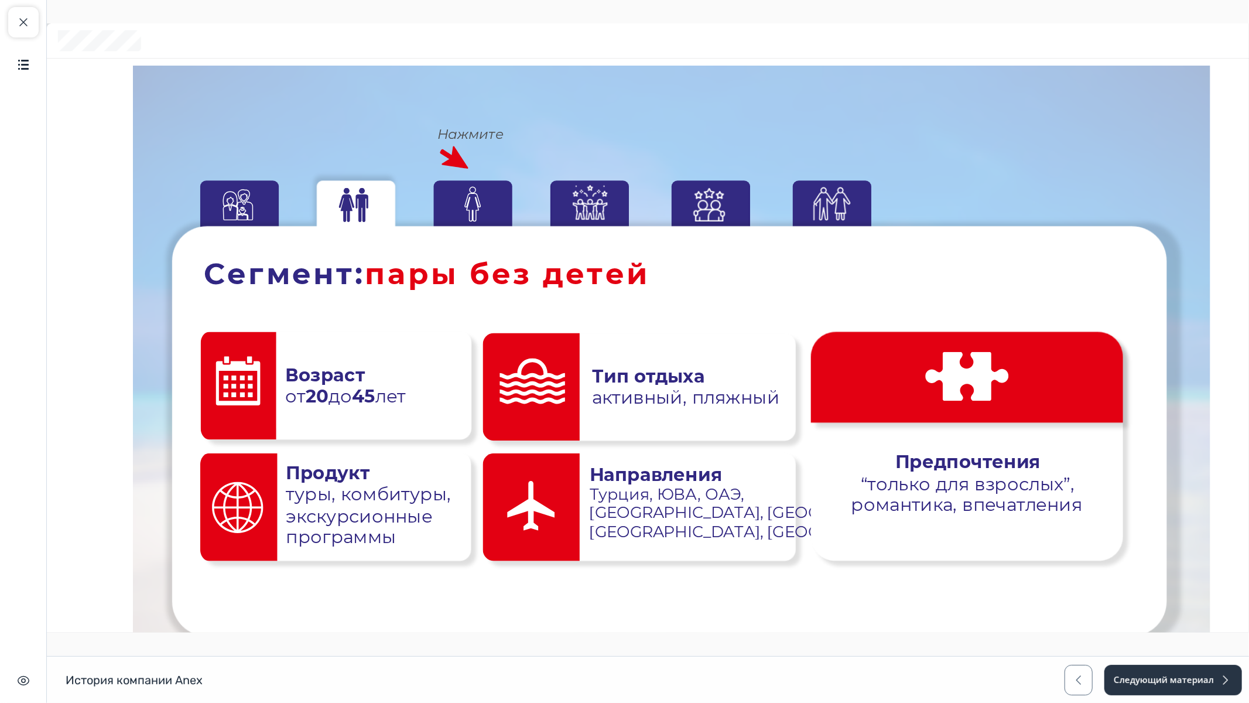
click at [467, 203] on icon at bounding box center [471, 203] width 78 height 47
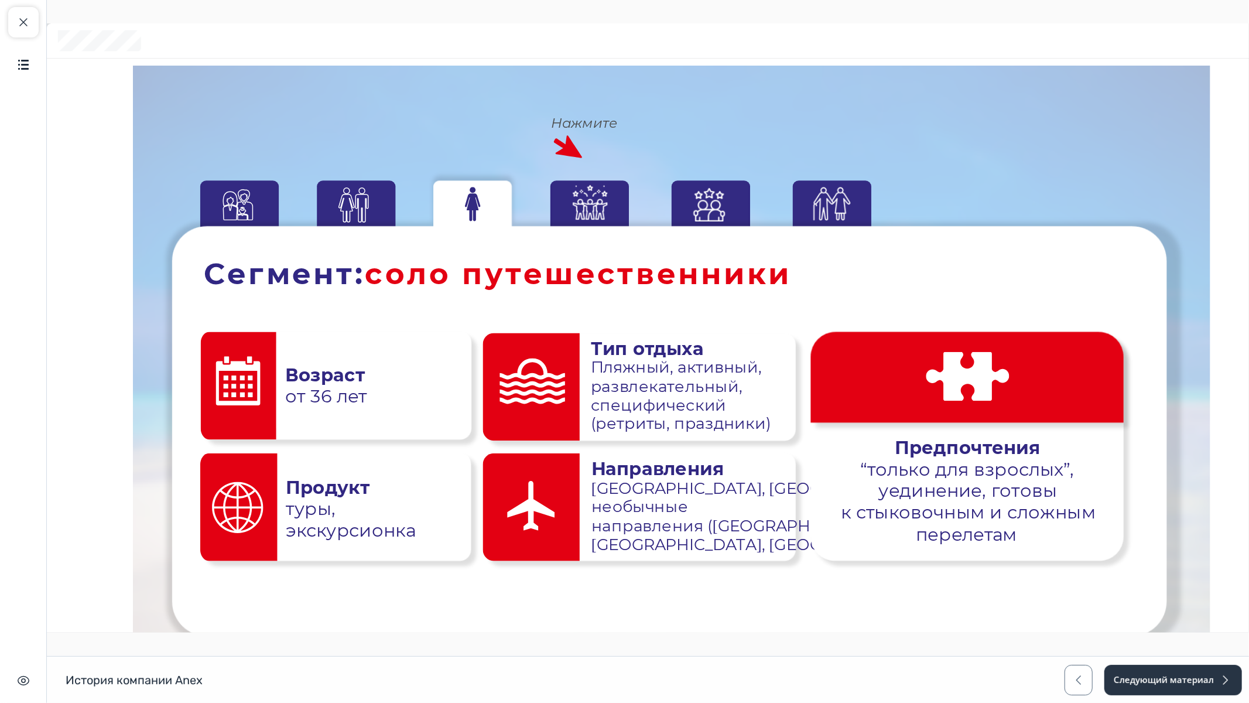
click at [581, 196] on icon at bounding box center [591, 203] width 78 height 47
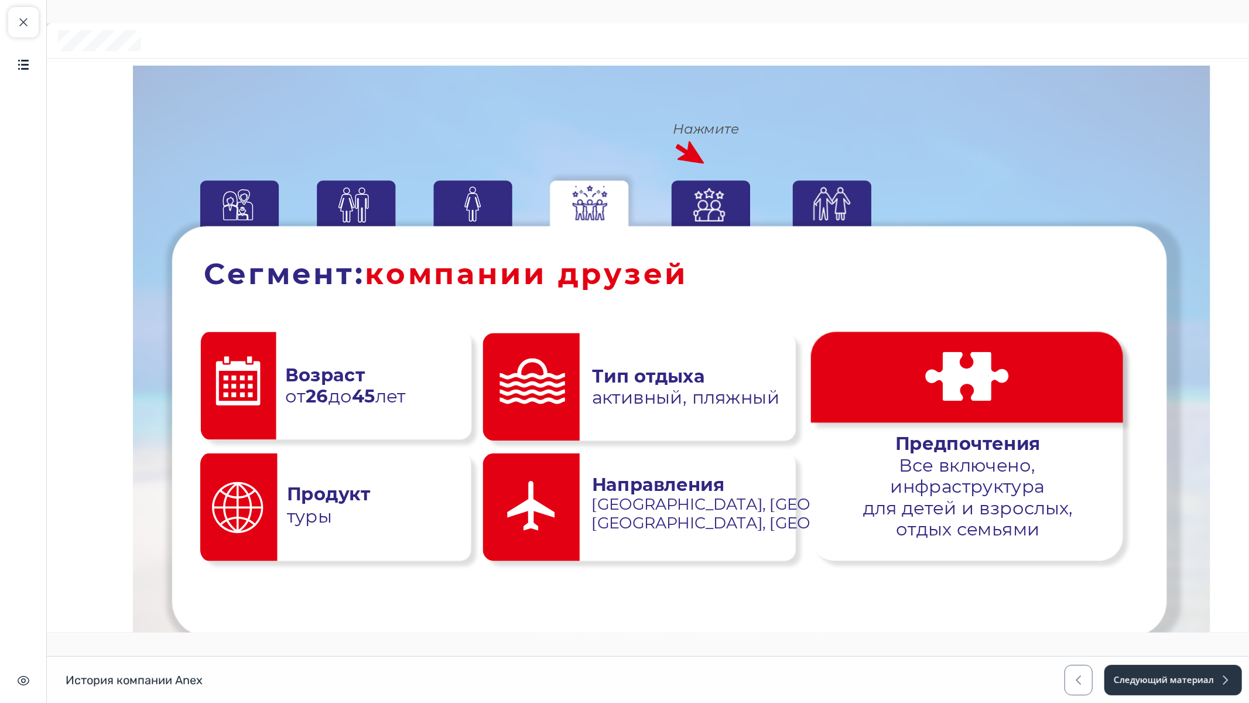
click at [711, 199] on icon at bounding box center [708, 203] width 78 height 47
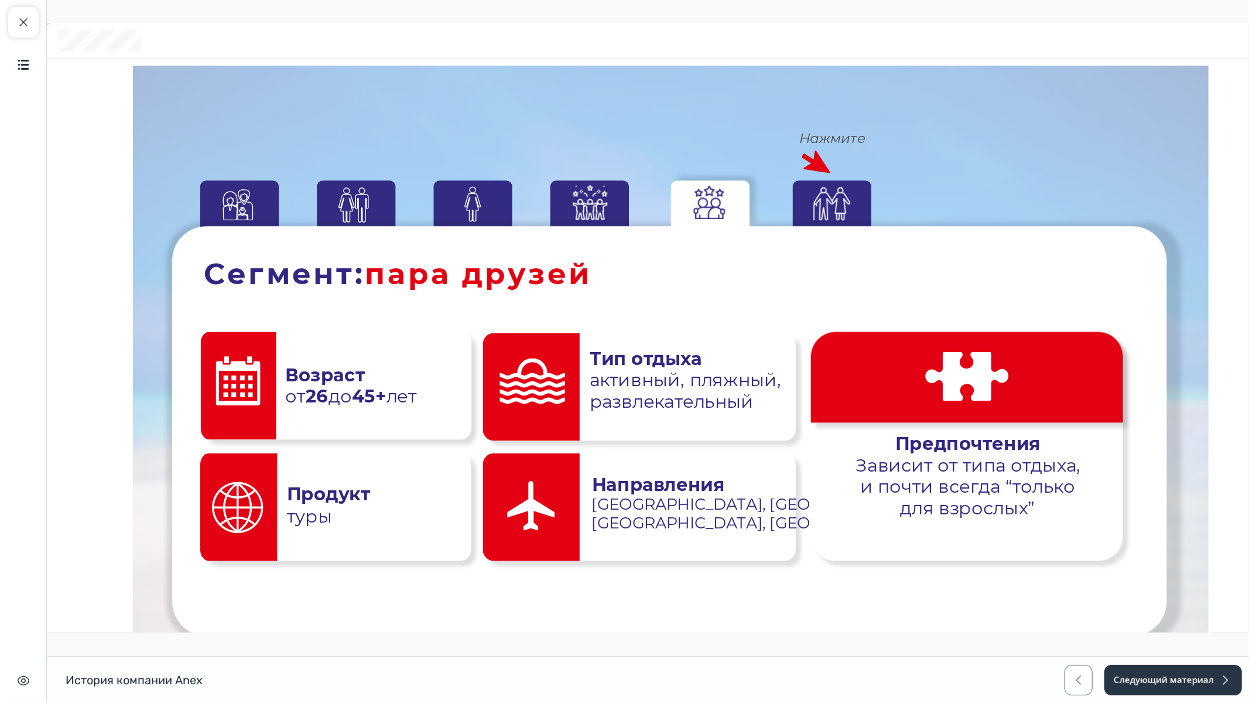
click at [840, 198] on icon at bounding box center [831, 203] width 78 height 47
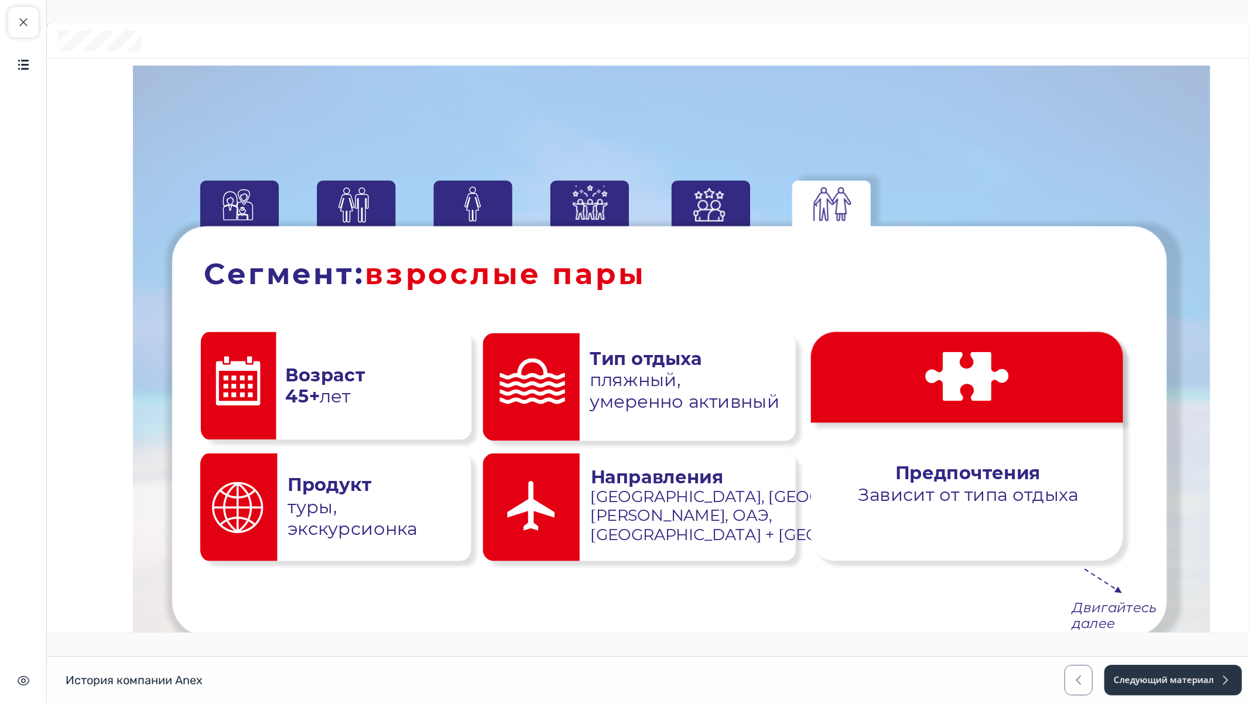
click at [1244, 593] on span "Далее" at bounding box center [1239, 702] width 39 height 13
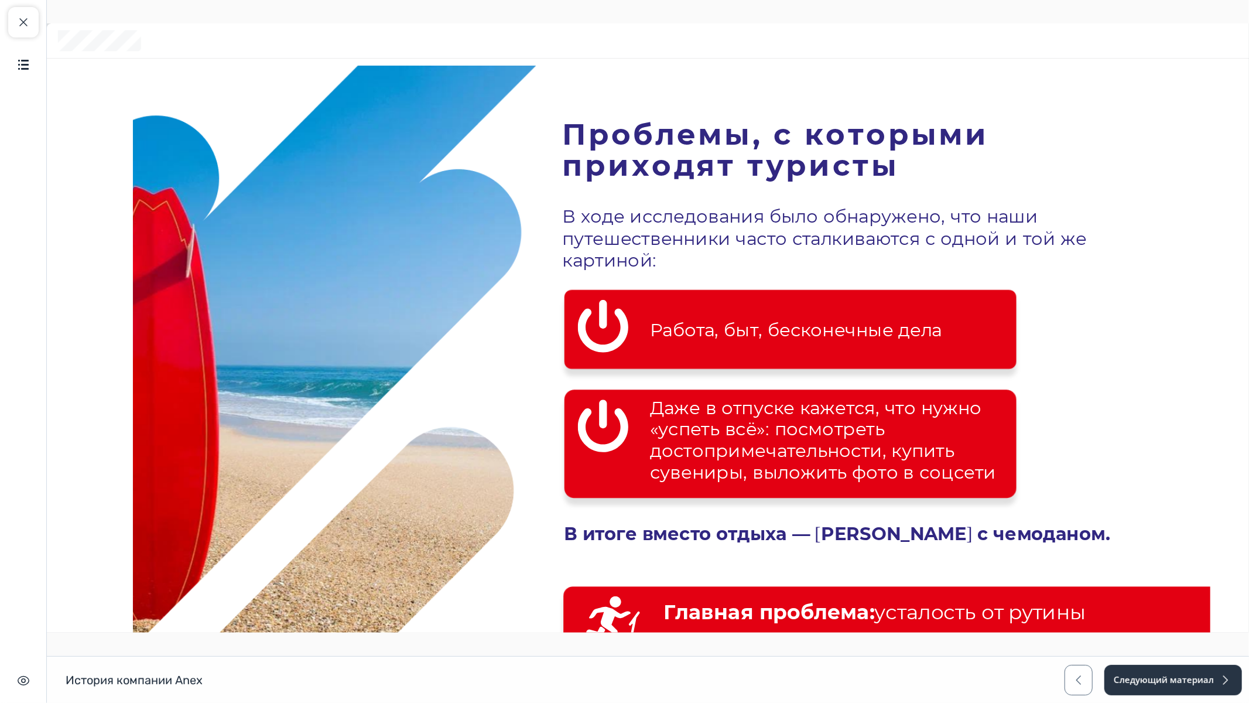
click at [1244, 593] on span "Далее" at bounding box center [1239, 702] width 39 height 13
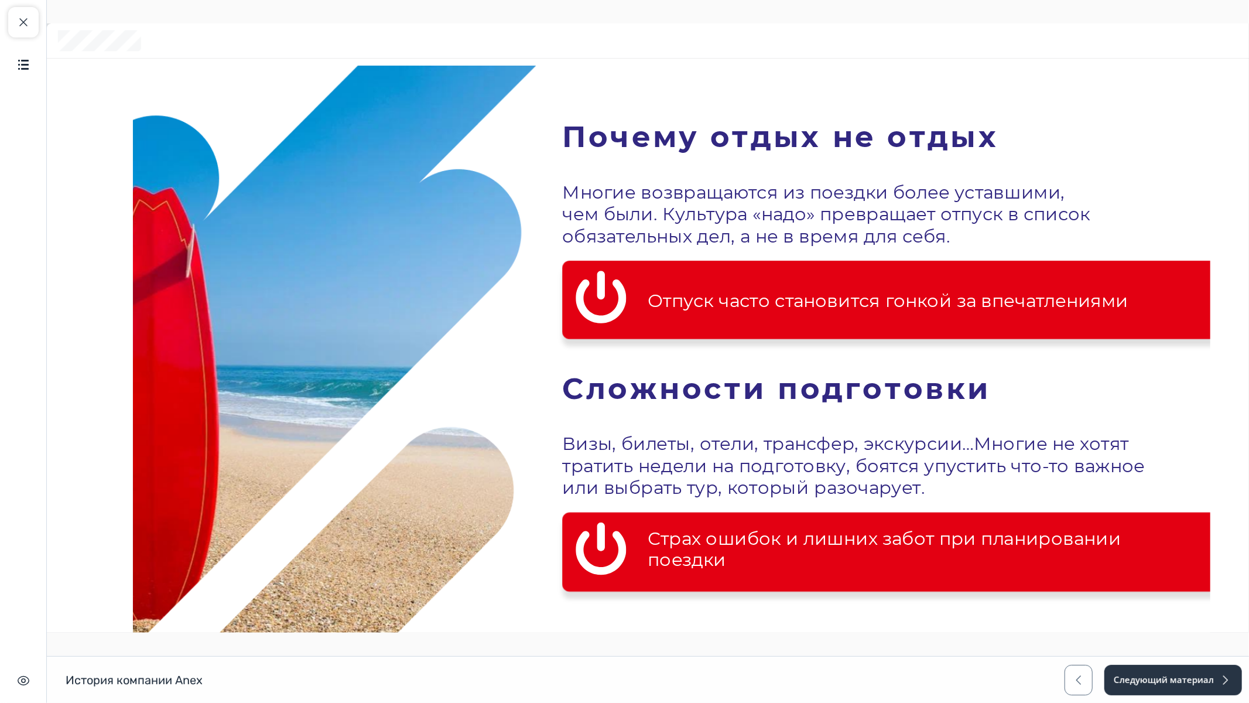
click at [1241, 593] on span "Далее" at bounding box center [1239, 702] width 39 height 13
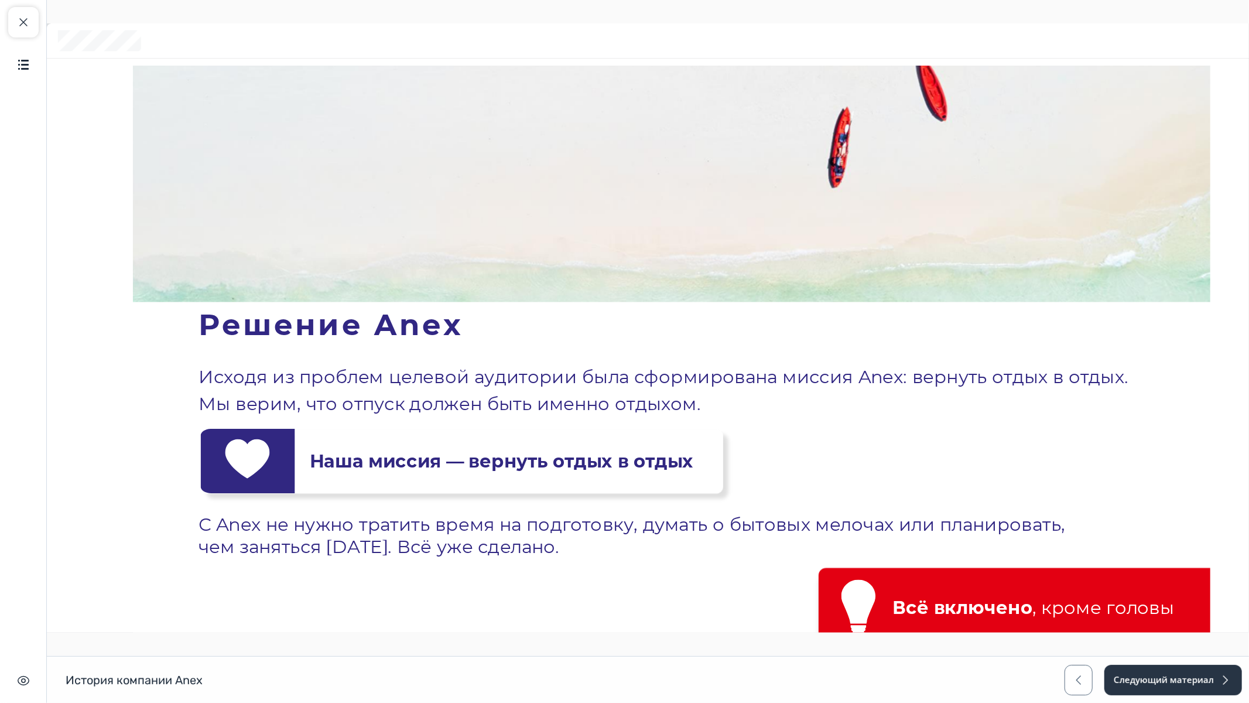
click at [1241, 593] on span "Далее" at bounding box center [1239, 702] width 39 height 13
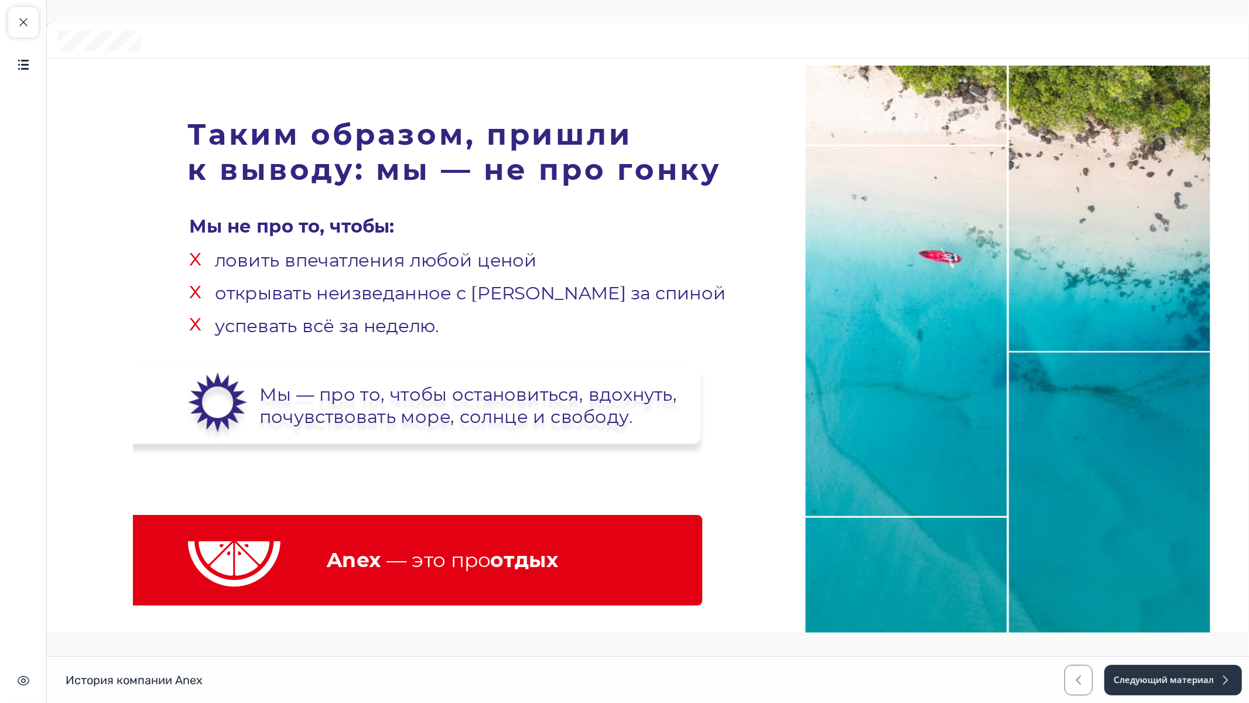
click at [1241, 593] on span "Далее" at bounding box center [1239, 702] width 39 height 13
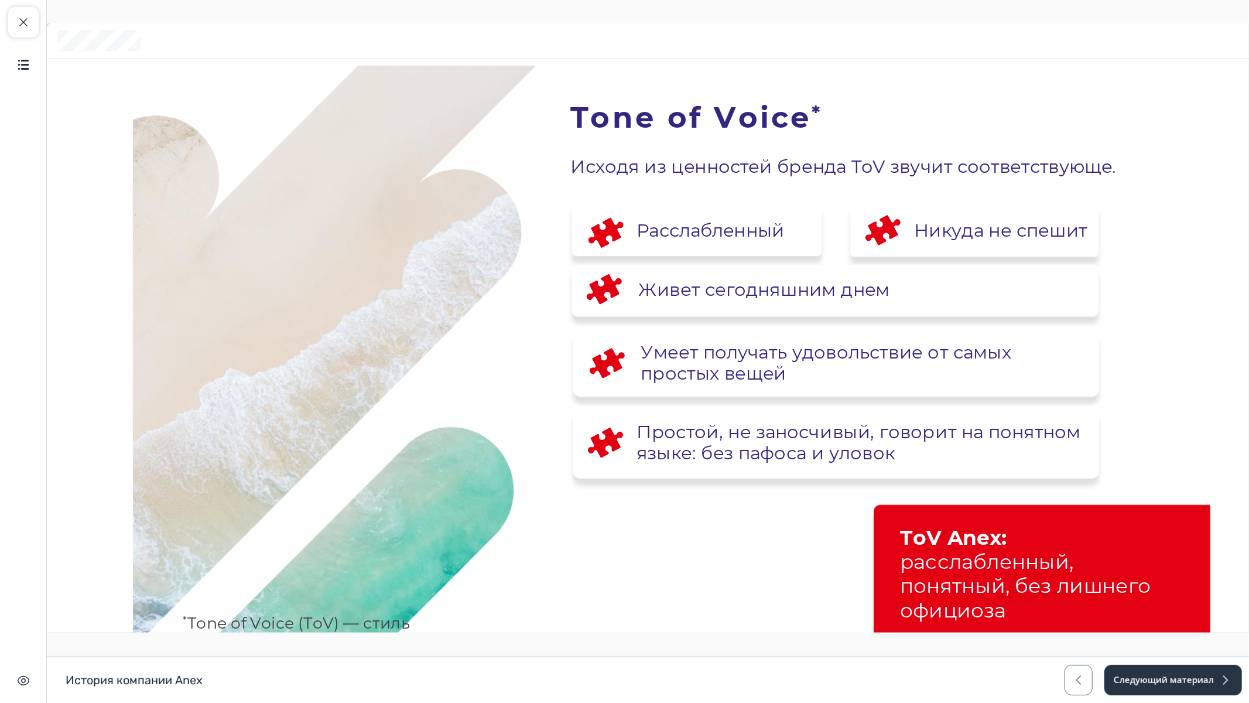
click at [1241, 593] on span "Далее" at bounding box center [1239, 702] width 39 height 13
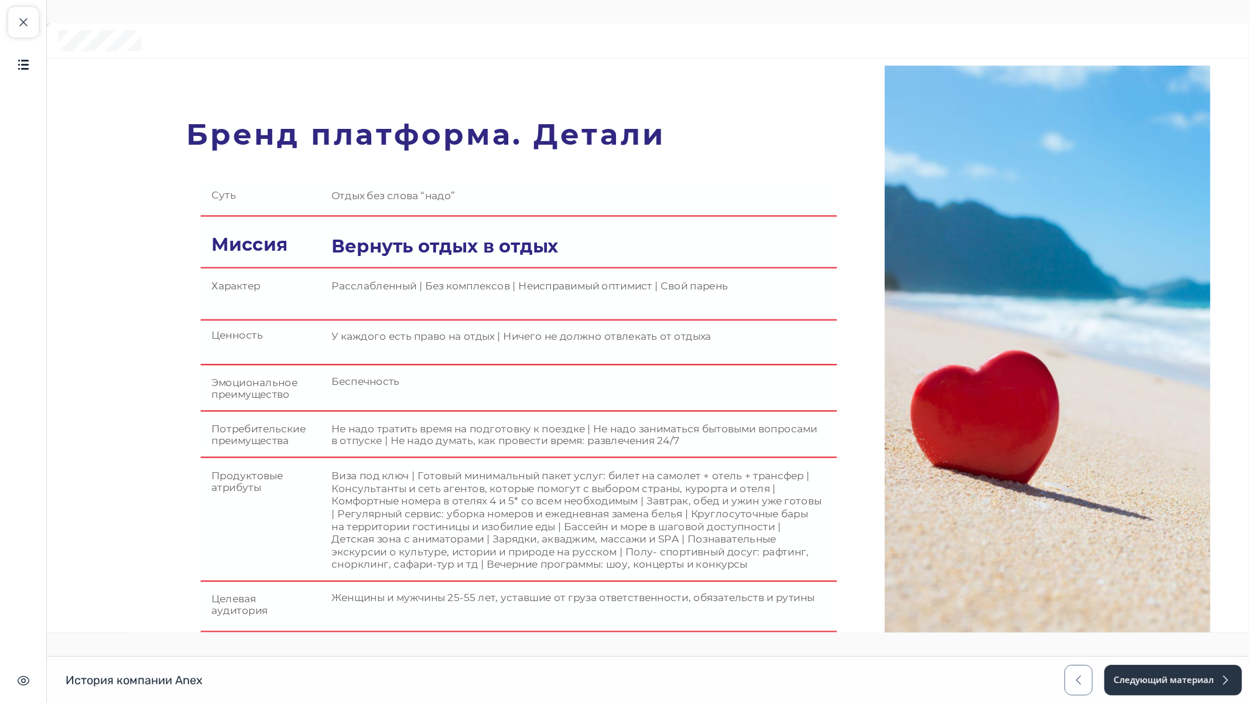
click at [1241, 593] on span "Далее" at bounding box center [1239, 702] width 39 height 13
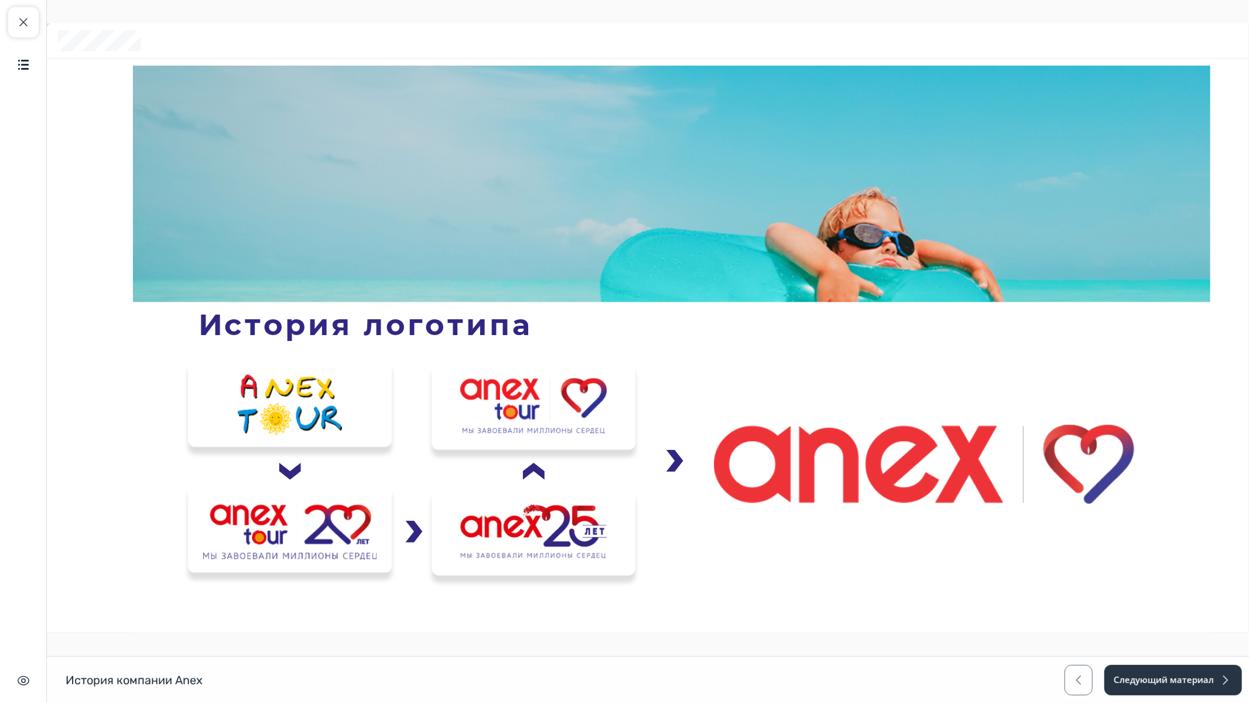
click at [1241, 593] on span "Далее" at bounding box center [1239, 702] width 39 height 13
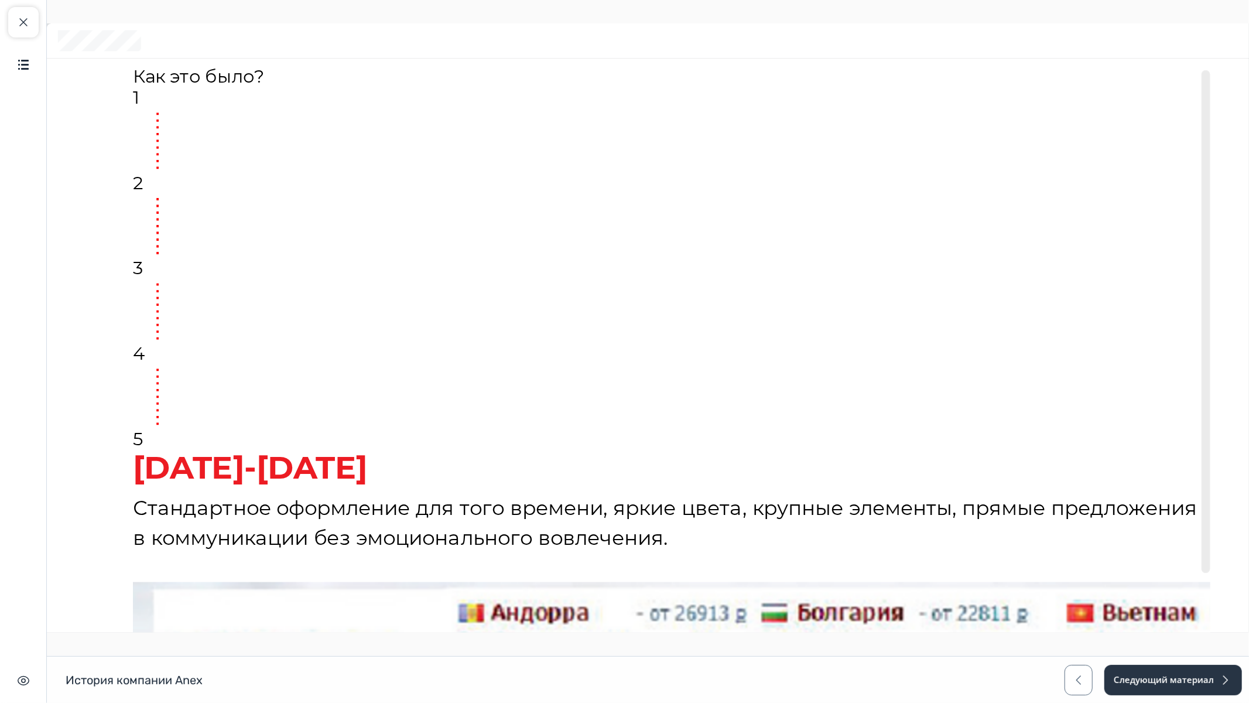
click at [1241, 593] on span "Далее" at bounding box center [1239, 702] width 39 height 13
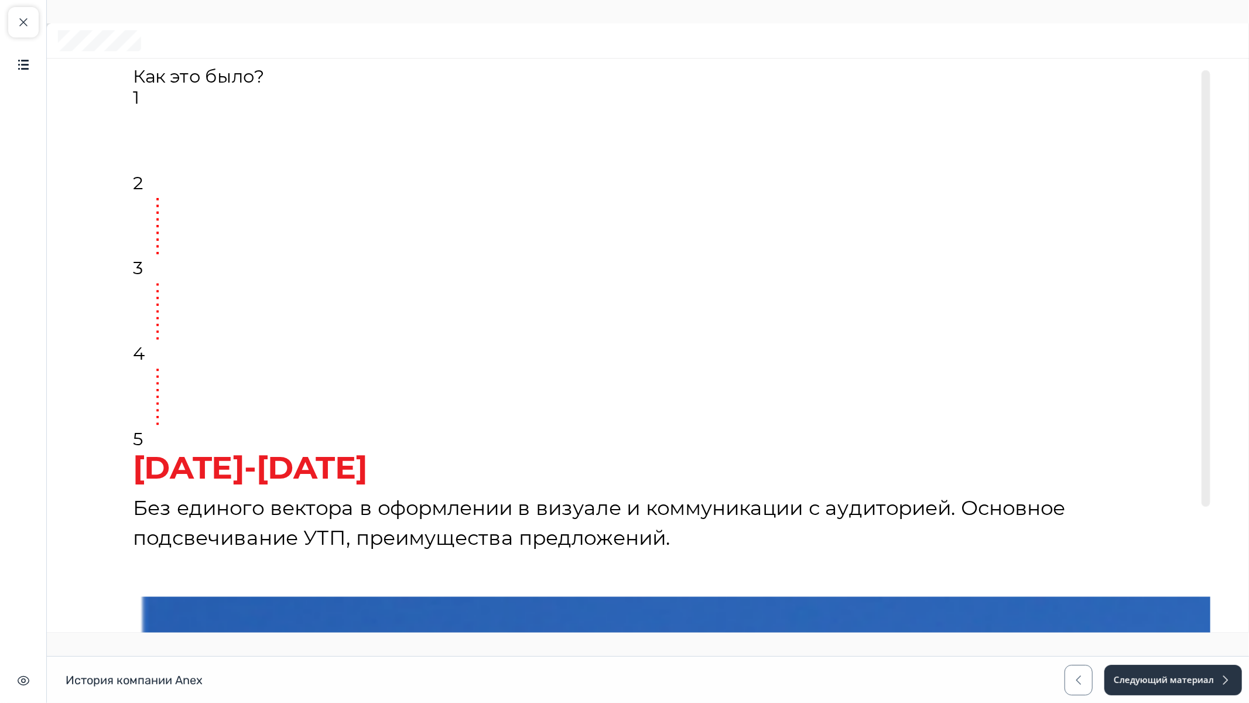
click at [1241, 593] on span "Далее" at bounding box center [1239, 702] width 39 height 13
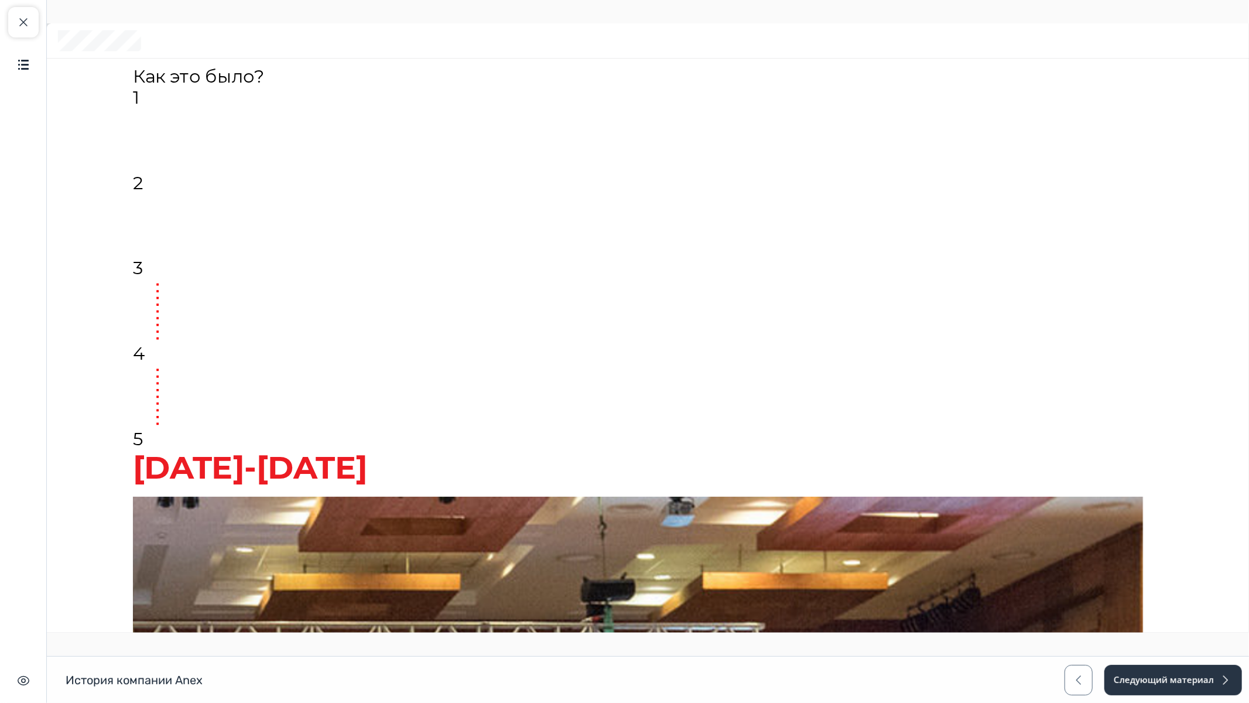
click at [1241, 593] on span "Далее" at bounding box center [1239, 702] width 39 height 13
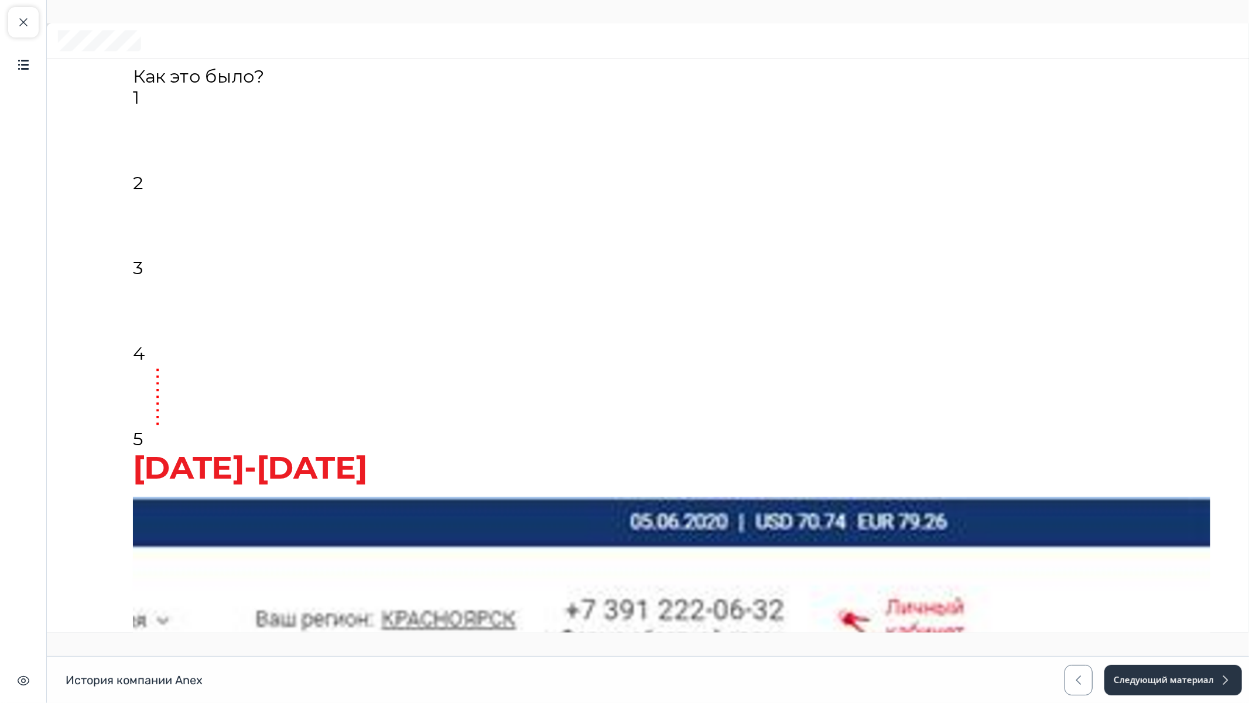
click at [1241, 593] on span "Далее" at bounding box center [1239, 702] width 39 height 13
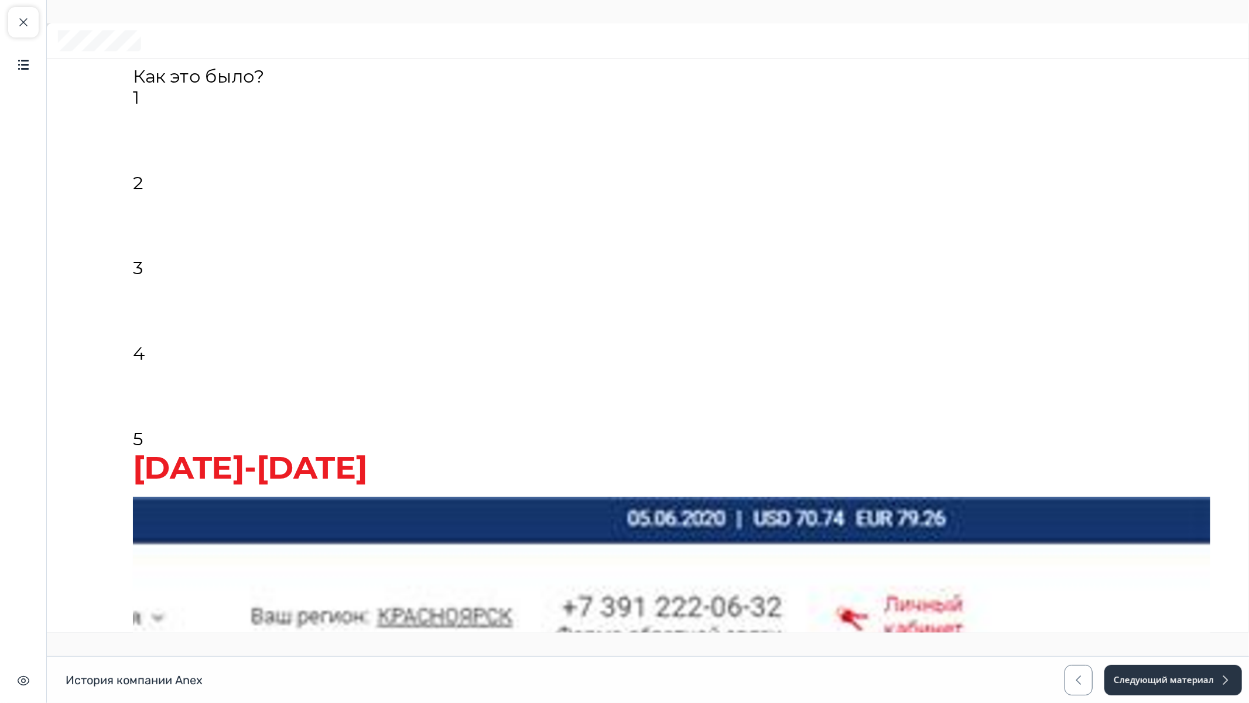
click at [1241, 593] on span "Далее" at bounding box center [1239, 702] width 39 height 13
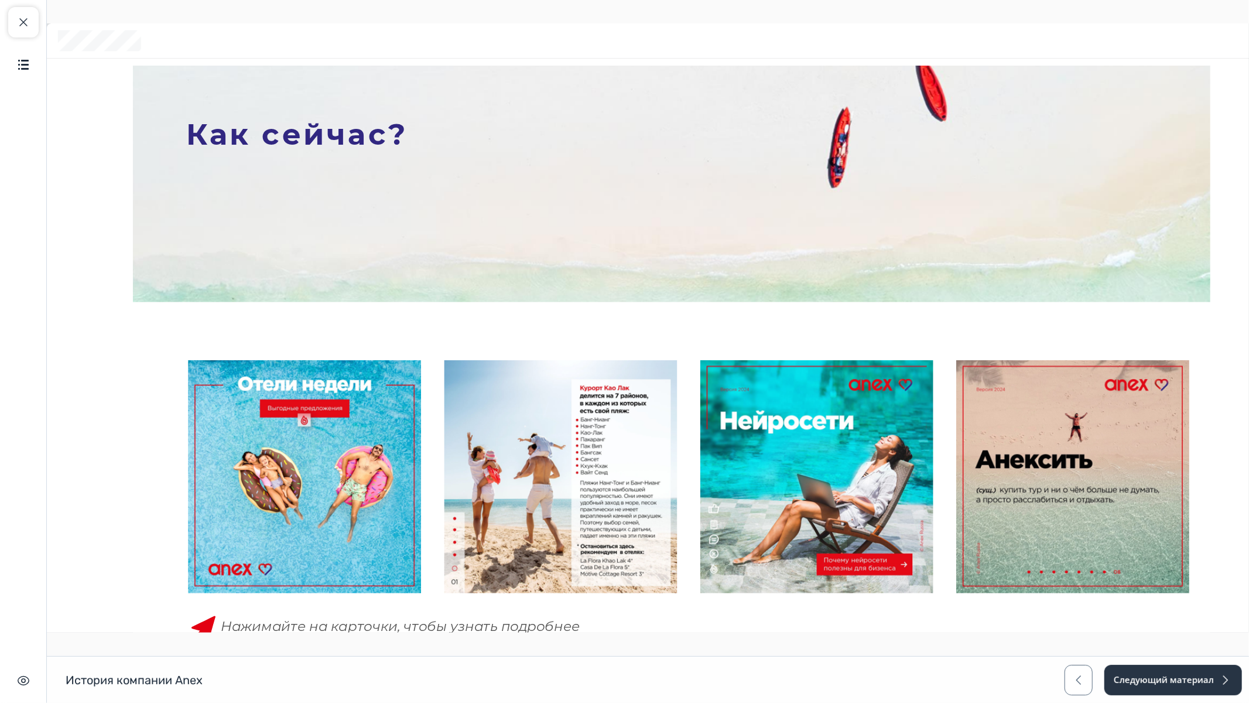
click at [369, 513] on icon at bounding box center [305, 473] width 230 height 239
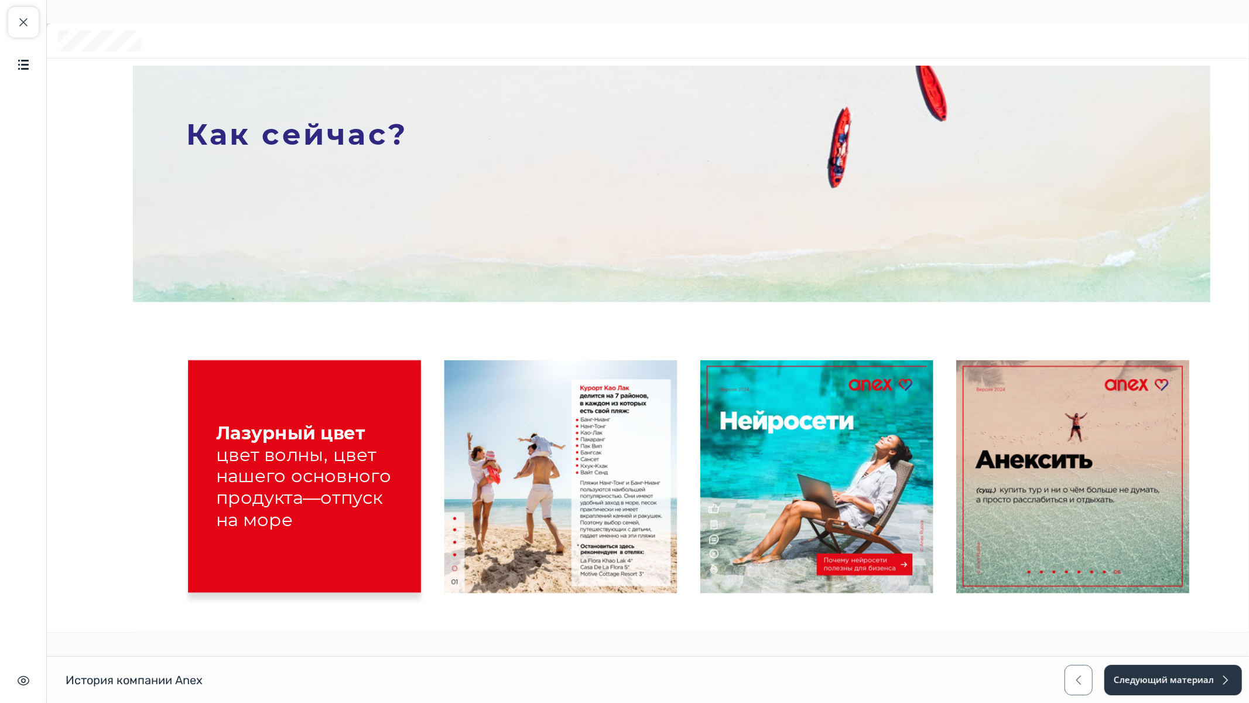
click at [369, 513] on icon at bounding box center [305, 473] width 230 height 239
click at [504, 532] on icon at bounding box center [558, 478] width 236 height 220
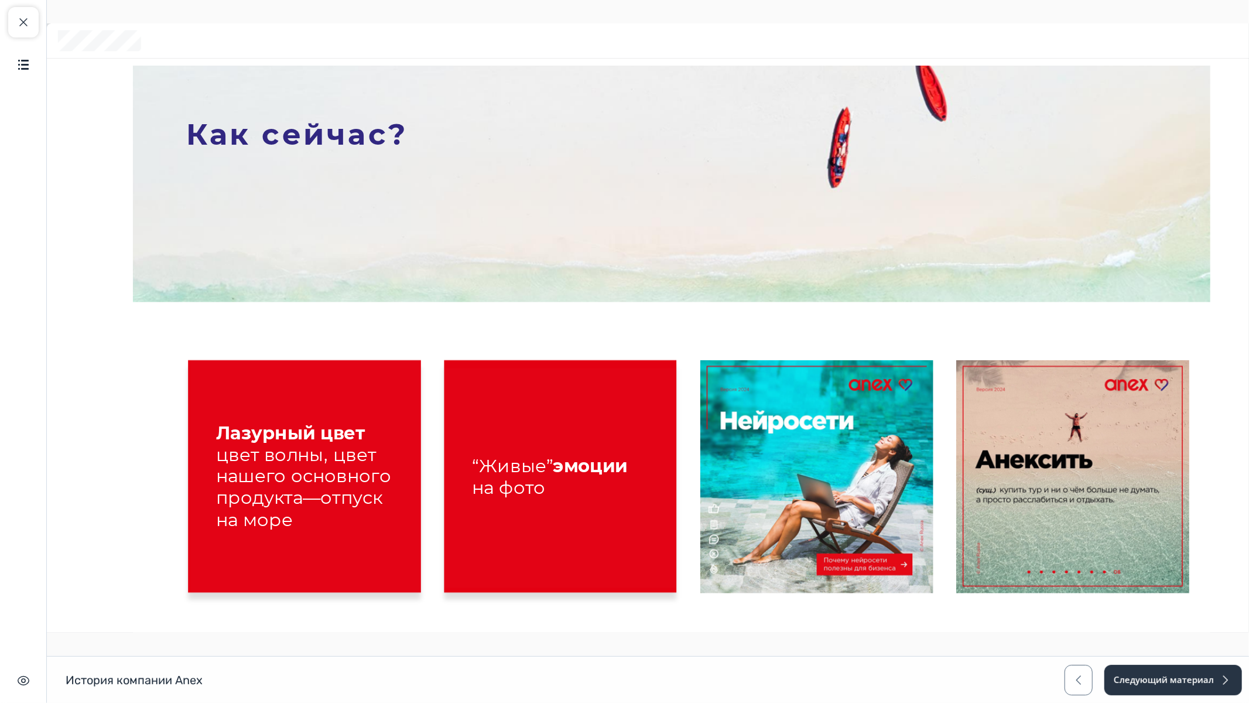
click at [504, 532] on icon at bounding box center [558, 478] width 236 height 220
click at [777, 546] on icon at bounding box center [814, 478] width 236 height 220
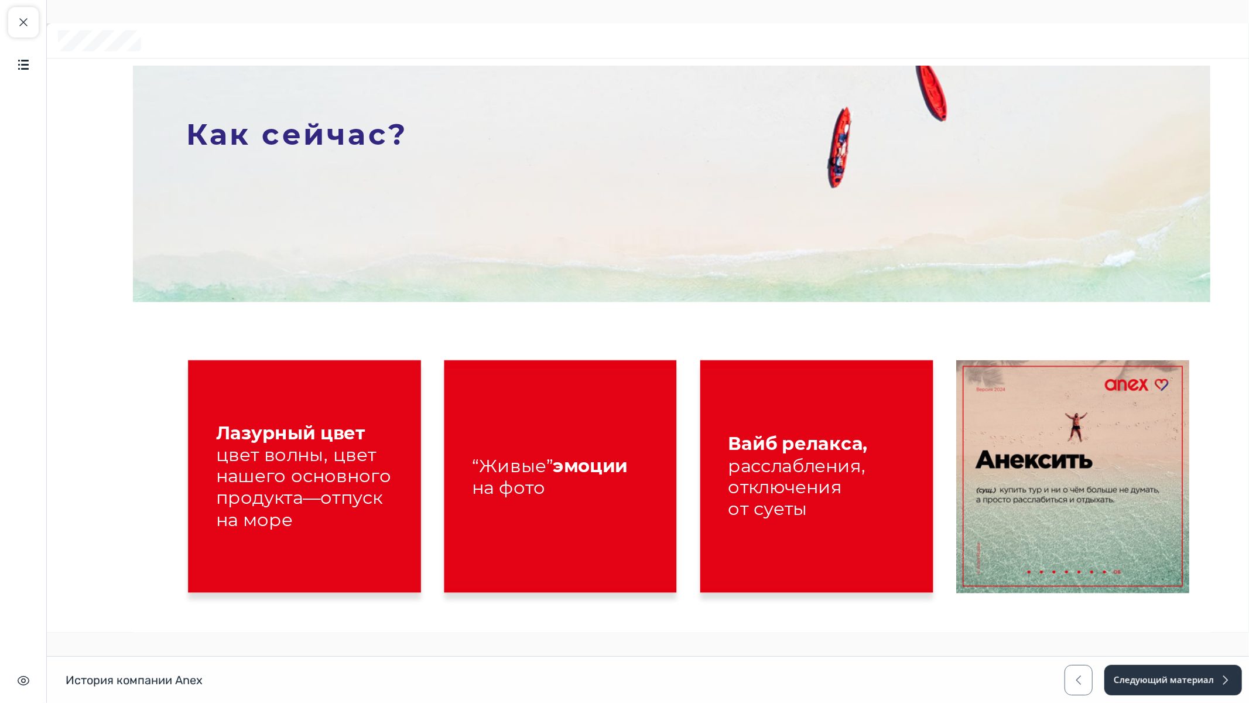
click at [1077, 543] on icon at bounding box center [1070, 484] width 236 height 220
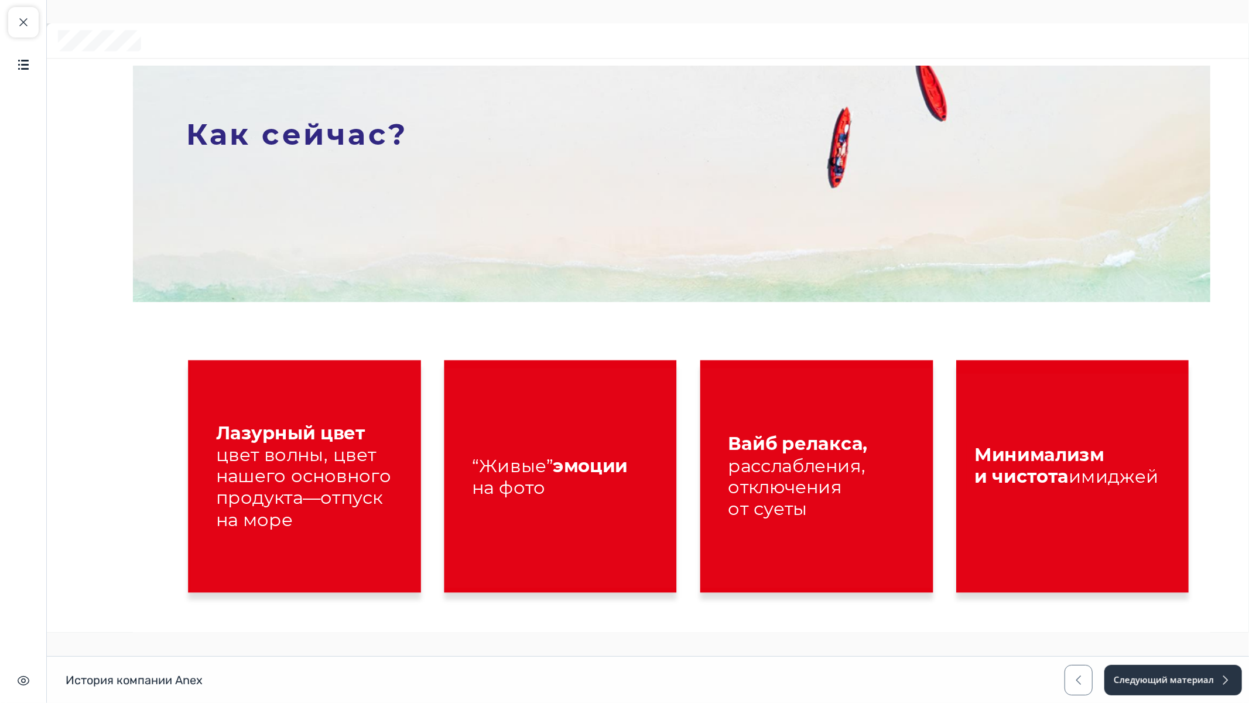
click at [1235, 593] on button "Далее" at bounding box center [1245, 702] width 78 height 27
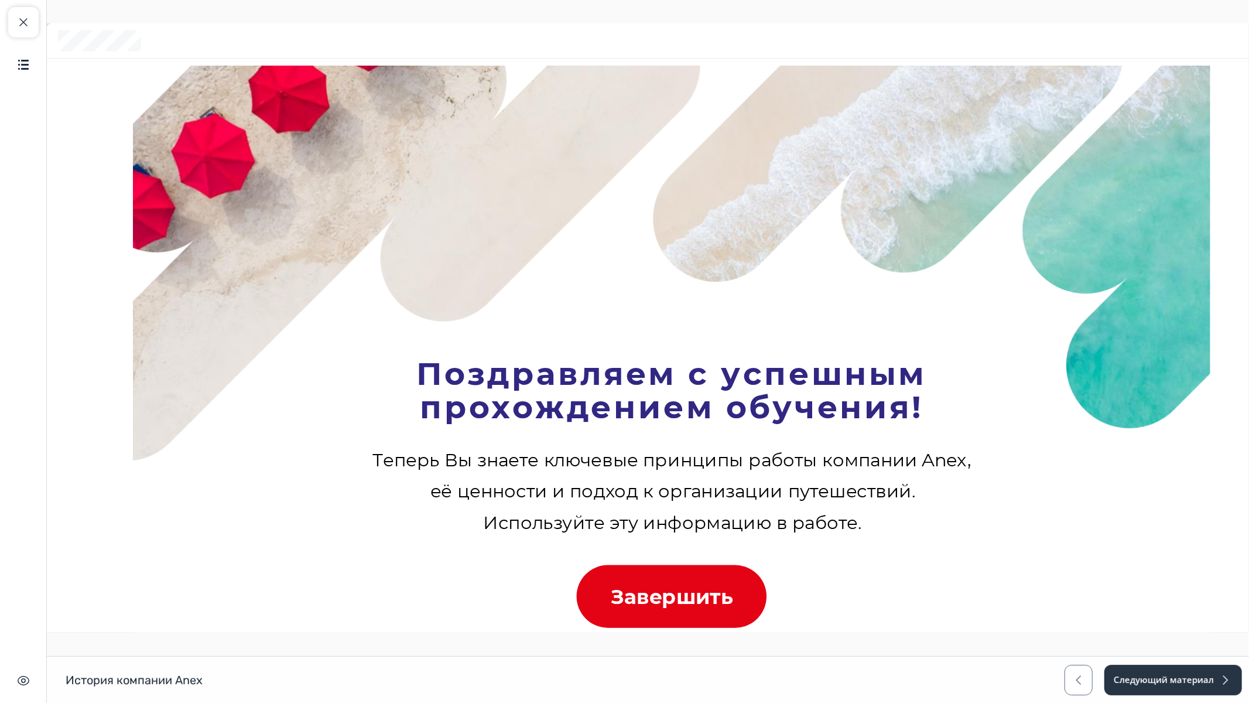
click at [723, 591] on icon at bounding box center [671, 596] width 214 height 85
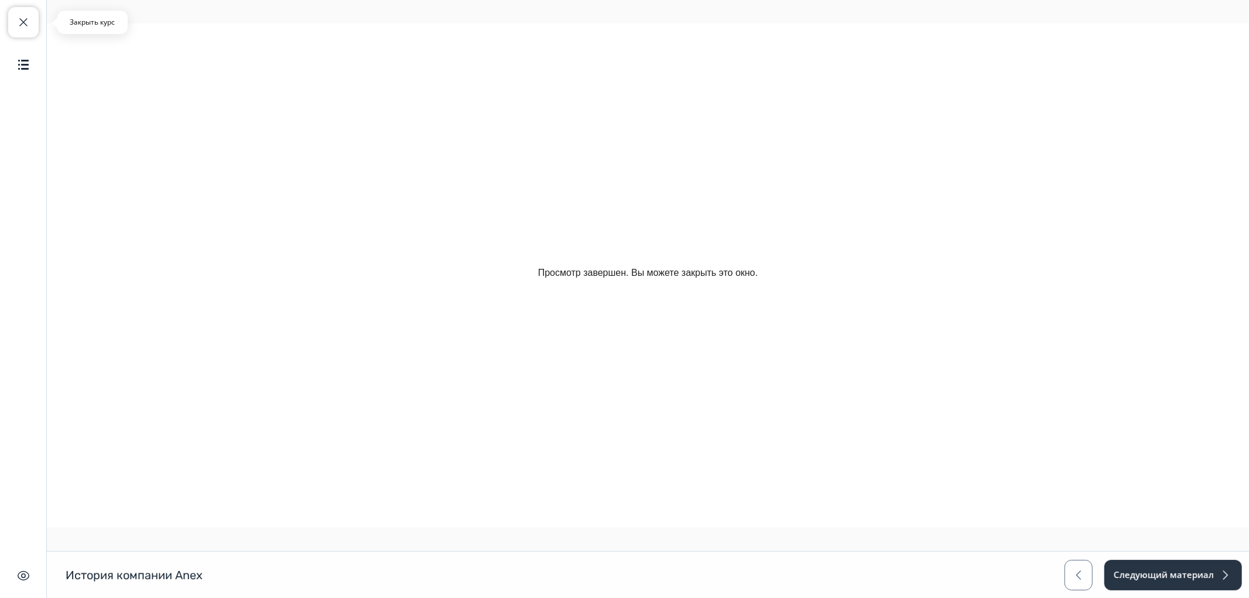
click at [22, 30] on button "Закрыть курс" at bounding box center [23, 22] width 30 height 30
